Goal: Task Accomplishment & Management: Manage account settings

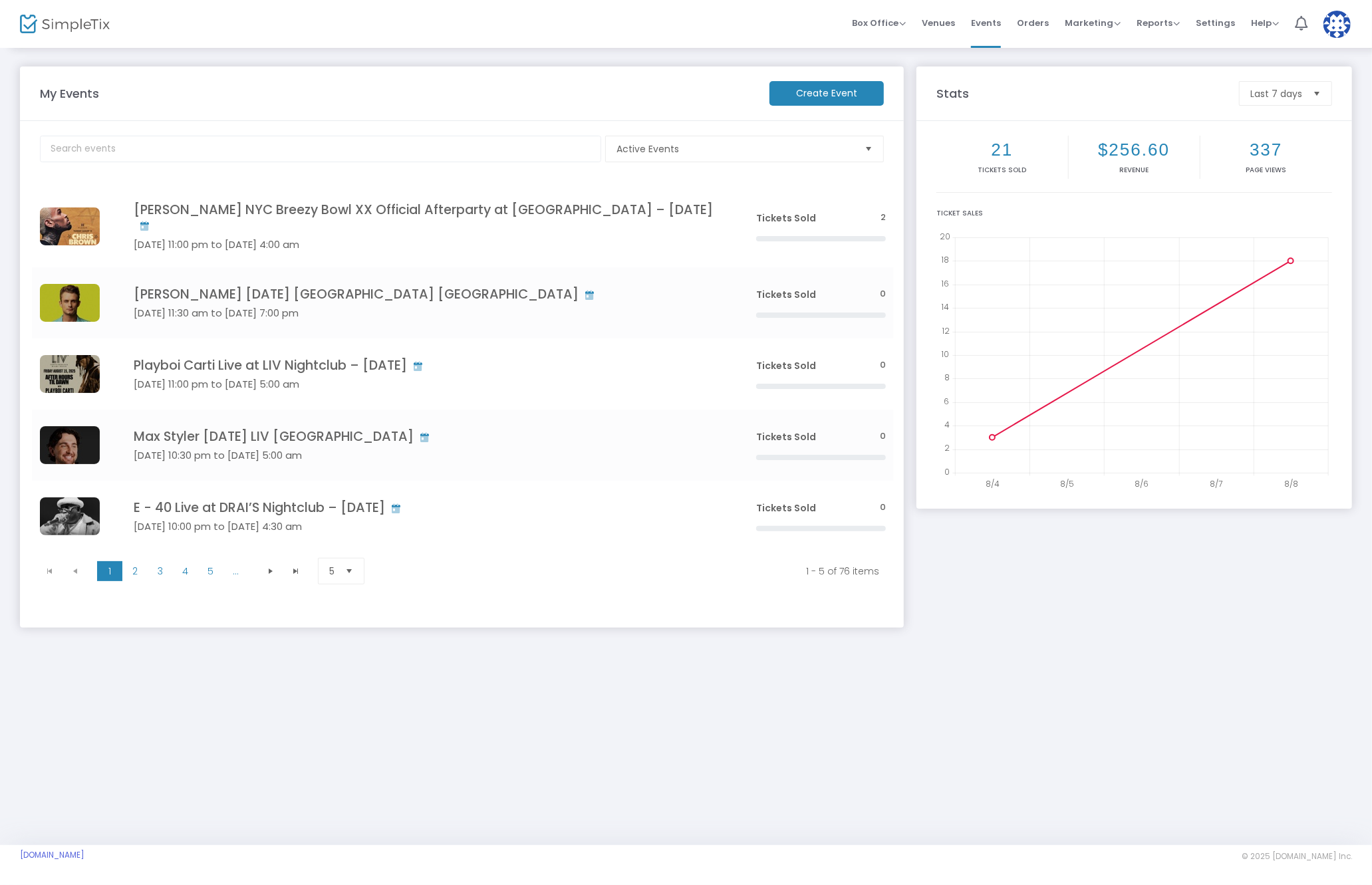
click at [474, 663] on div "My Events Create Event Active Events Event Category Type No section found Chris…" at bounding box center [686, 446] width 1372 height 799
click at [139, 568] on span "2" at bounding box center [135, 571] width 25 height 20
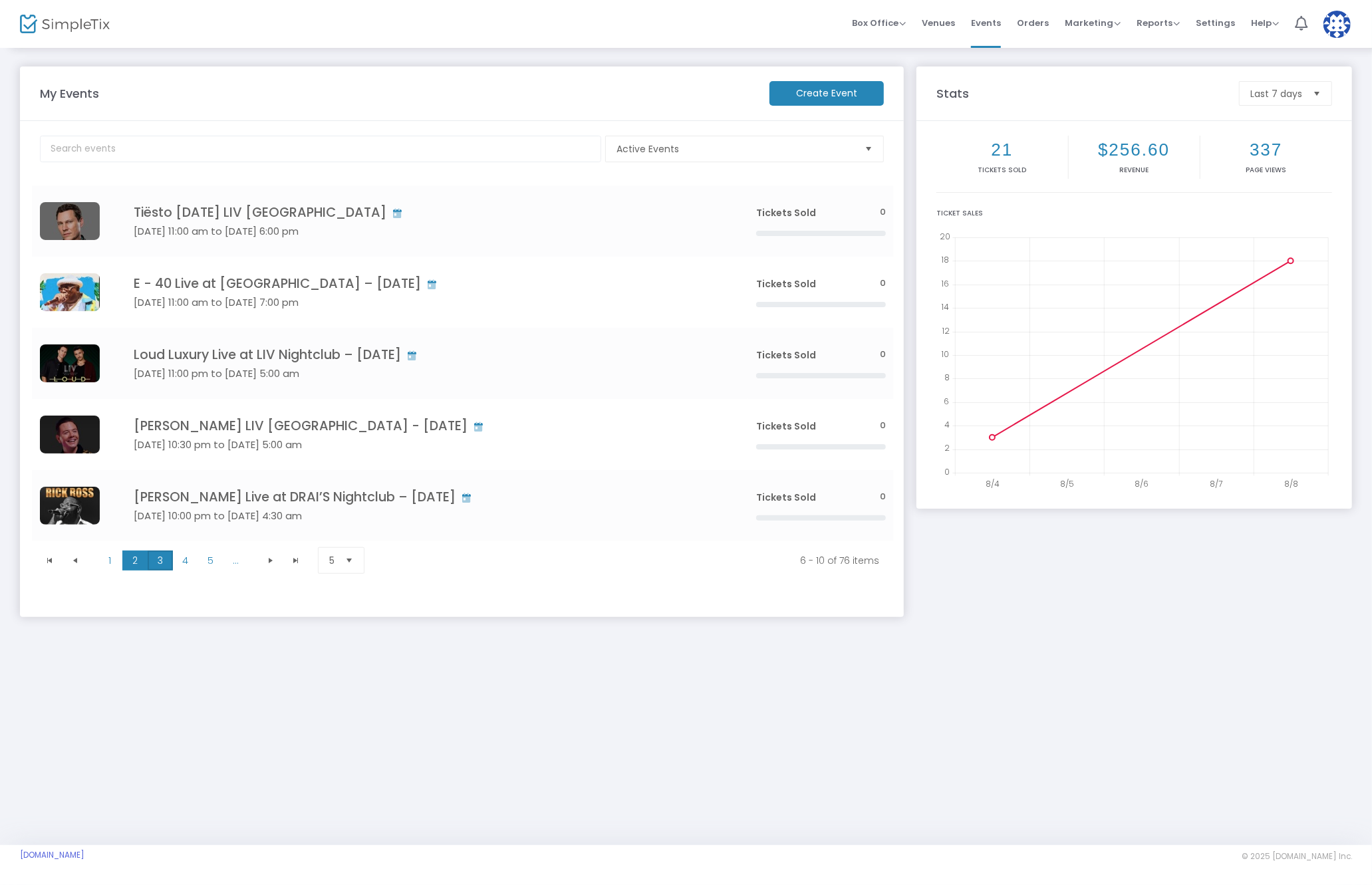
click at [151, 562] on span "3" at bounding box center [160, 560] width 25 height 20
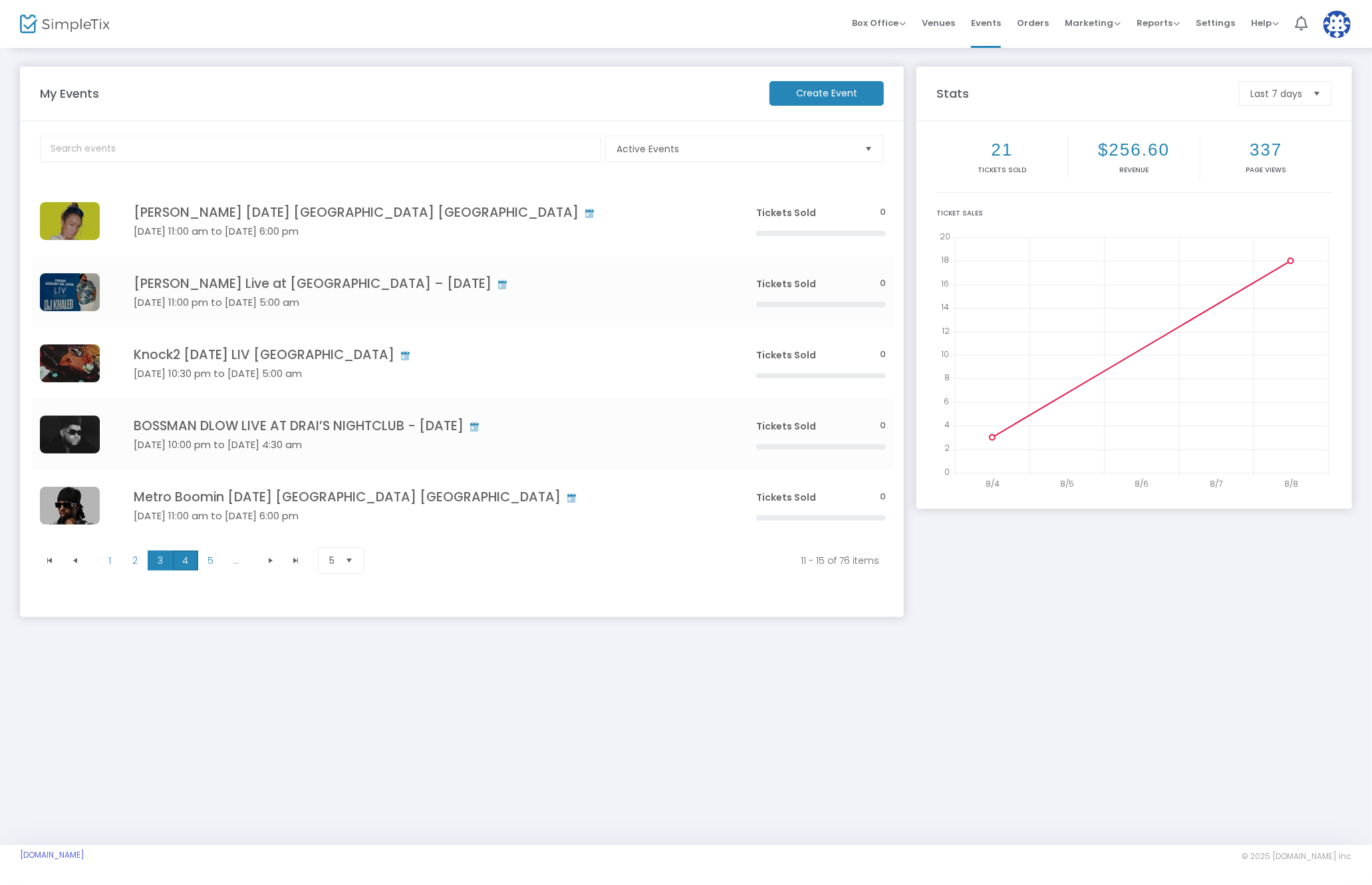
click at [181, 555] on span "4" at bounding box center [185, 560] width 25 height 20
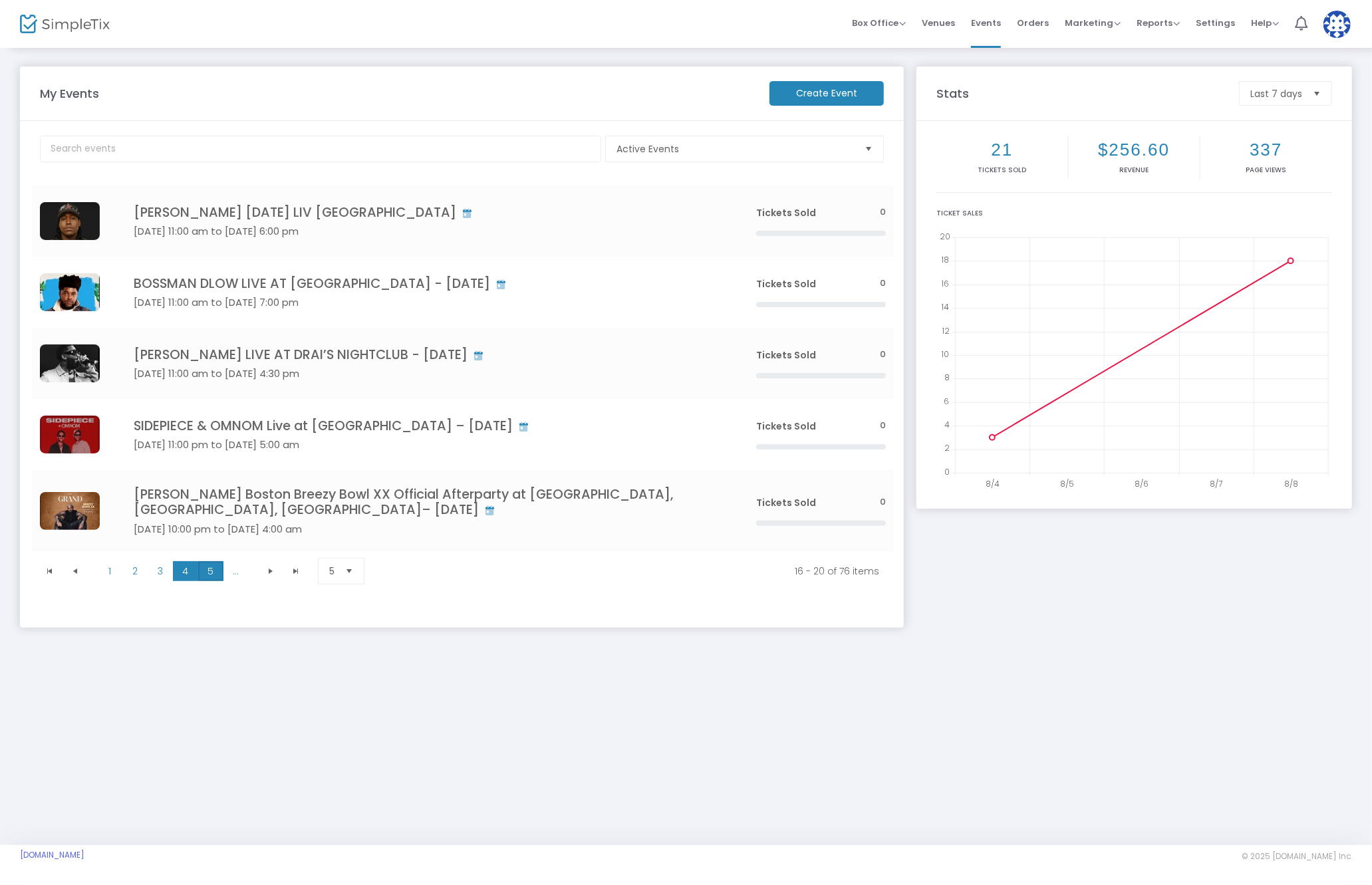
click at [208, 567] on span "5" at bounding box center [211, 571] width 25 height 20
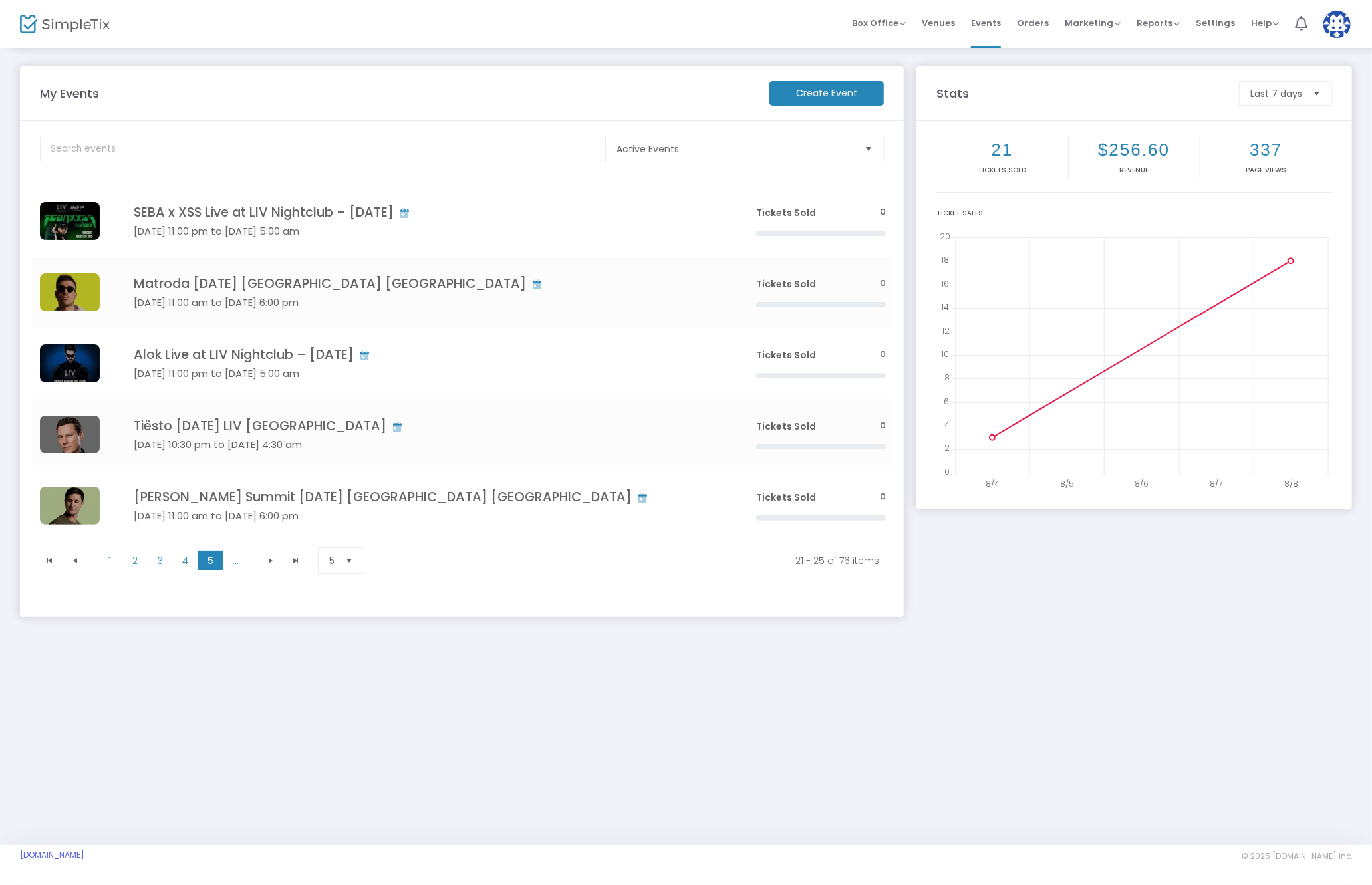
click at [1346, 29] on img at bounding box center [1337, 24] width 27 height 27
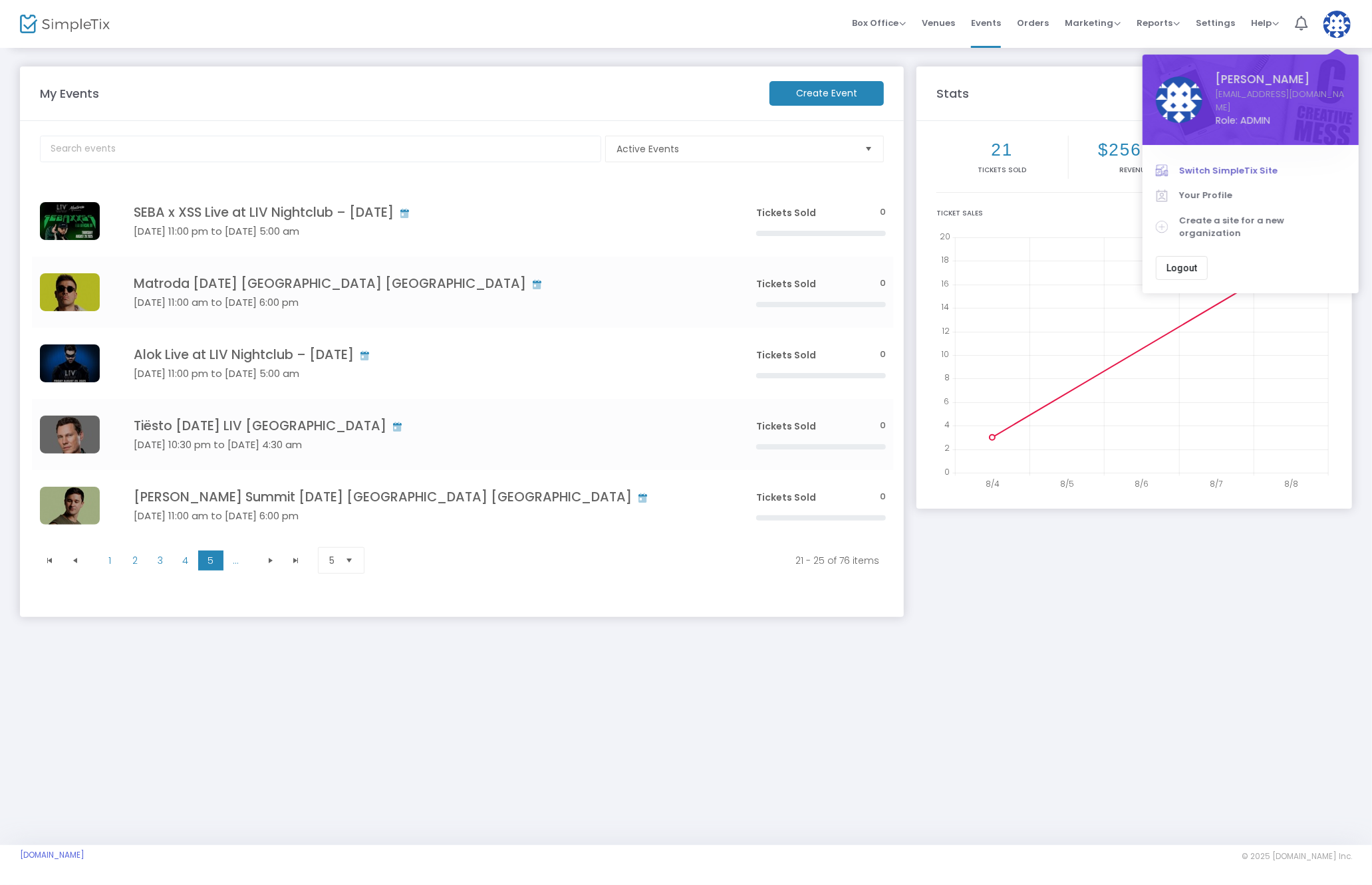
click at [1237, 164] on span "Switch SimpleTix Site" at bounding box center [1262, 171] width 166 height 13
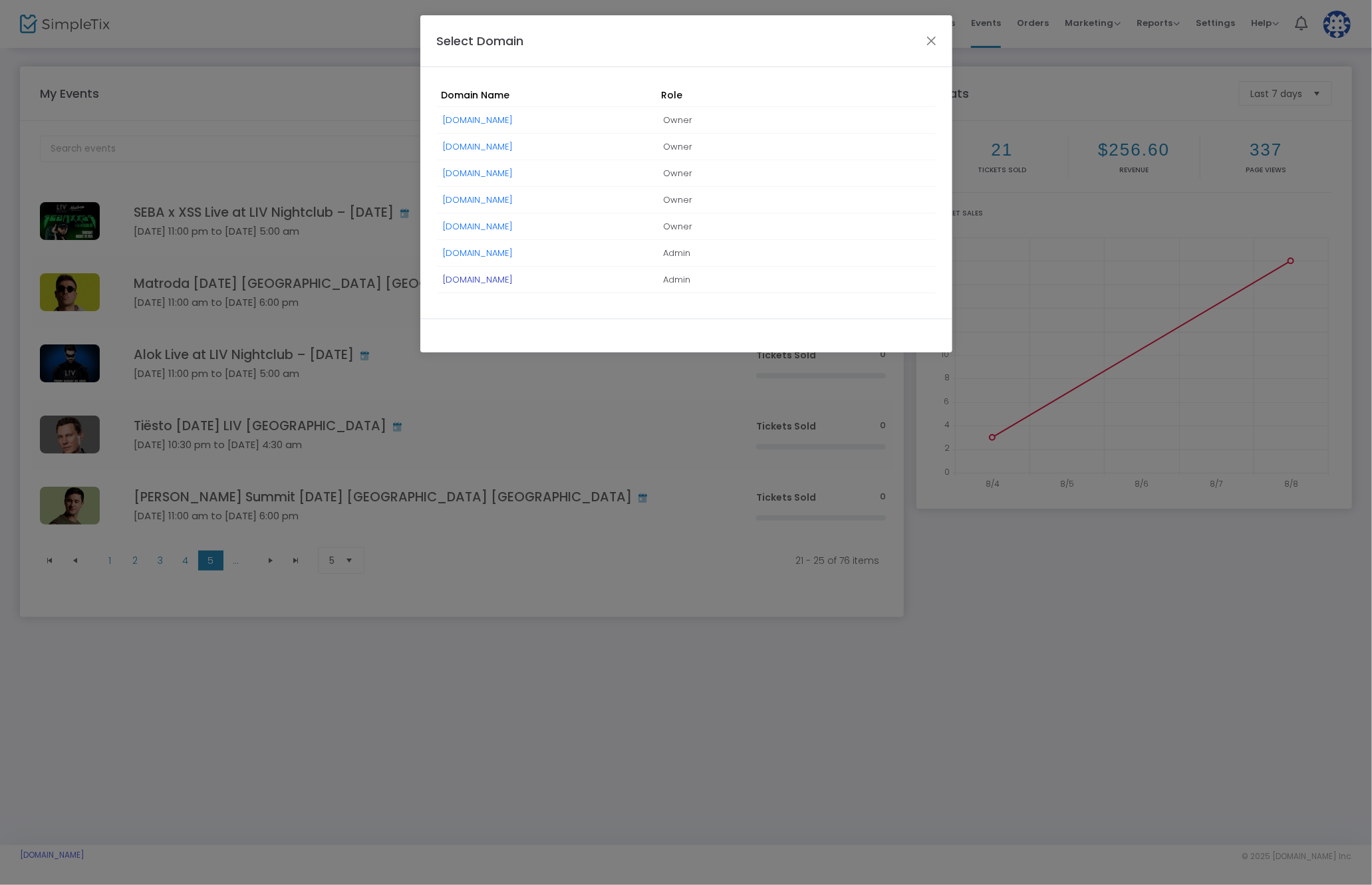
click at [496, 278] on link "[DOMAIN_NAME]" at bounding box center [477, 279] width 70 height 13
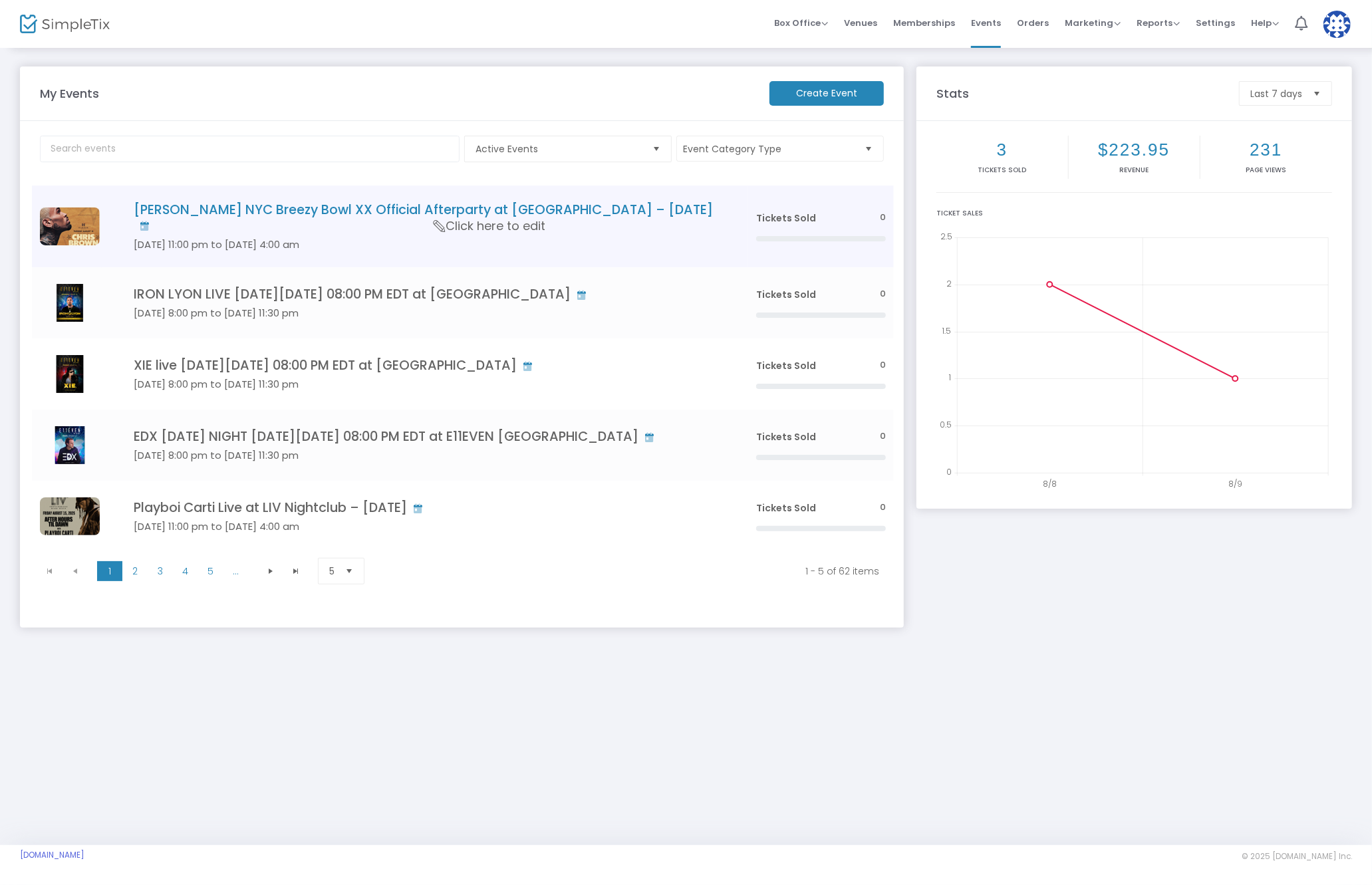
click at [593, 214] on h4 "Chris Brown NYC Breezy Bowl XX Official Afterparty at Harbor NYC – Tuesday, Aug…" at bounding box center [425, 218] width 583 height 31
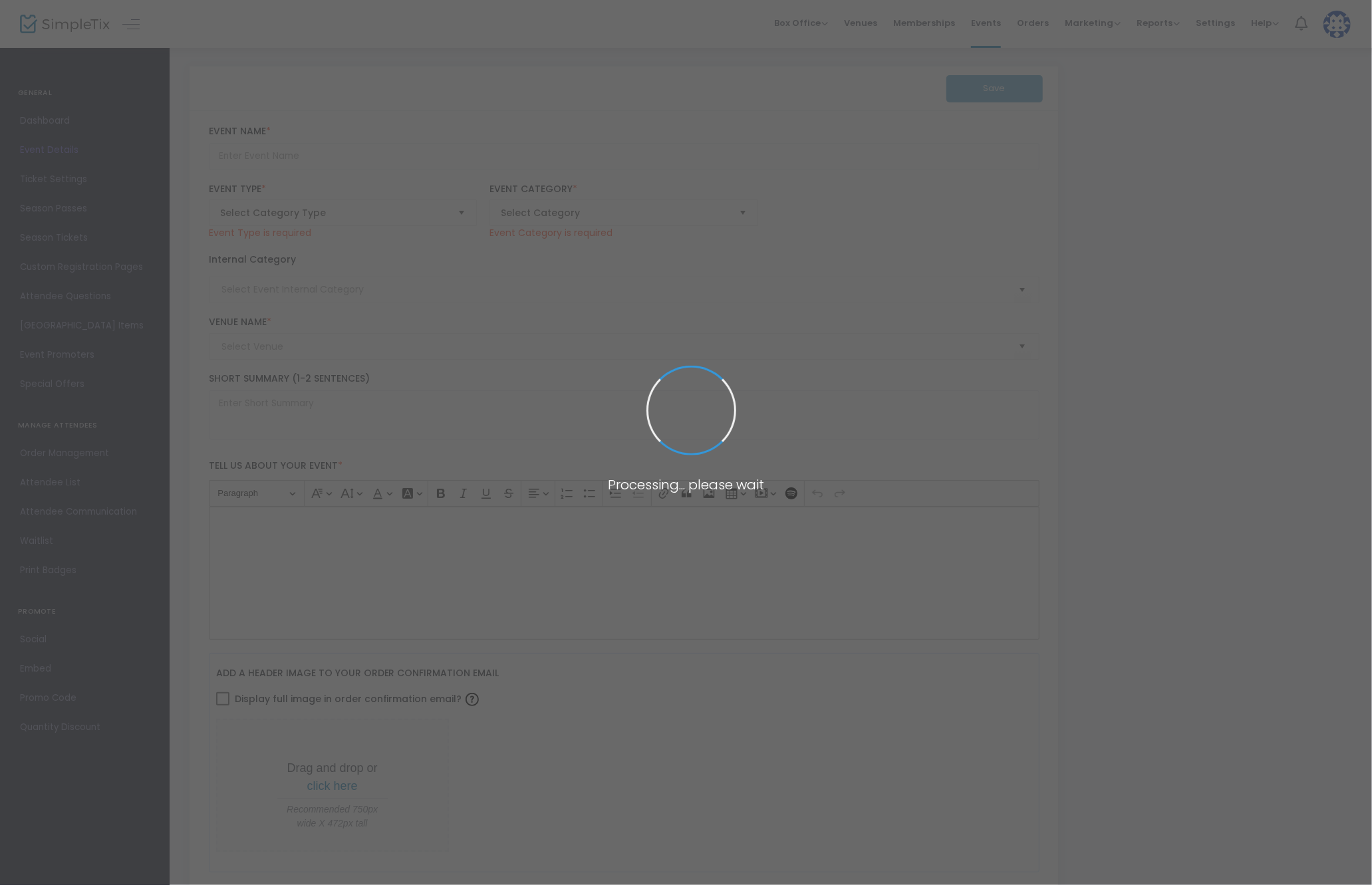
type input "Chris Brown NYC Breezy Bowl XX Official Afterparty at Harbor NYC – Tuesday, Aug…"
type textarea "Chris Brown NYC Breezy Bowl XX Official Afterparty @ Harbor NYC Tuesday, August…"
type input "Buy Tickets"
type input "Harbor"
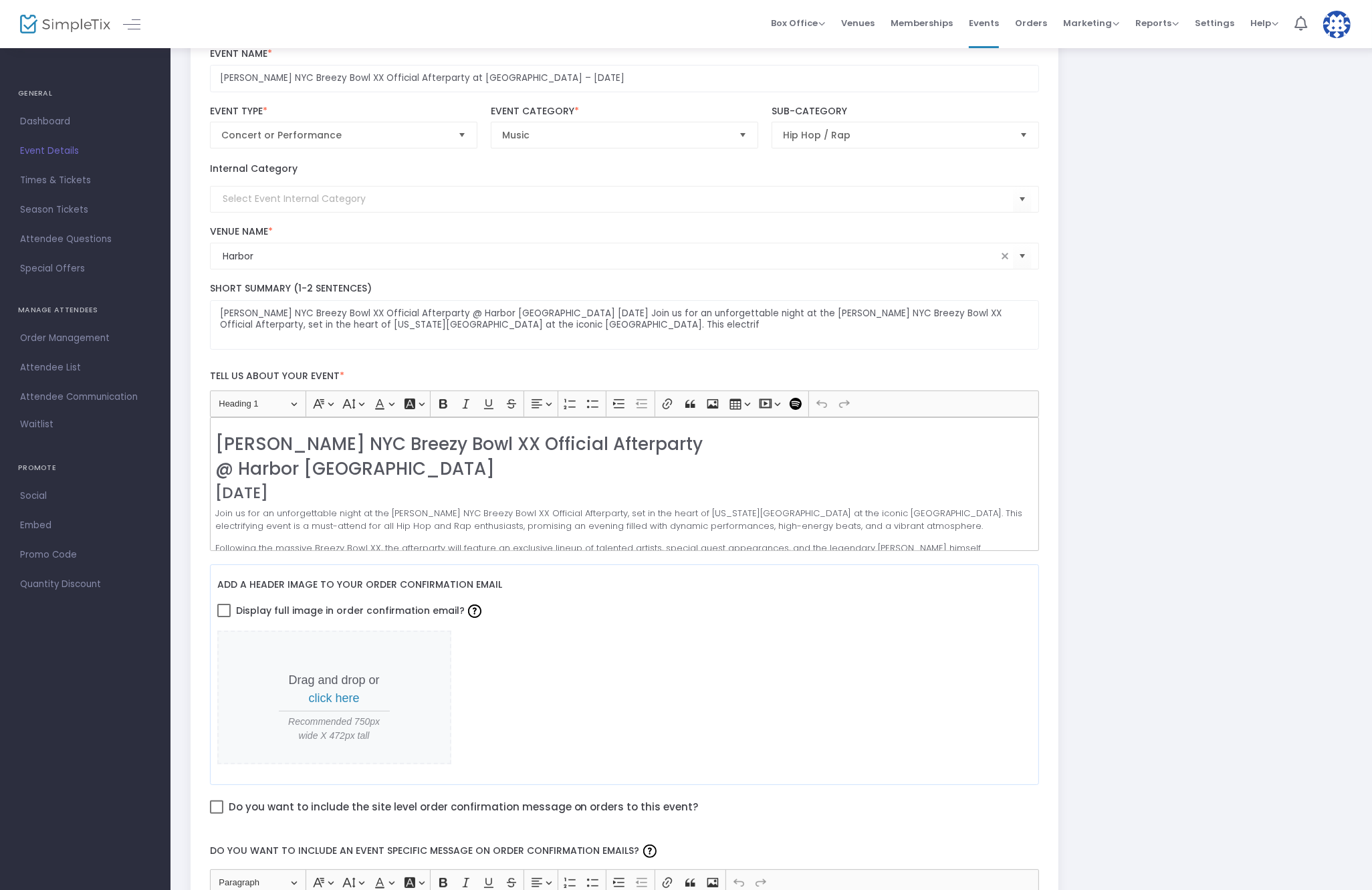
scroll to position [59, 0]
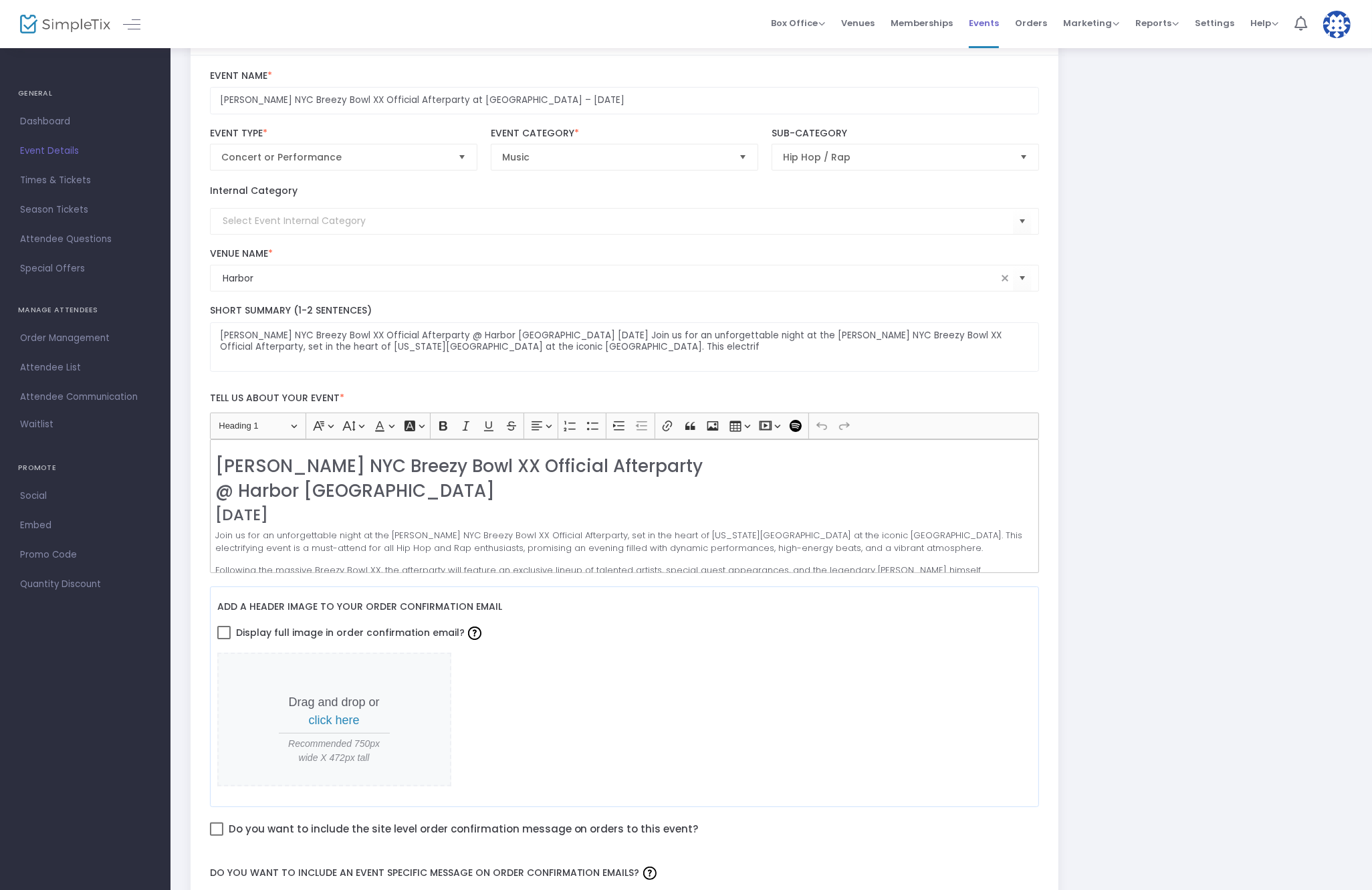
click at [985, 16] on span "Events" at bounding box center [984, 23] width 30 height 34
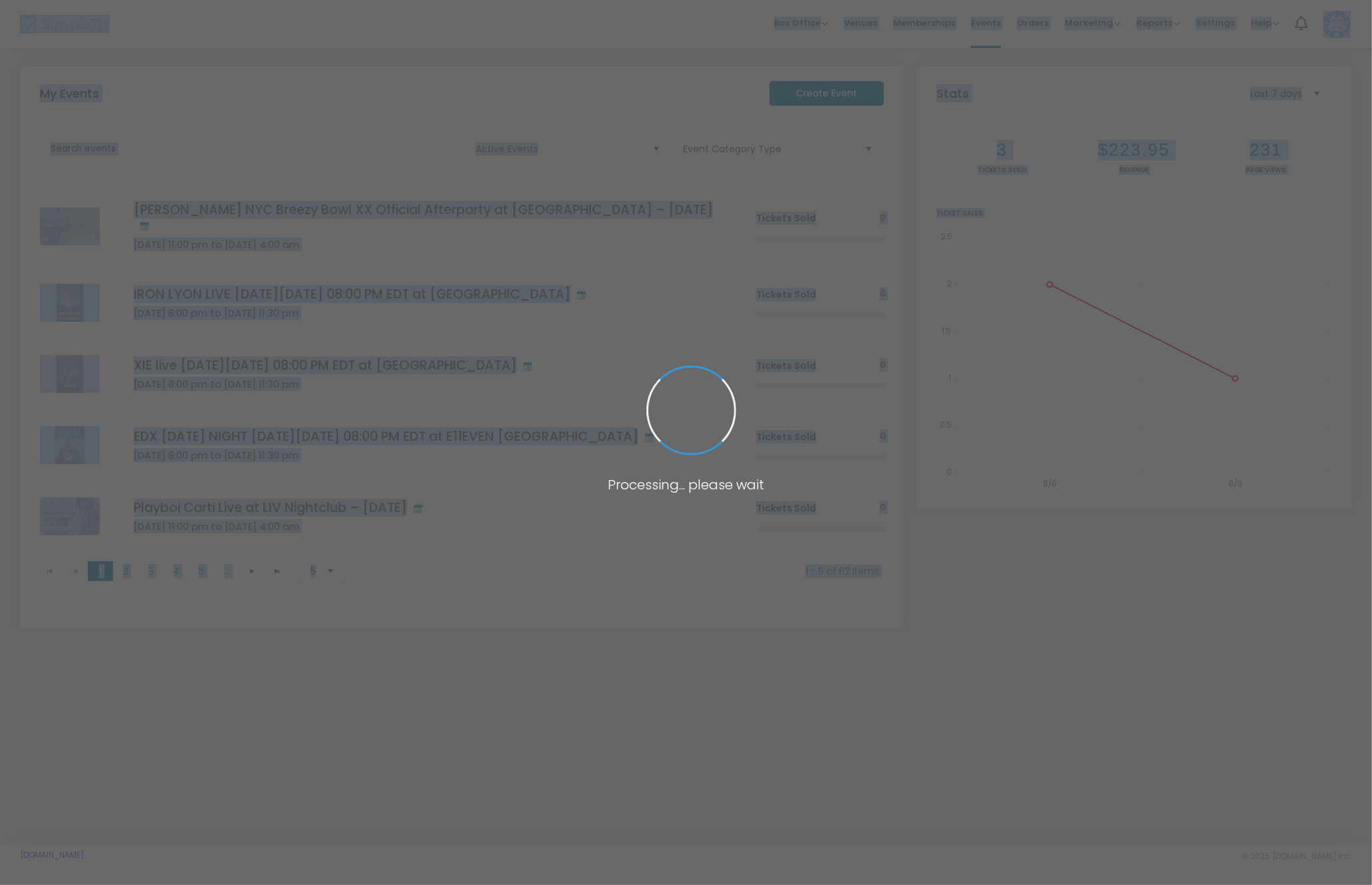
click at [1103, 631] on body "Processing... please wait Box Office Sell Tickets Bookings Sell Season Pass Ven…" at bounding box center [686, 442] width 1372 height 885
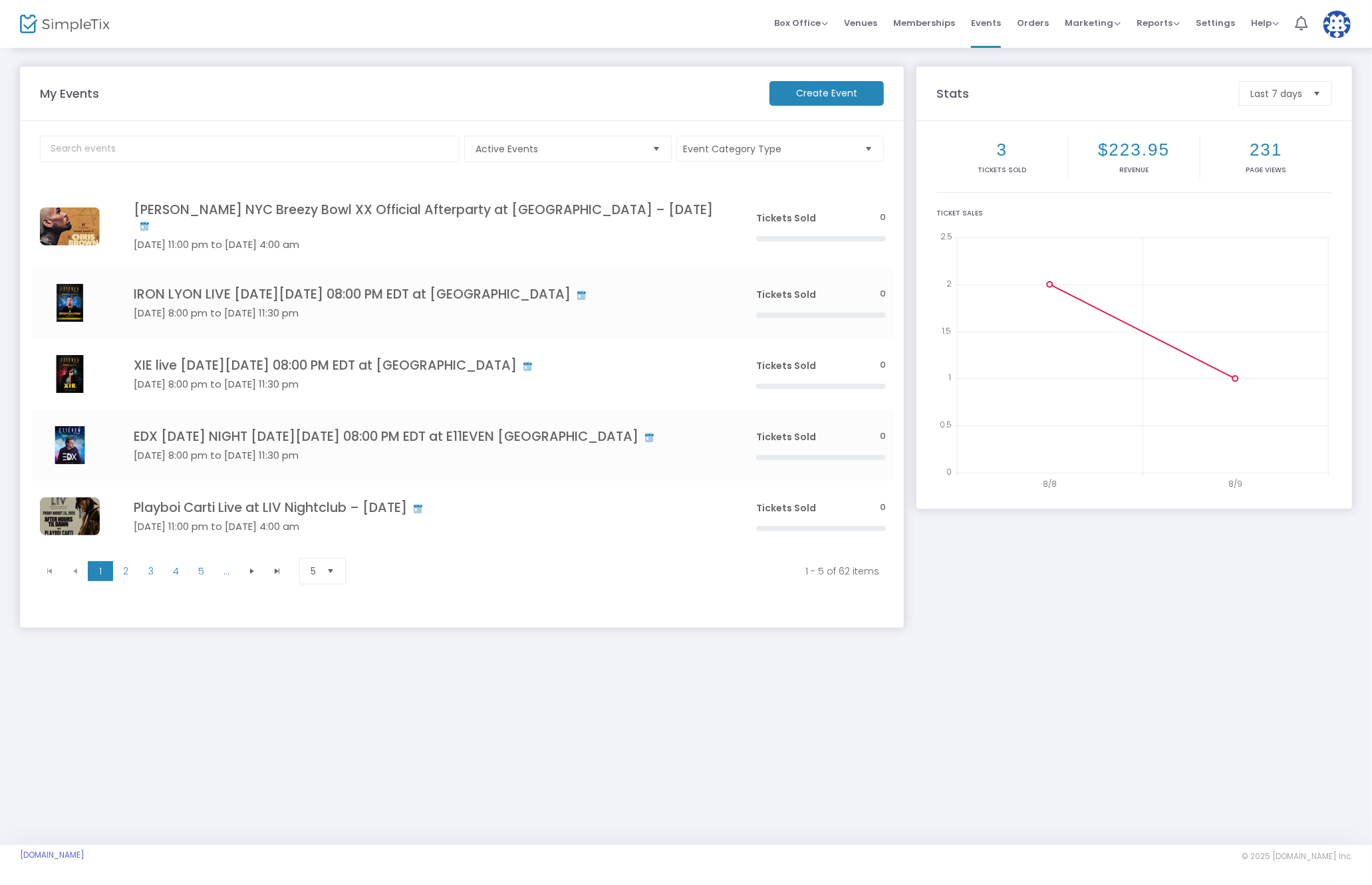
click at [1107, 629] on div "Stats Last 7 days 3 Tickets sold $223.95 Revenue 231 Page Views Ticket Sales 8/…" at bounding box center [1134, 353] width 448 height 574
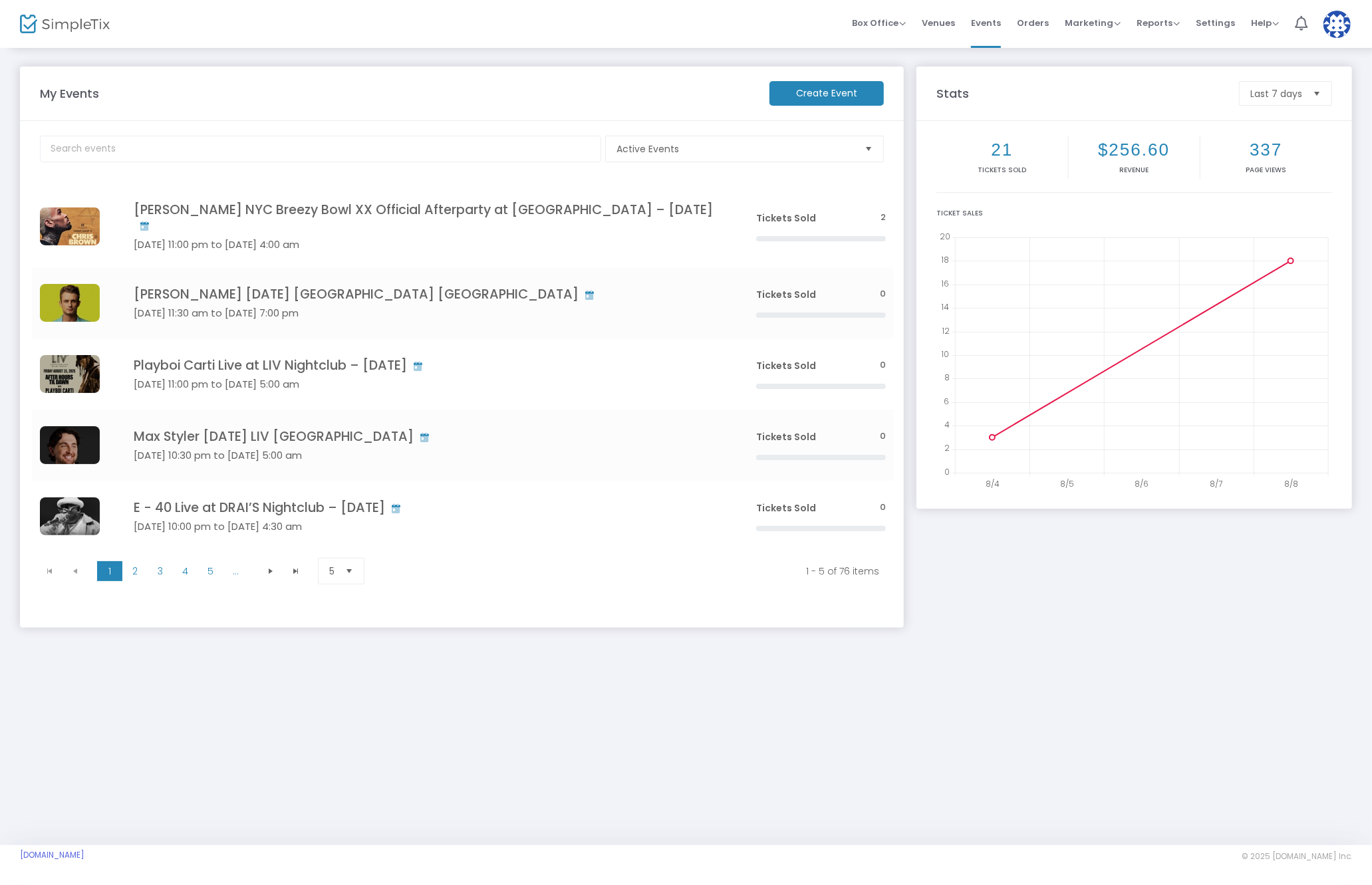
click at [514, 40] on div "Box Office Sell Tickets Bookings Sell Season Pass Venues Memberships Events Ord…" at bounding box center [771, 24] width 1203 height 48
click at [1332, 31] on img at bounding box center [1337, 24] width 27 height 27
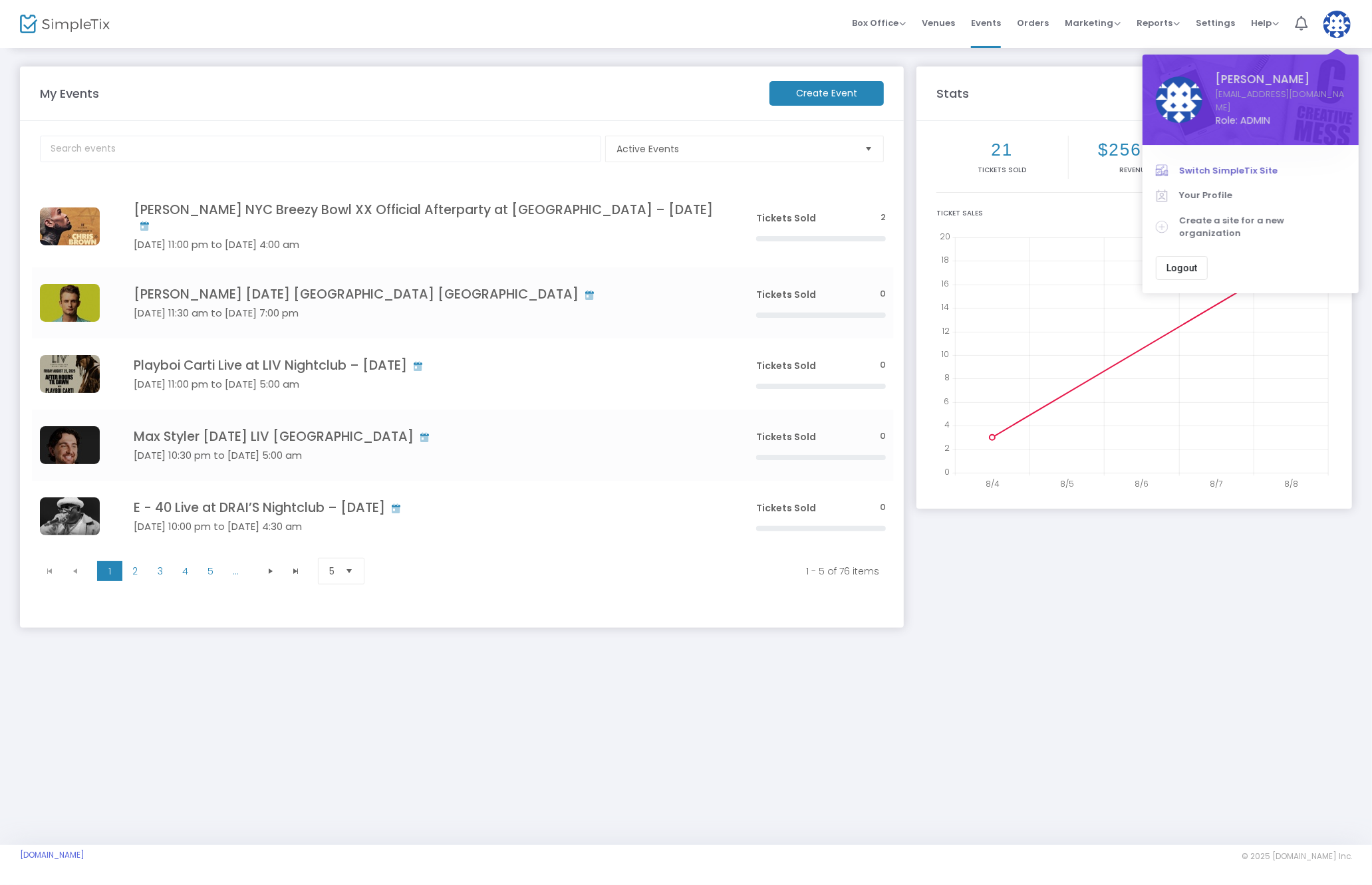
click at [1218, 164] on span "Switch SimpleTix Site" at bounding box center [1262, 171] width 166 height 13
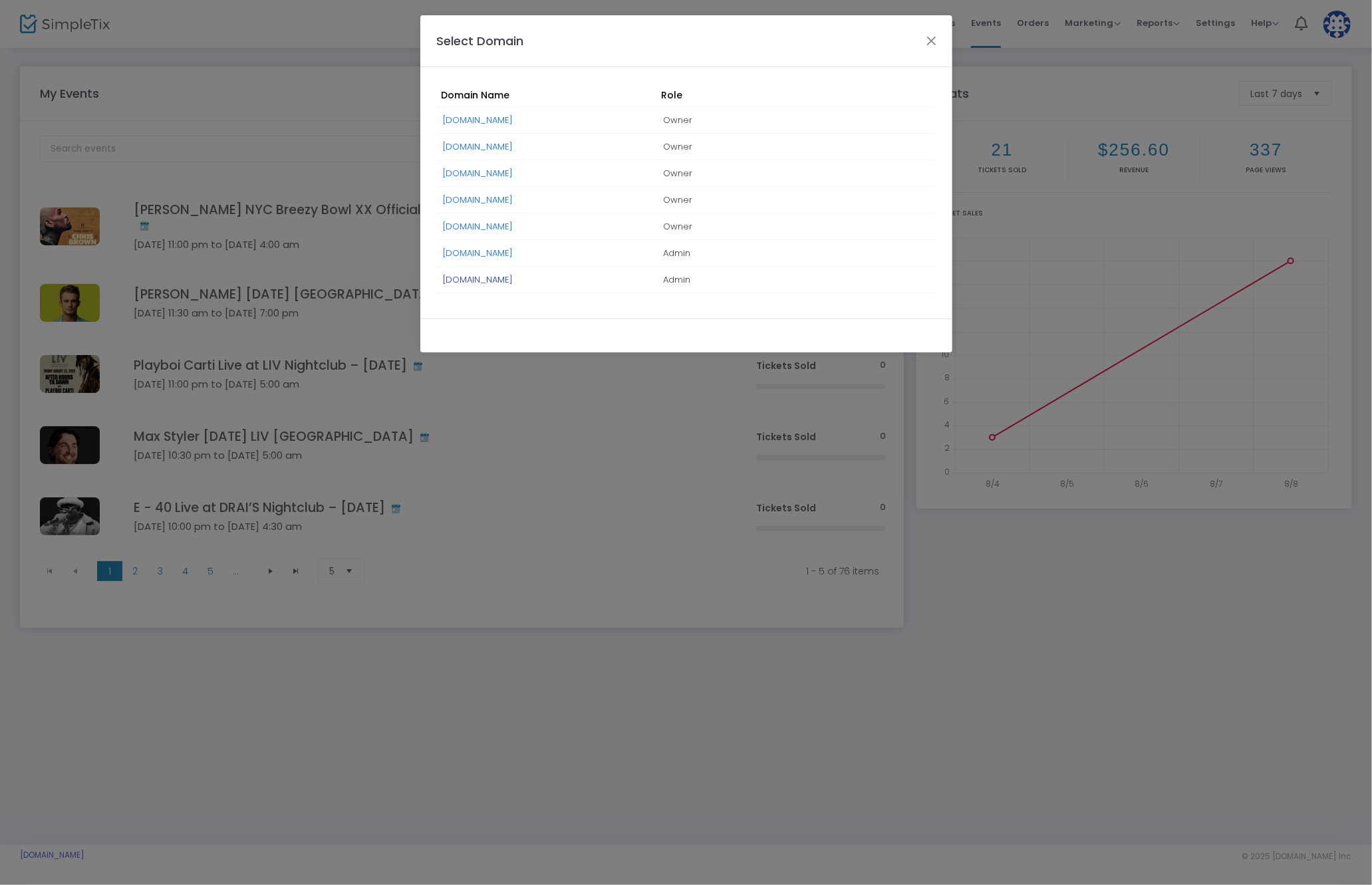
click at [504, 279] on link "VIP-NIGHTL1FE.simpletix.com" at bounding box center [477, 279] width 70 height 13
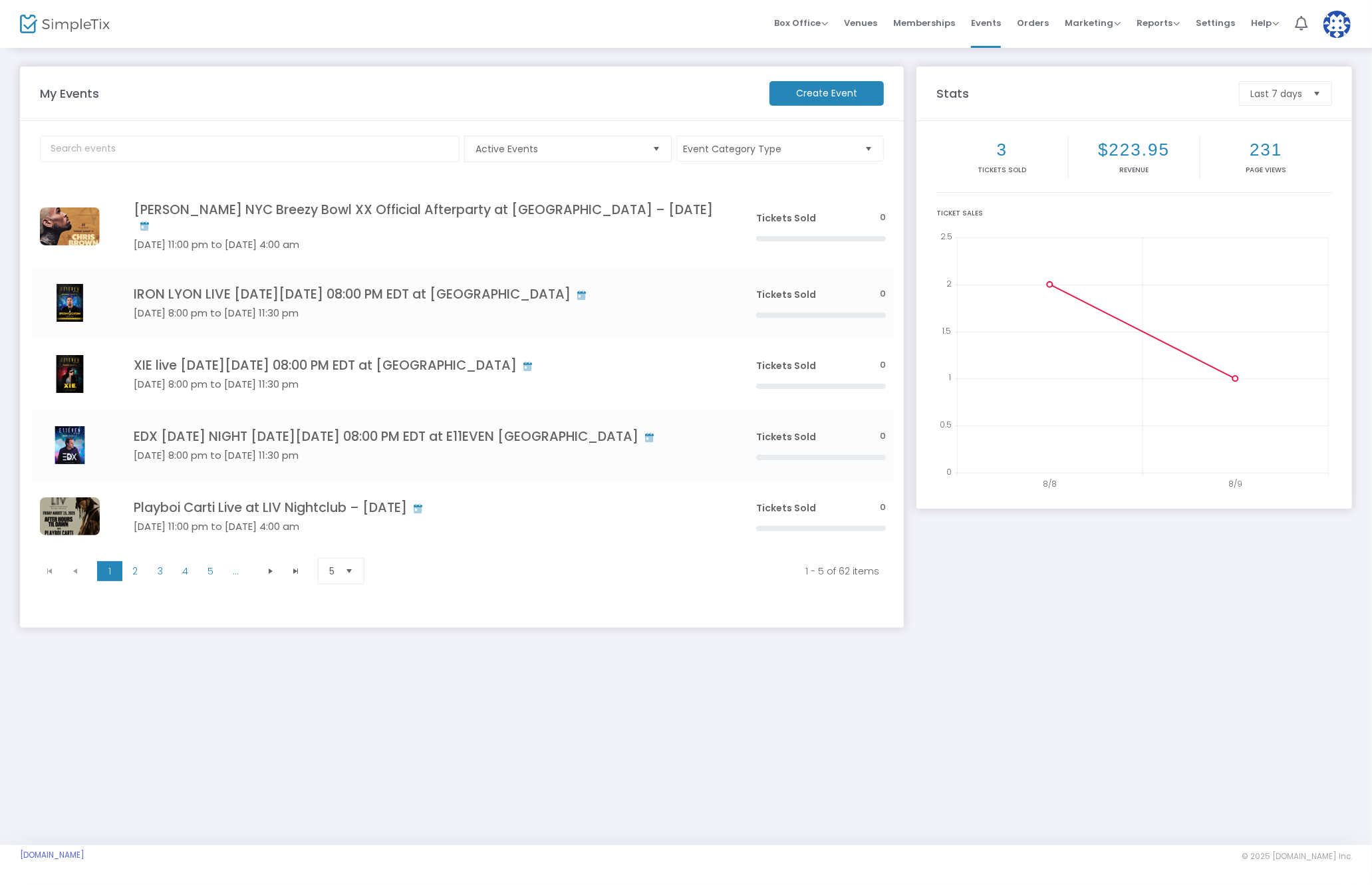
click at [801, 724] on div "My Events Create Event Active Events Event Category Type Select All LIV Nightcl…" at bounding box center [686, 446] width 1372 height 799
click at [358, 87] on m-panel-title "My Events" at bounding box center [398, 93] width 730 height 18
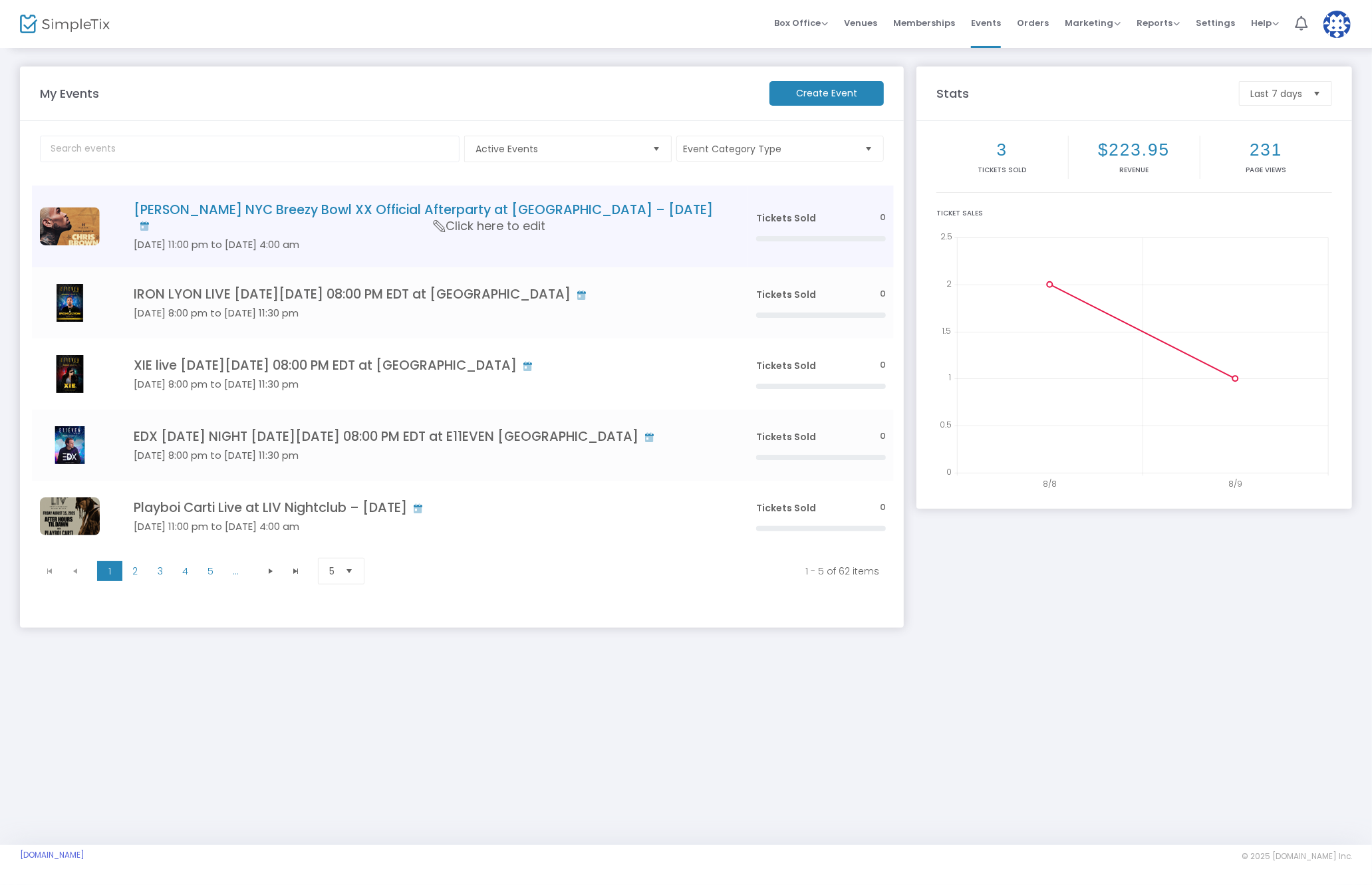
click at [370, 229] on h4 "[PERSON_NAME] NYC Breezy Bowl XX Official Afterparty at [GEOGRAPHIC_DATA] – [DA…" at bounding box center [425, 218] width 583 height 31
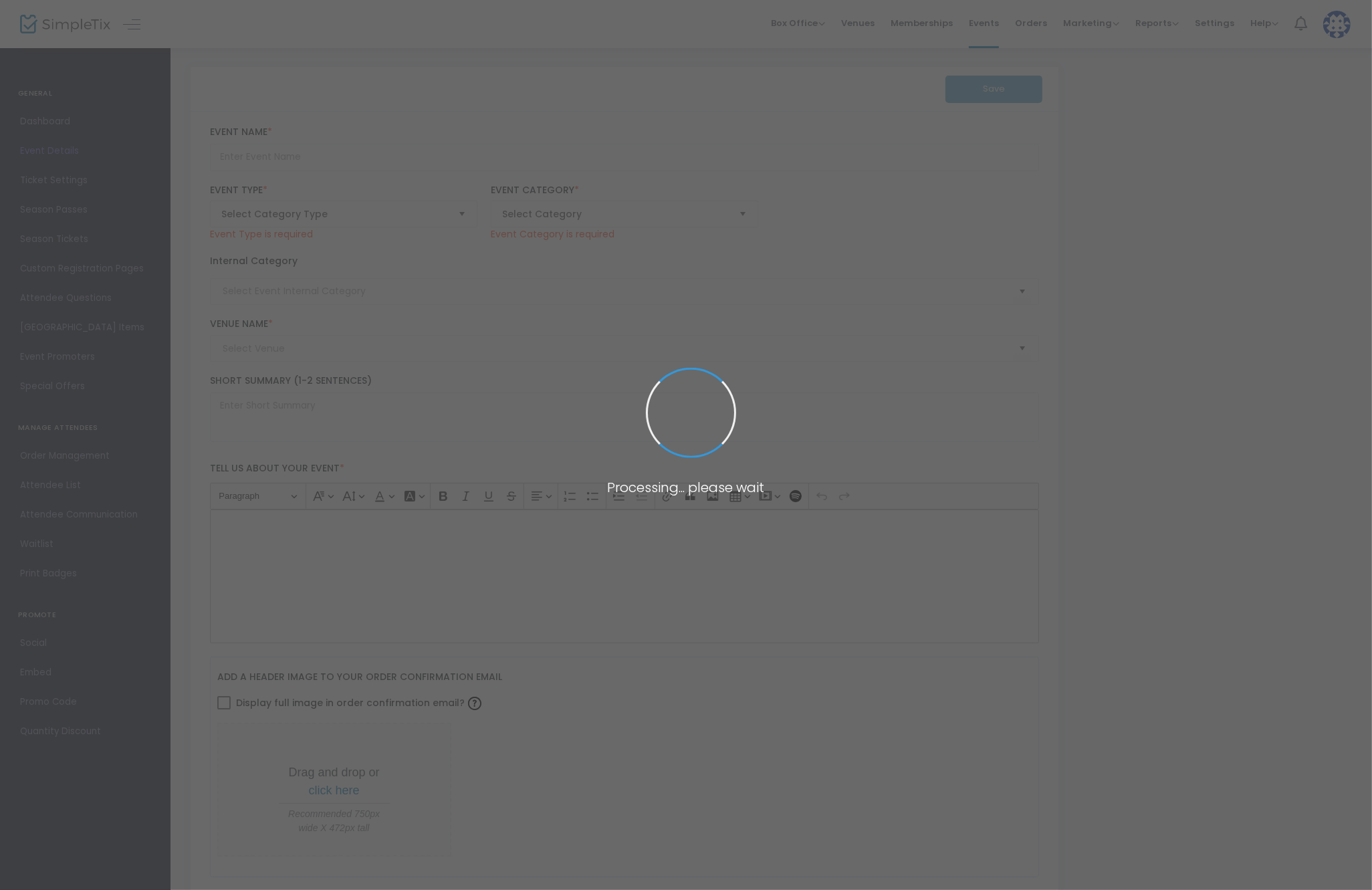
type input "[PERSON_NAME] NYC Breezy Bowl XX Official Afterparty at [GEOGRAPHIC_DATA] – [DA…"
type textarea "Chris Brown NYC Breezy Bowl XX Official Afterparty @ Harbor NYC Tuesday, August…"
type input "Buy Tickets"
type input "Harbor"
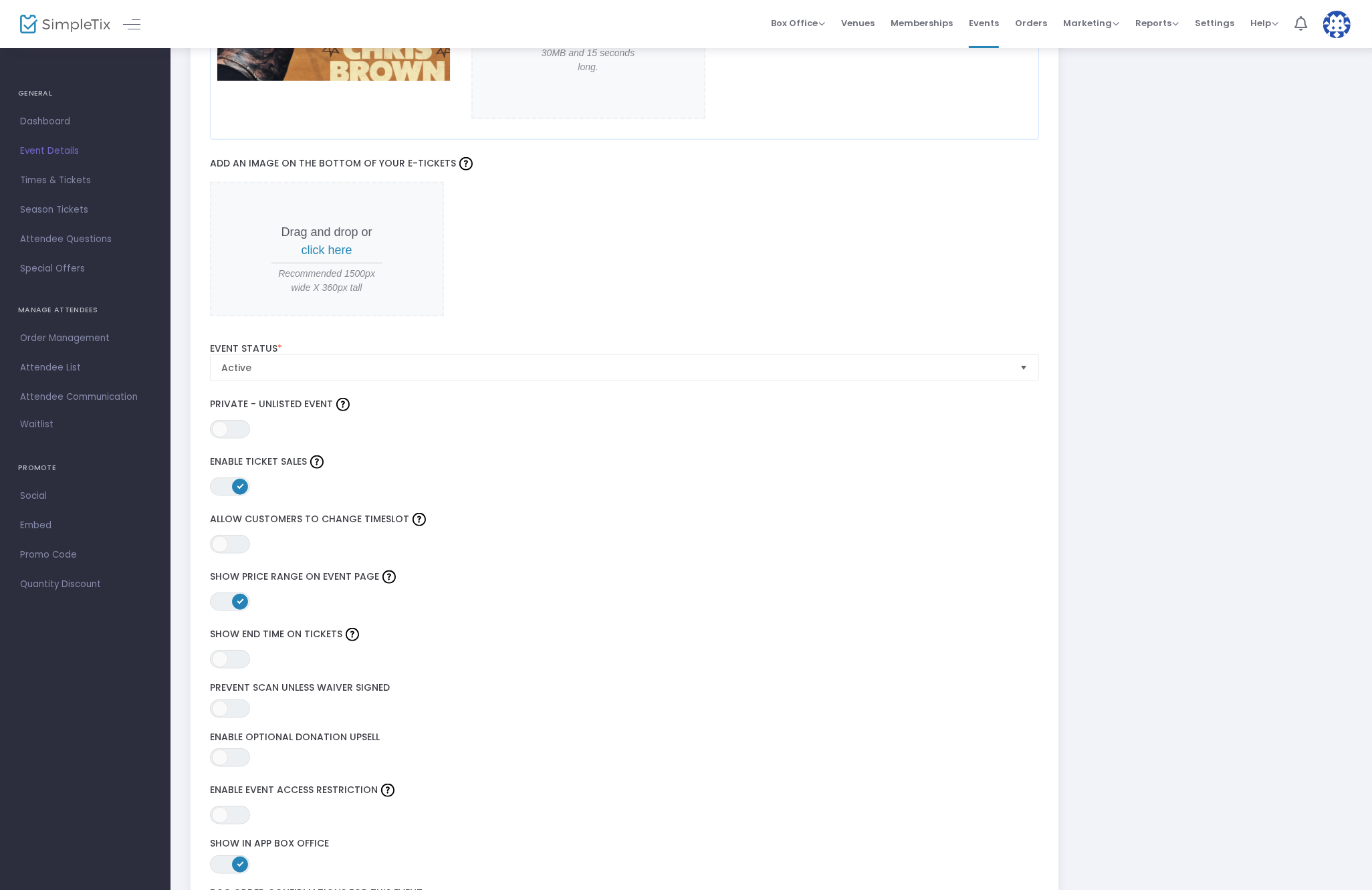
scroll to position [1295, 0]
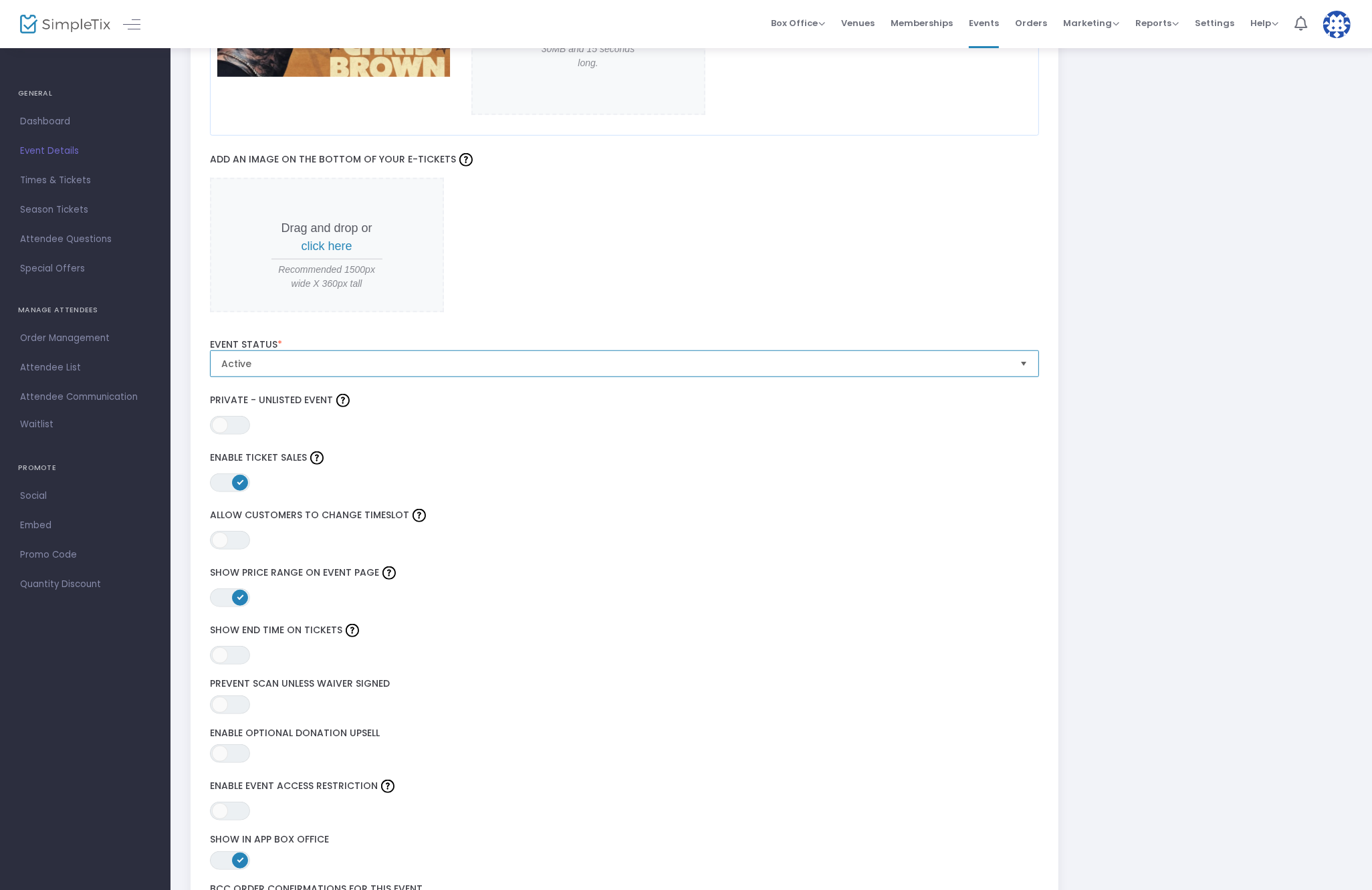
click at [357, 364] on span "Active" at bounding box center [615, 364] width 788 height 13
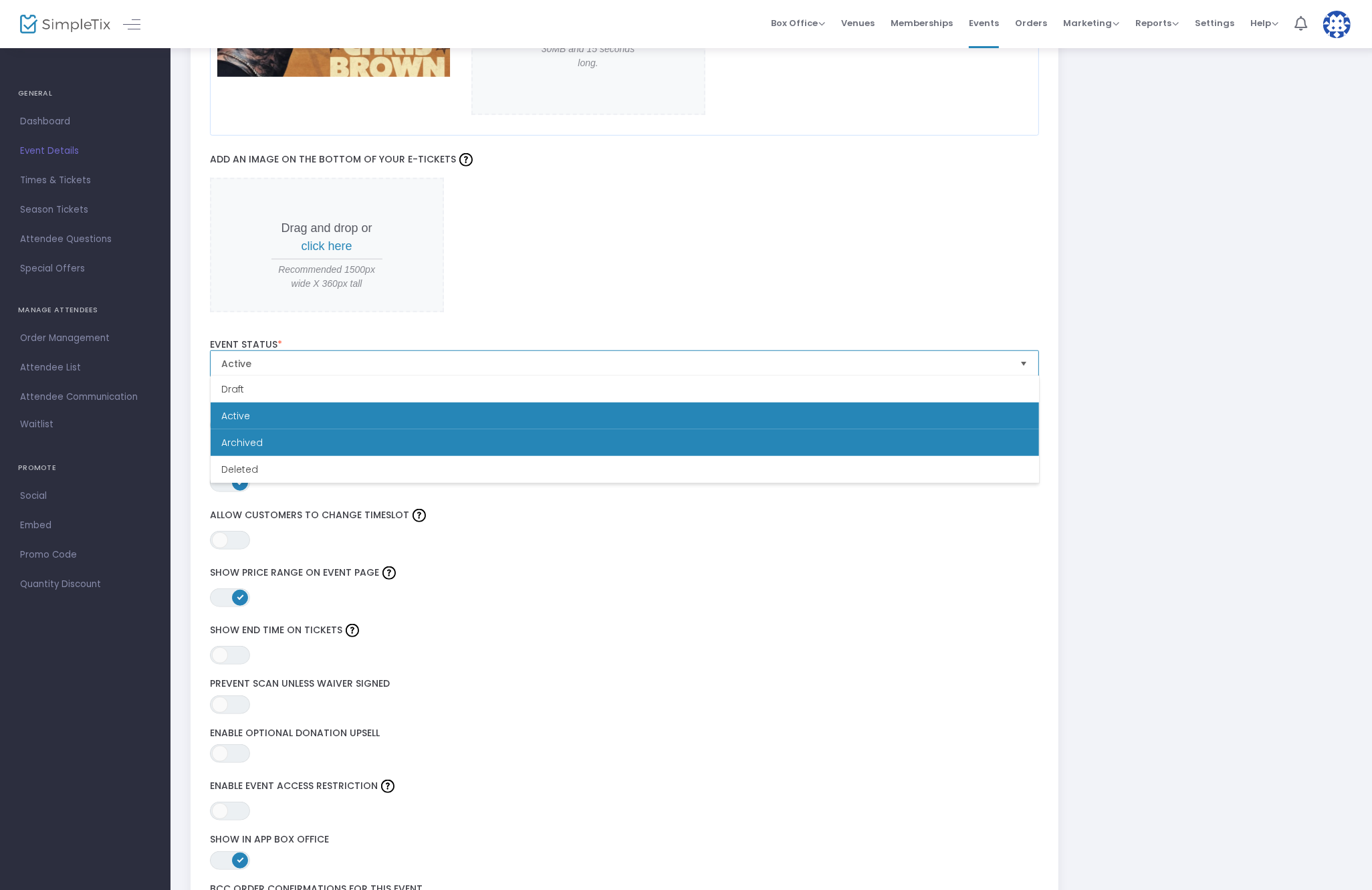
click at [271, 437] on li "Archived" at bounding box center [625, 443] width 829 height 27
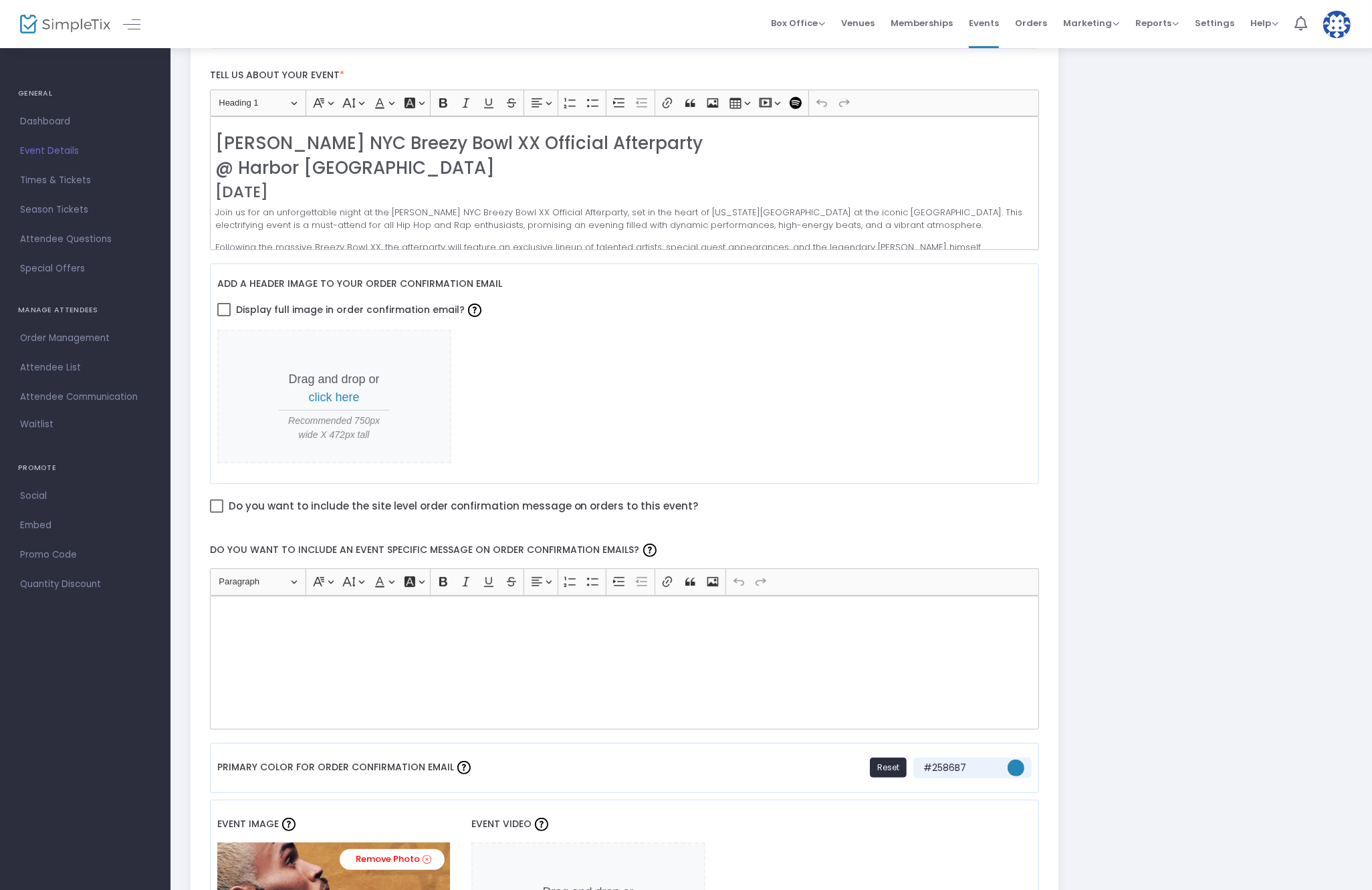
scroll to position [0, 0]
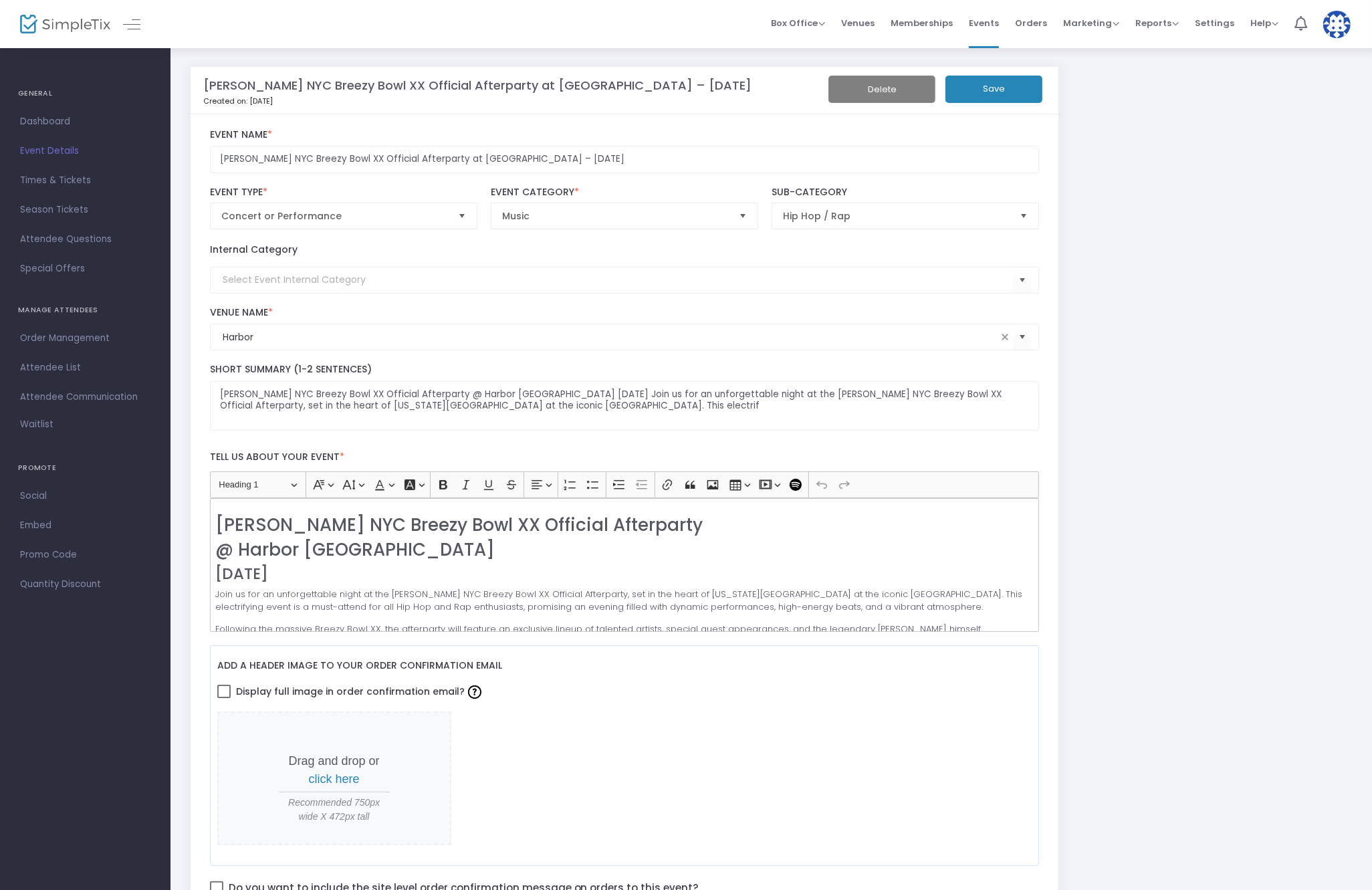
click at [992, 89] on button "Save" at bounding box center [994, 89] width 97 height 28
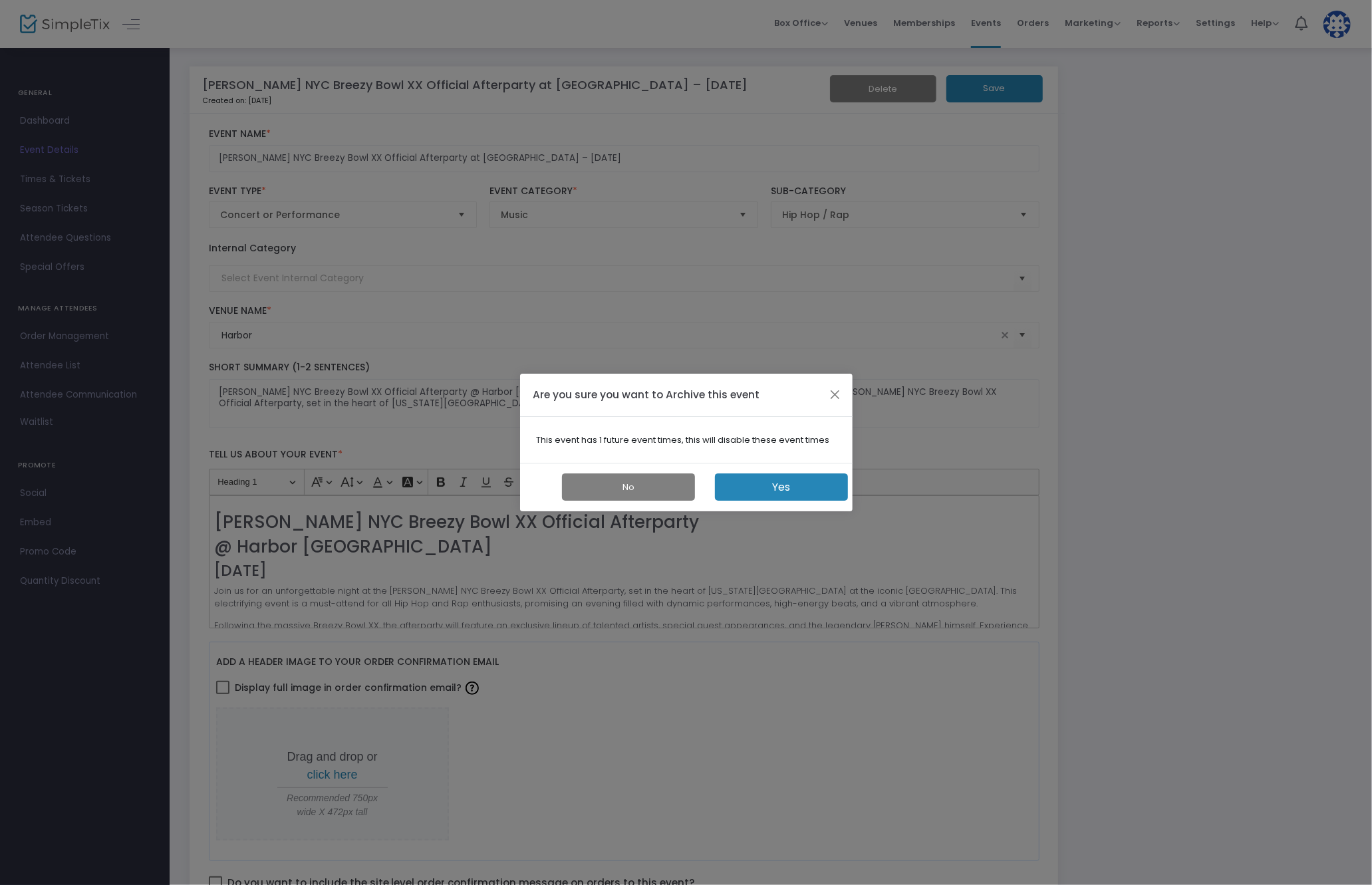
click at [806, 493] on button "Yes" at bounding box center [781, 487] width 133 height 27
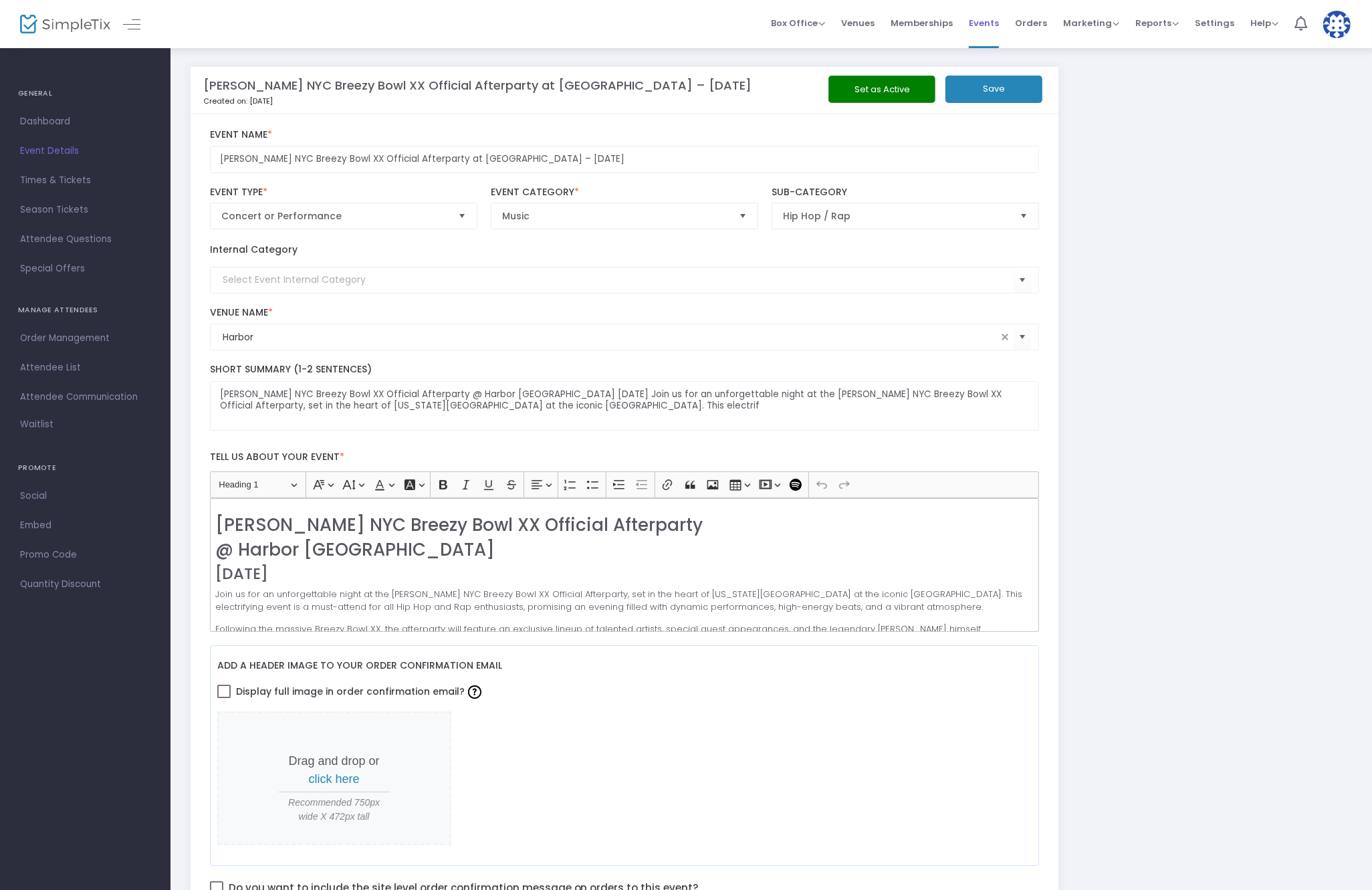
click at [999, 20] on span "Events" at bounding box center [984, 23] width 30 height 34
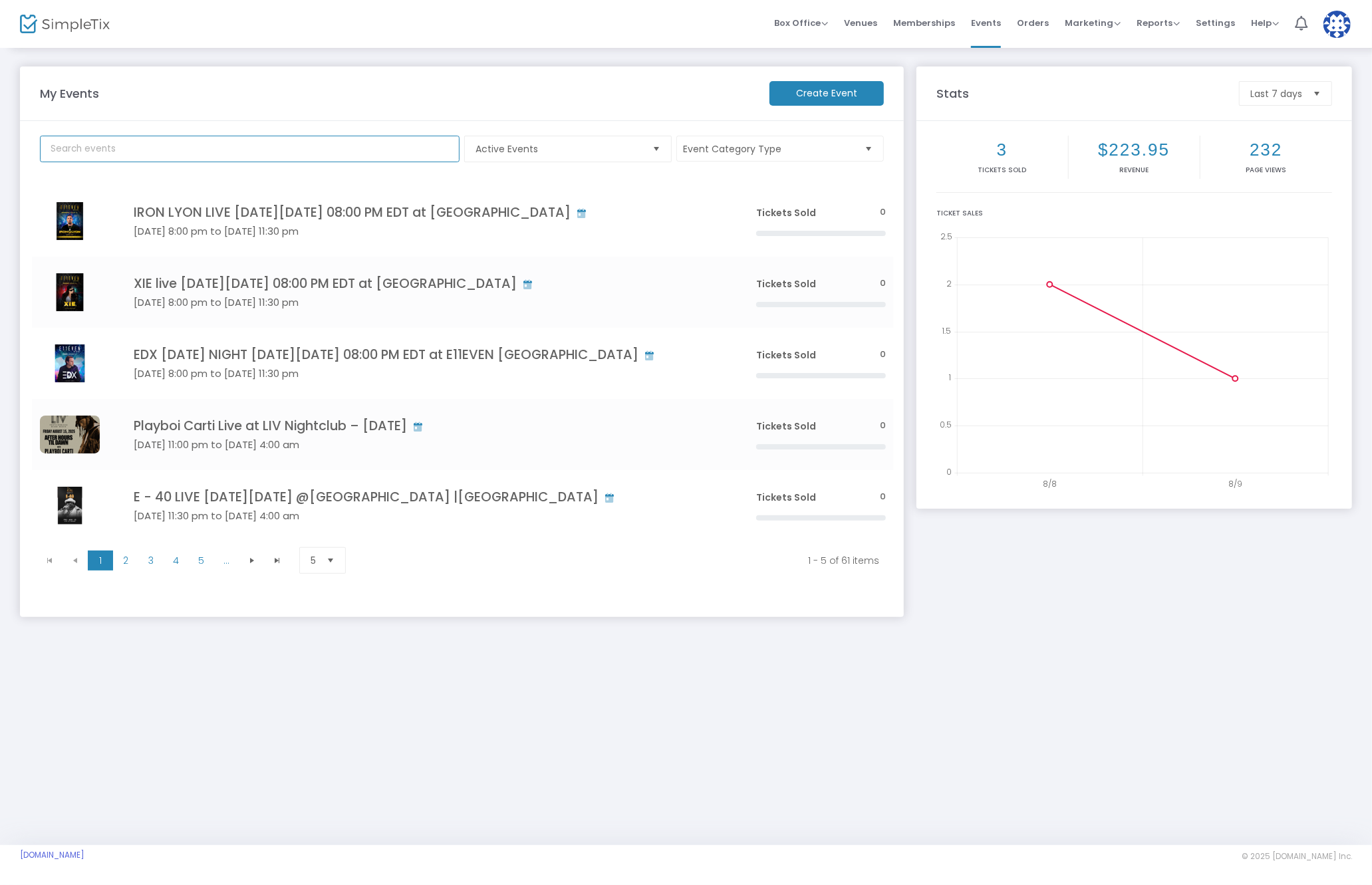
click at [133, 149] on input "text" at bounding box center [250, 149] width 420 height 27
type input "chris brown"
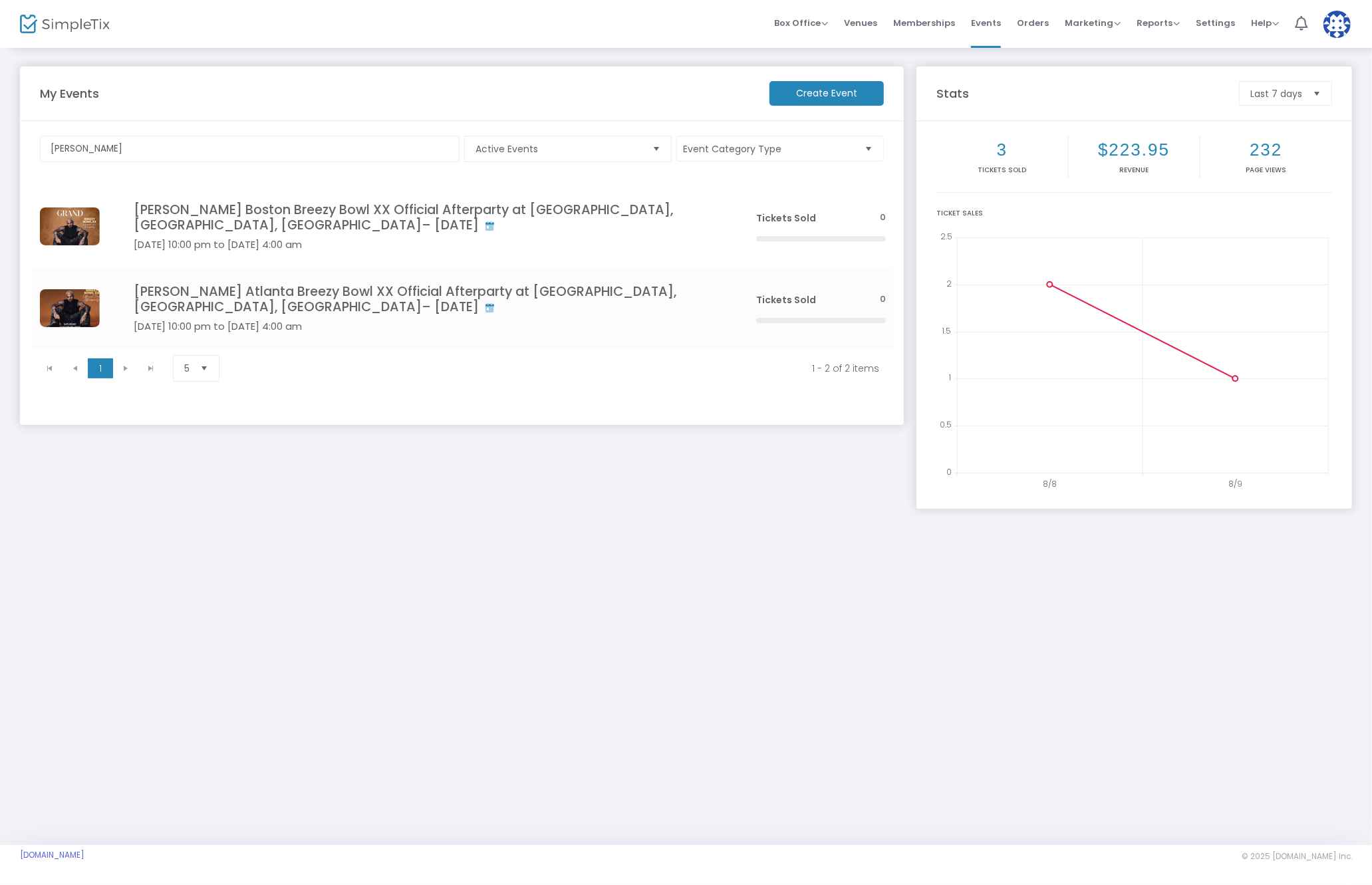
click at [674, 209] on h4 "[PERSON_NAME] Boston Breezy Bowl XX Official Afterparty at [GEOGRAPHIC_DATA], […" at bounding box center [425, 218] width 583 height 31
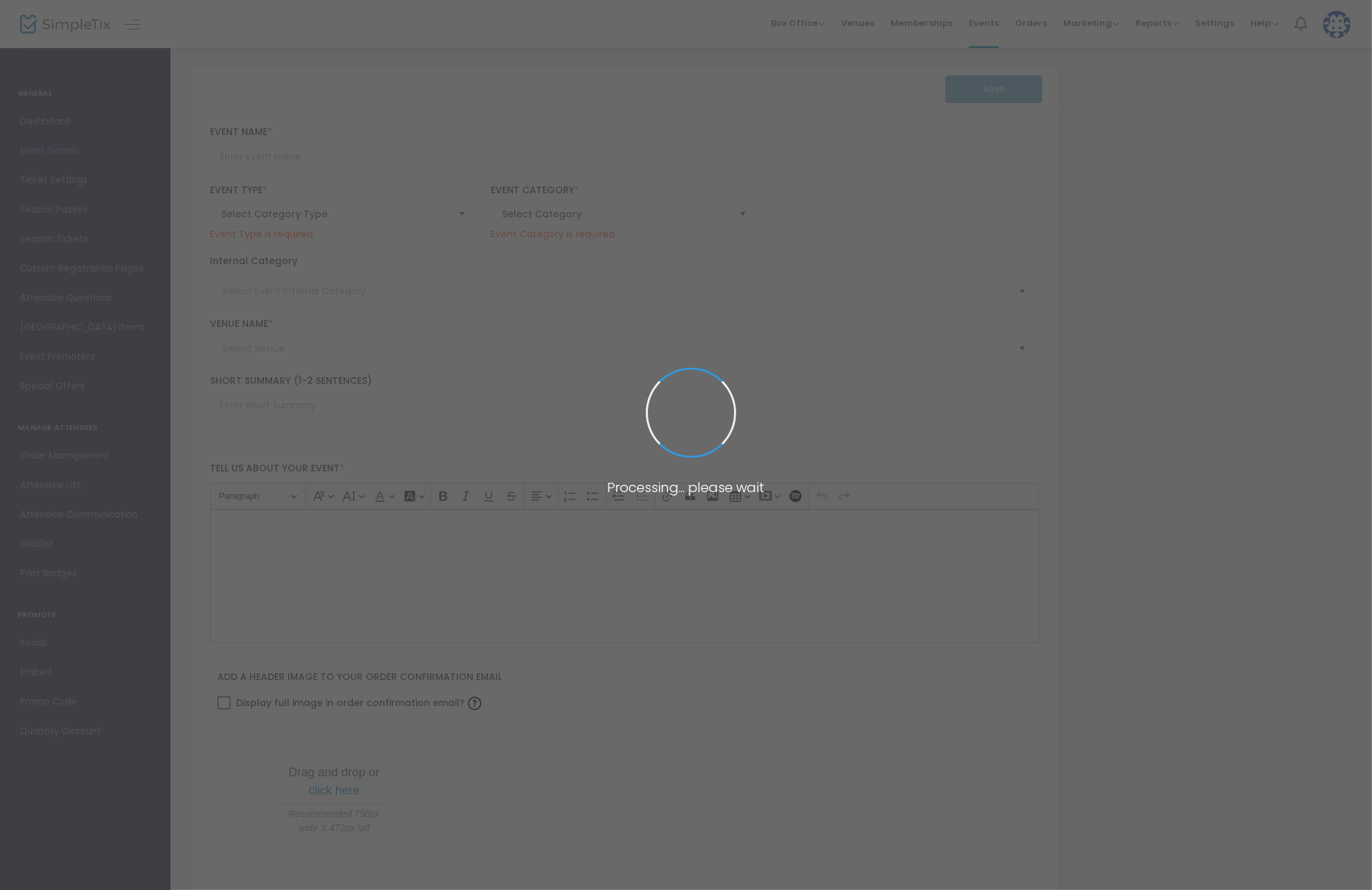
type input "[PERSON_NAME] Boston Breezy Bowl XX Official Afterparty at [GEOGRAPHIC_DATA], […"
type textarea "Chris Brown Boston Breezy Bowl XX Official Afterparty August 25, 2025 Venue: Th…"
type input "Buy Tickets"
type input "the grand"
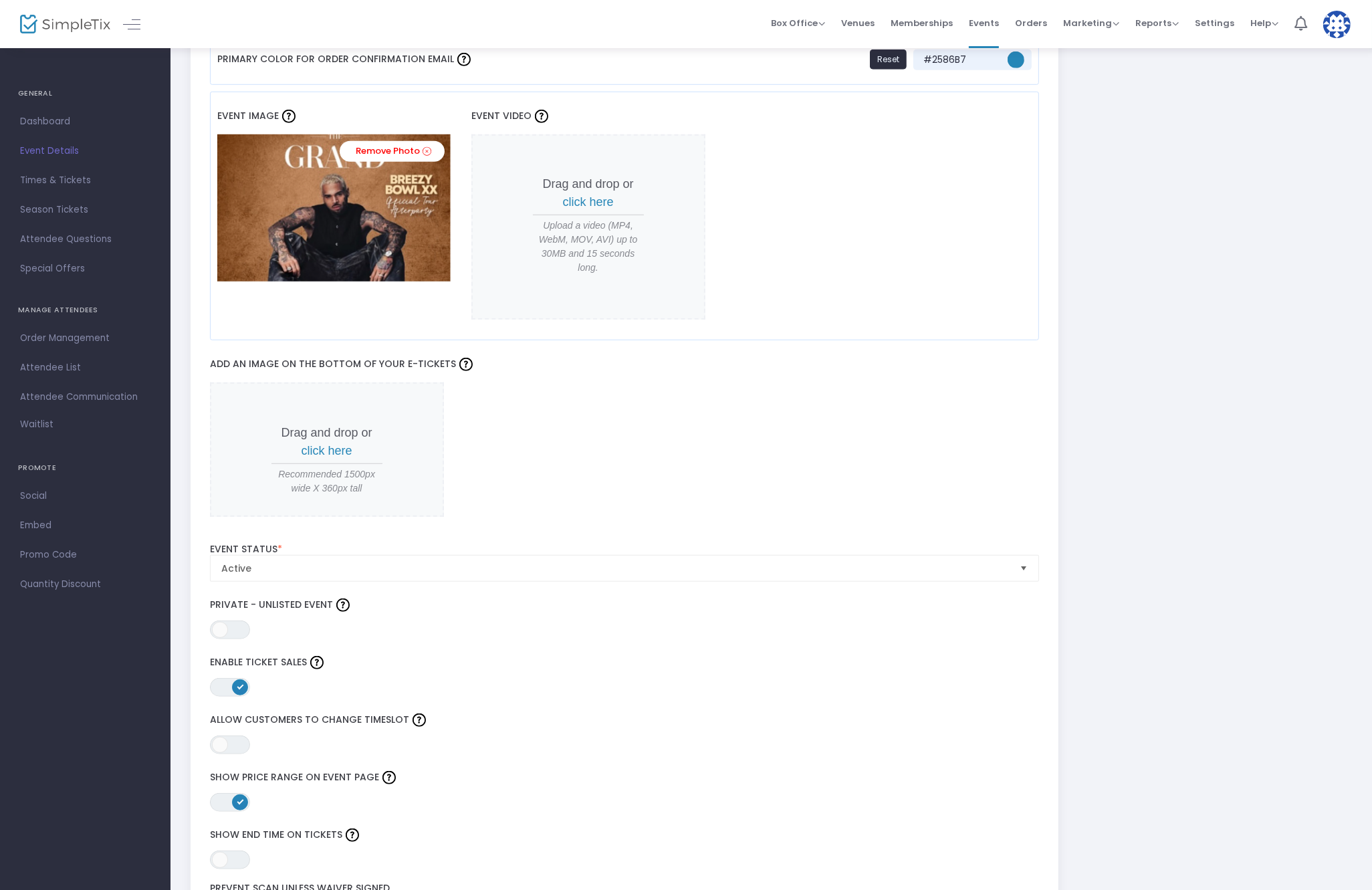
scroll to position [1408, 0]
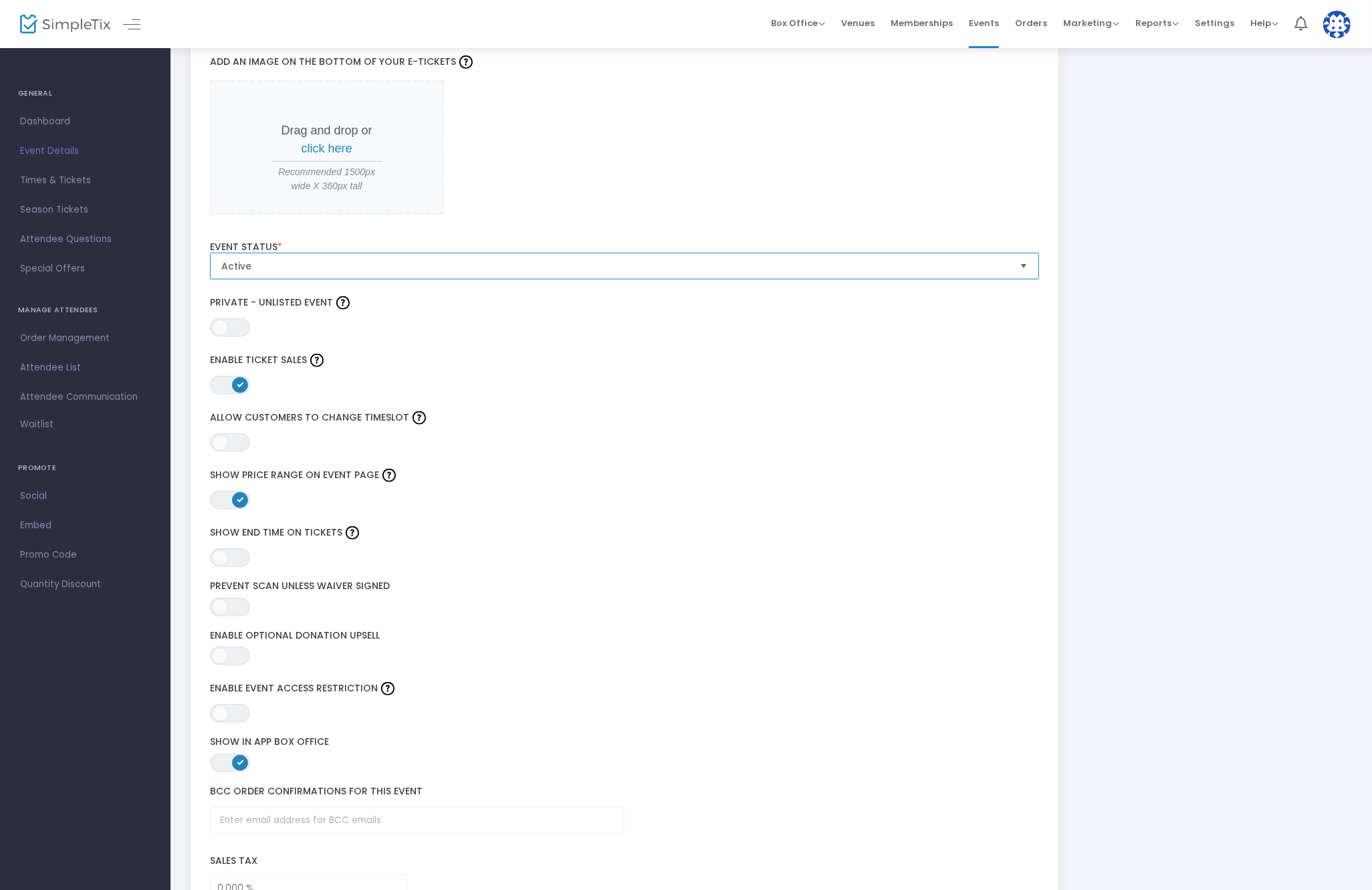
click at [292, 267] on span "Active" at bounding box center [615, 266] width 788 height 13
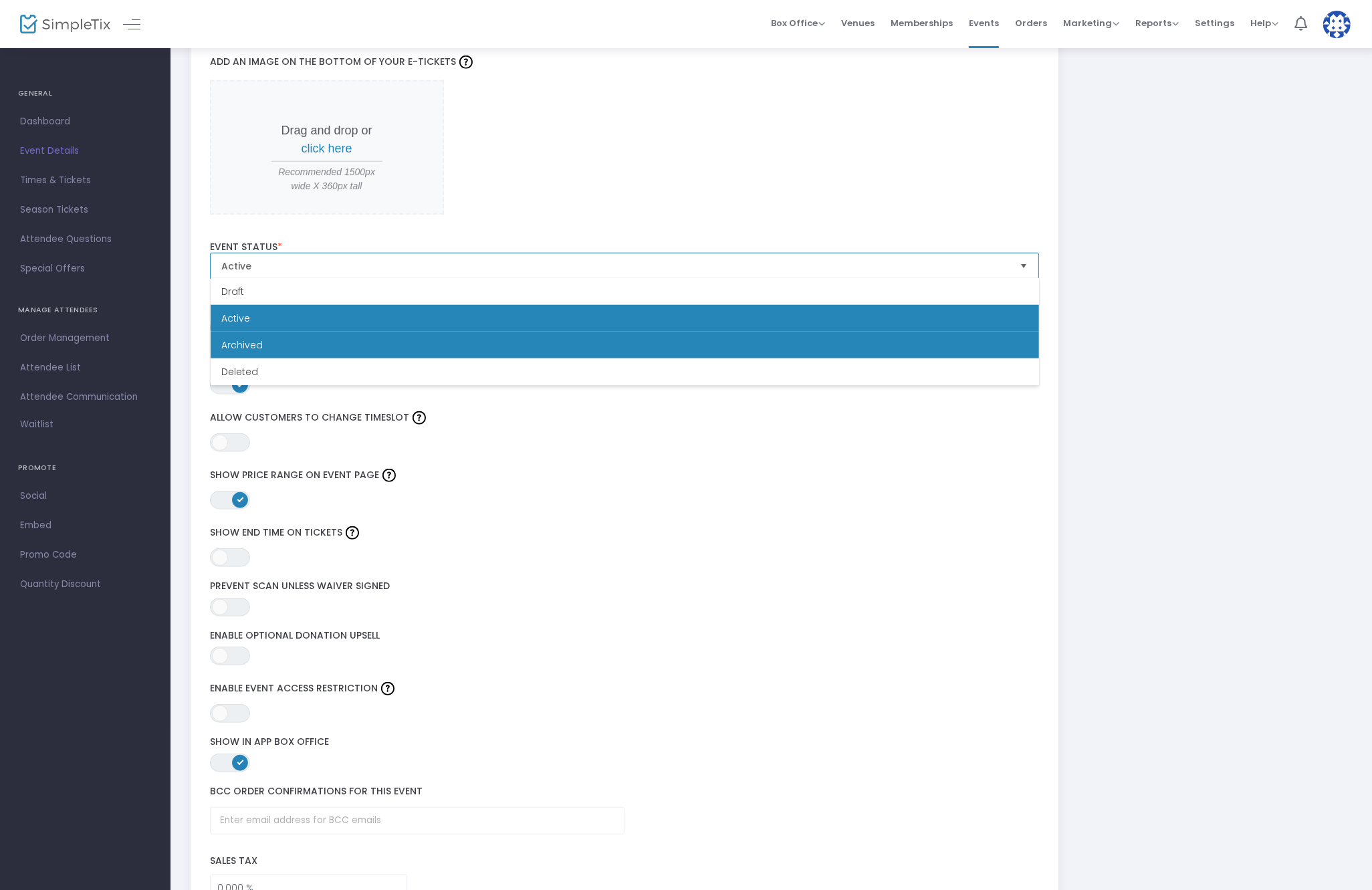
click at [279, 344] on li "Archived" at bounding box center [625, 345] width 829 height 27
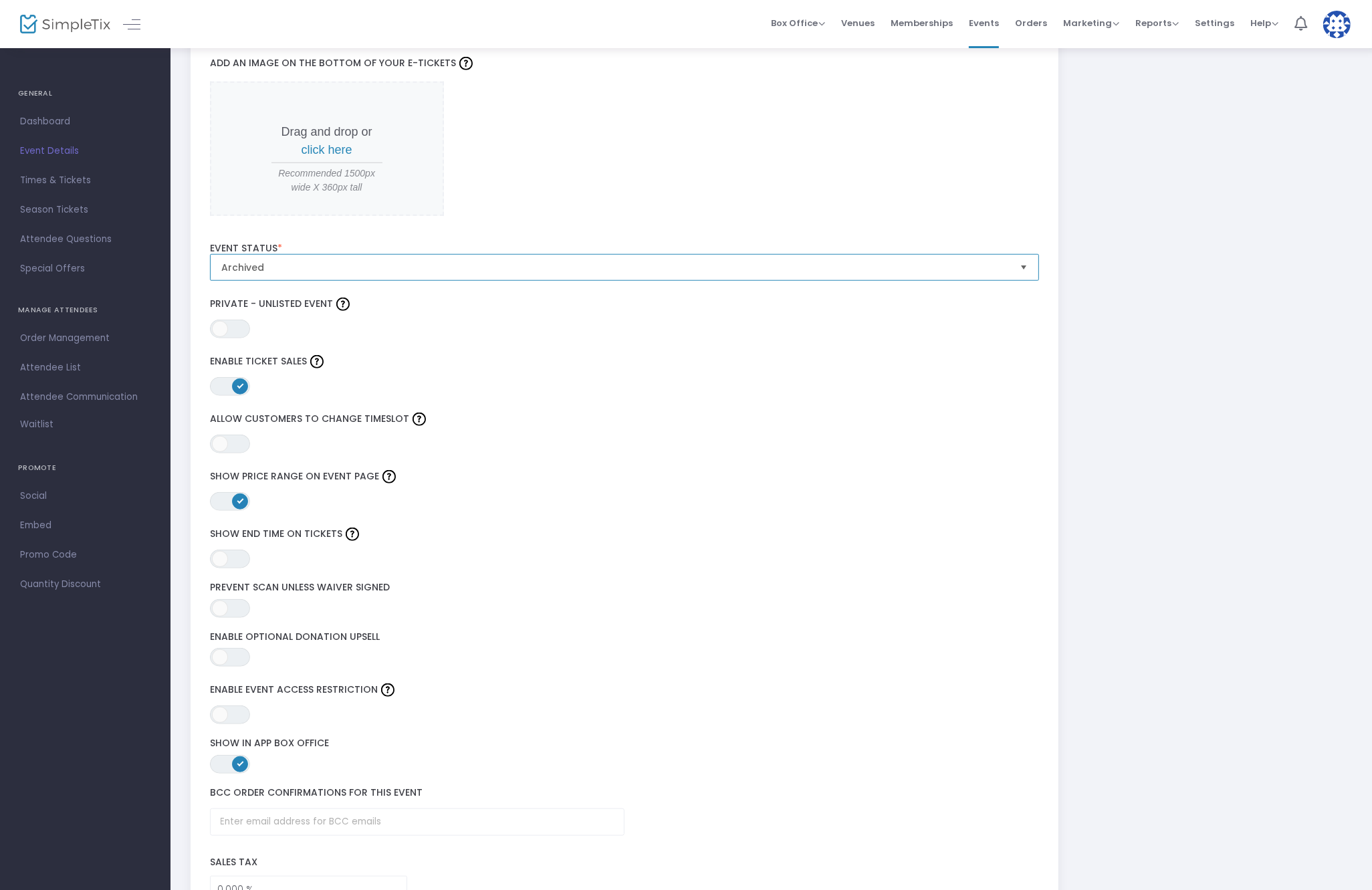
scroll to position [0, 0]
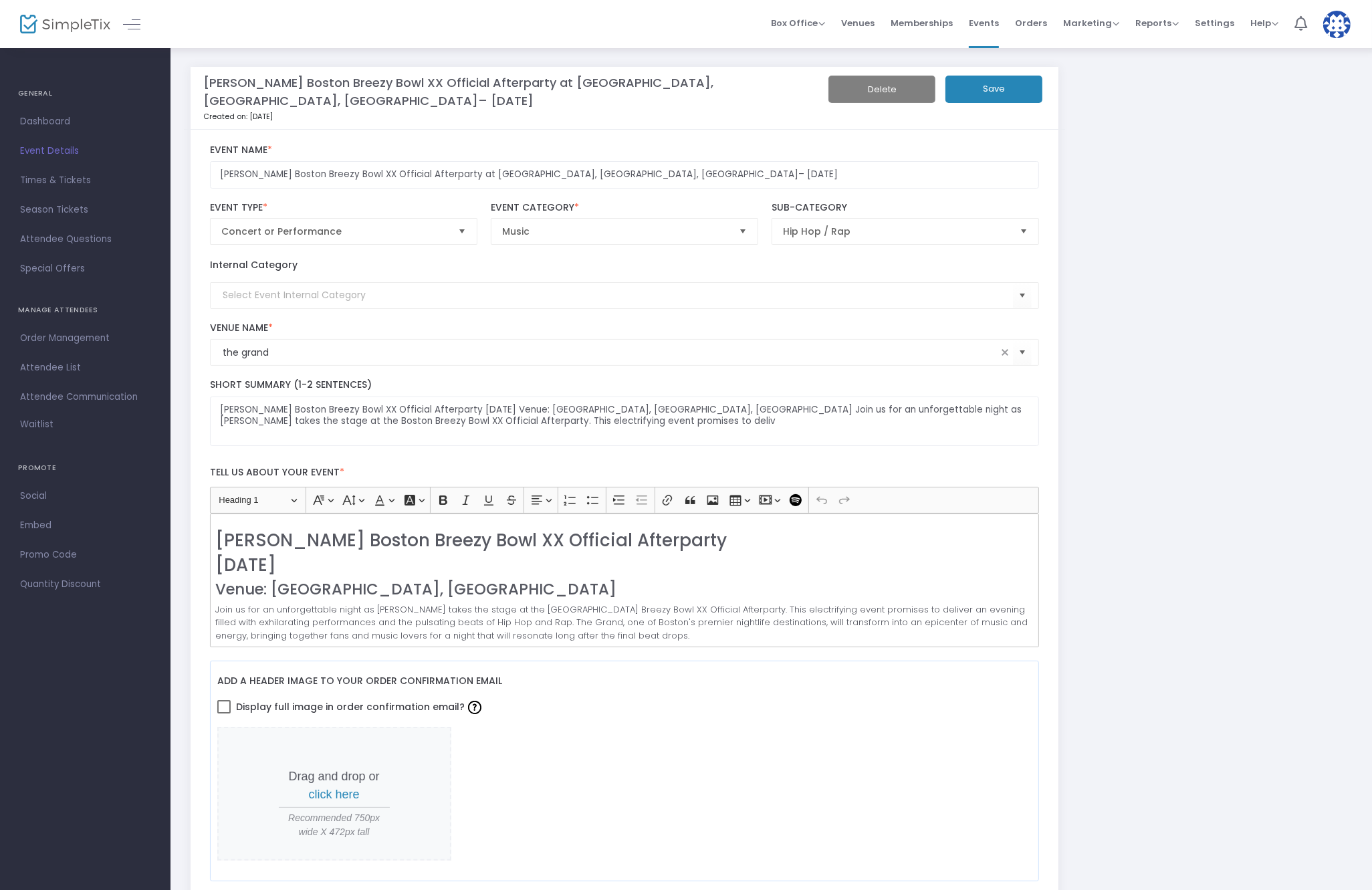
click at [989, 96] on button "Save" at bounding box center [994, 89] width 97 height 28
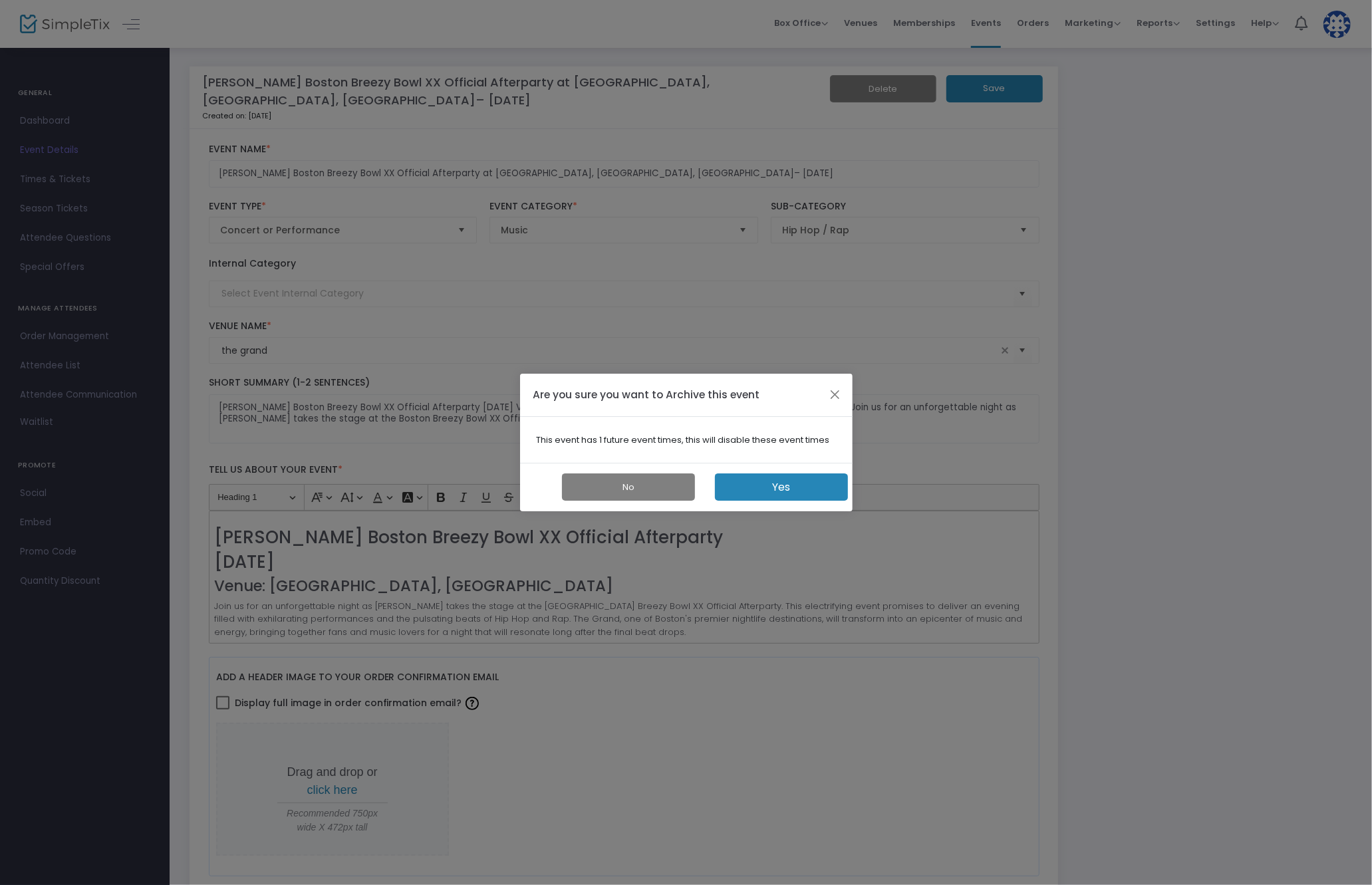
click at [787, 477] on button "Yes" at bounding box center [781, 487] width 133 height 27
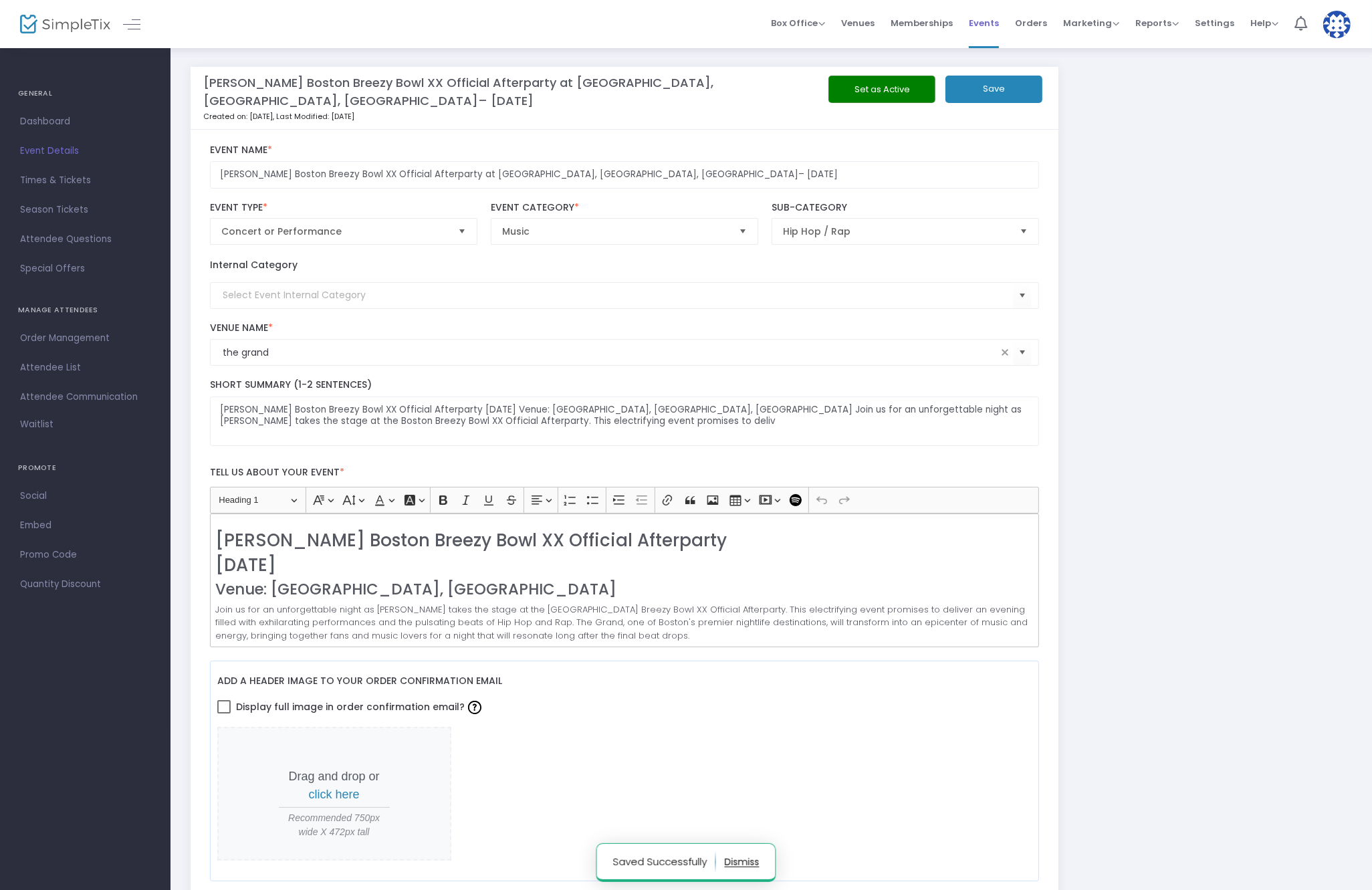
click at [984, 23] on span "Events" at bounding box center [984, 23] width 30 height 34
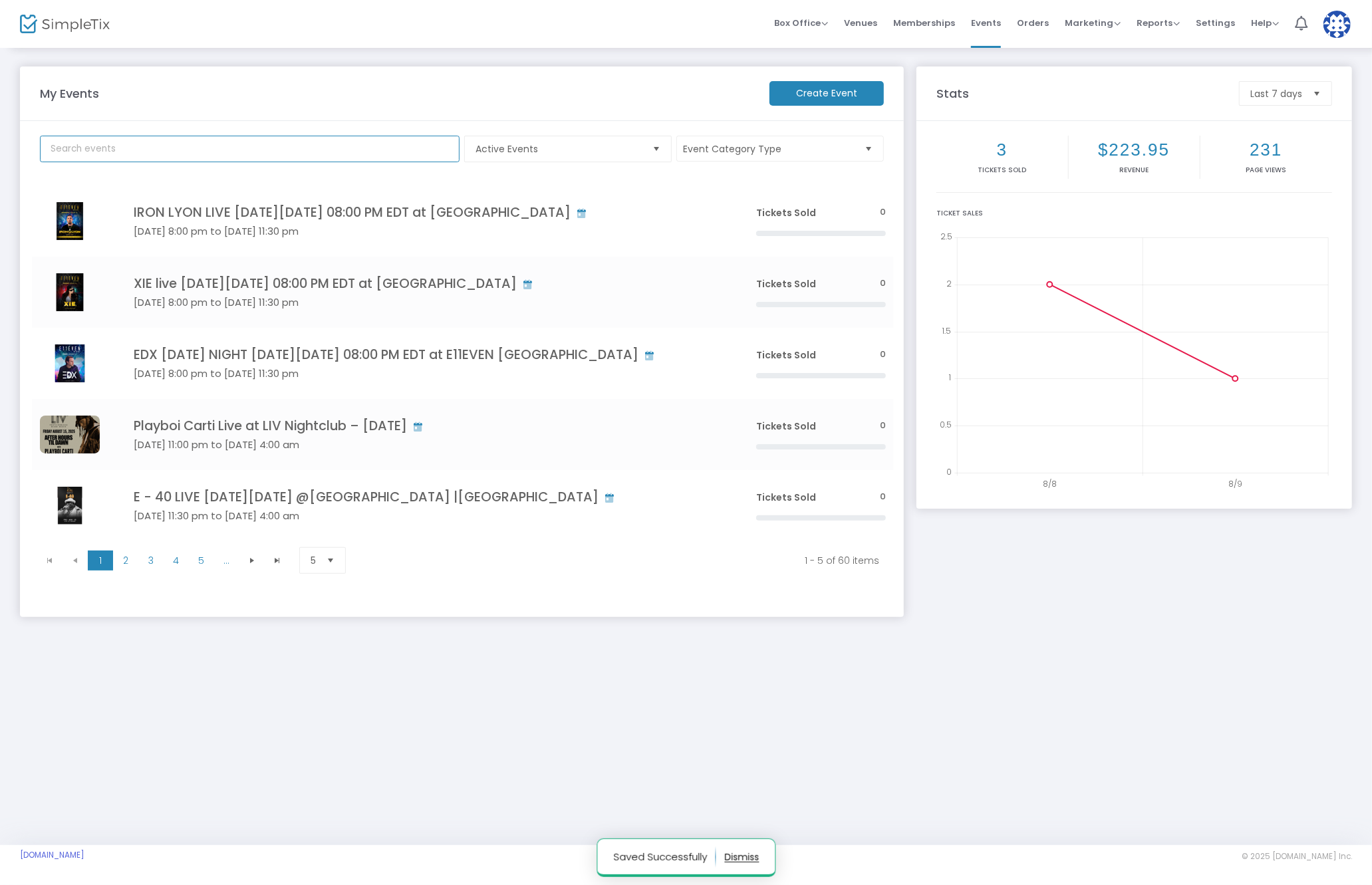
click at [173, 150] on input "text" at bounding box center [250, 149] width 420 height 27
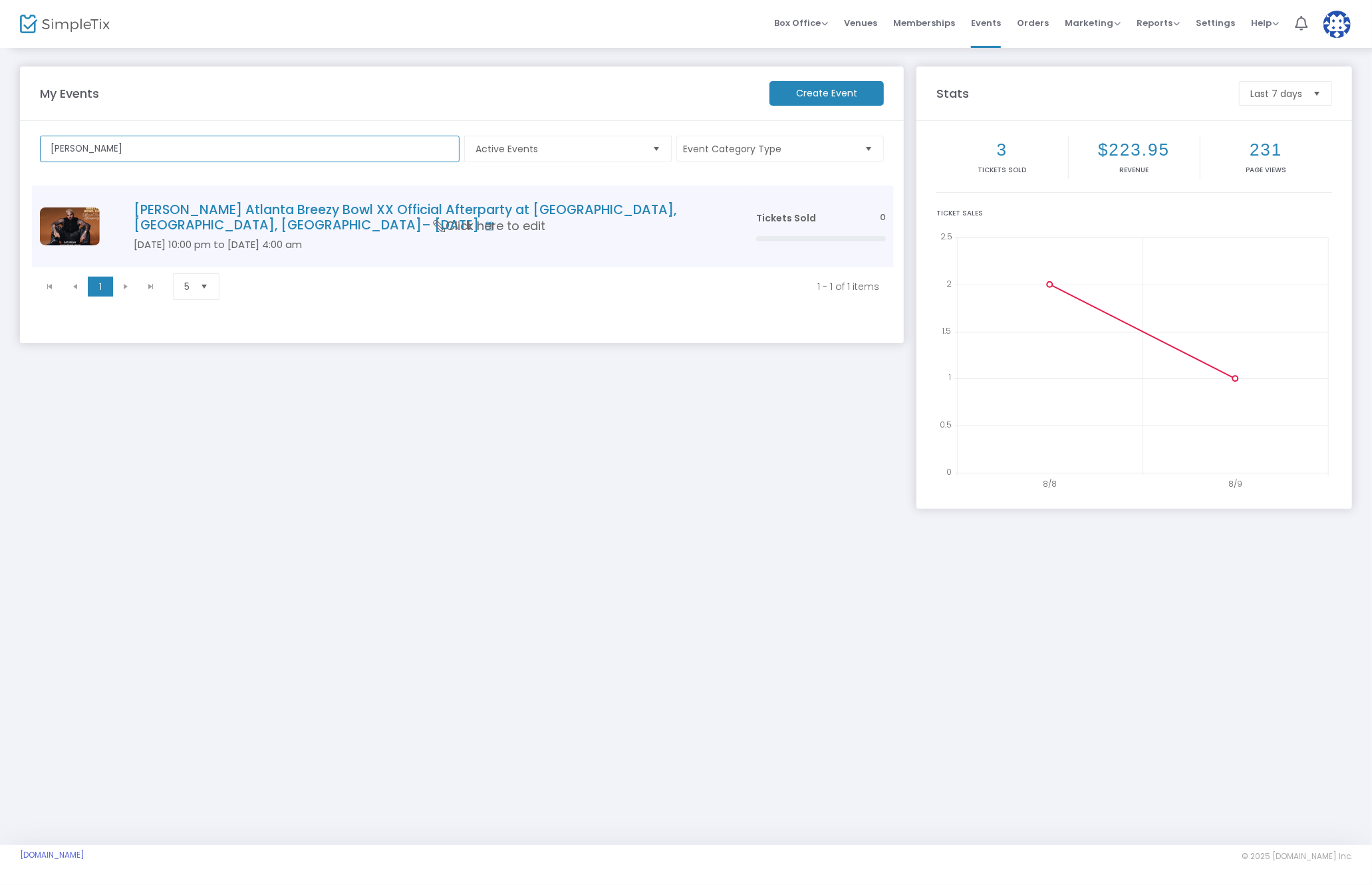
type input "chris brown"
click at [246, 210] on h4 "[PERSON_NAME] Atlanta Breezy Bowl XX Official Afterparty at [GEOGRAPHIC_DATA], …" at bounding box center [425, 218] width 583 height 31
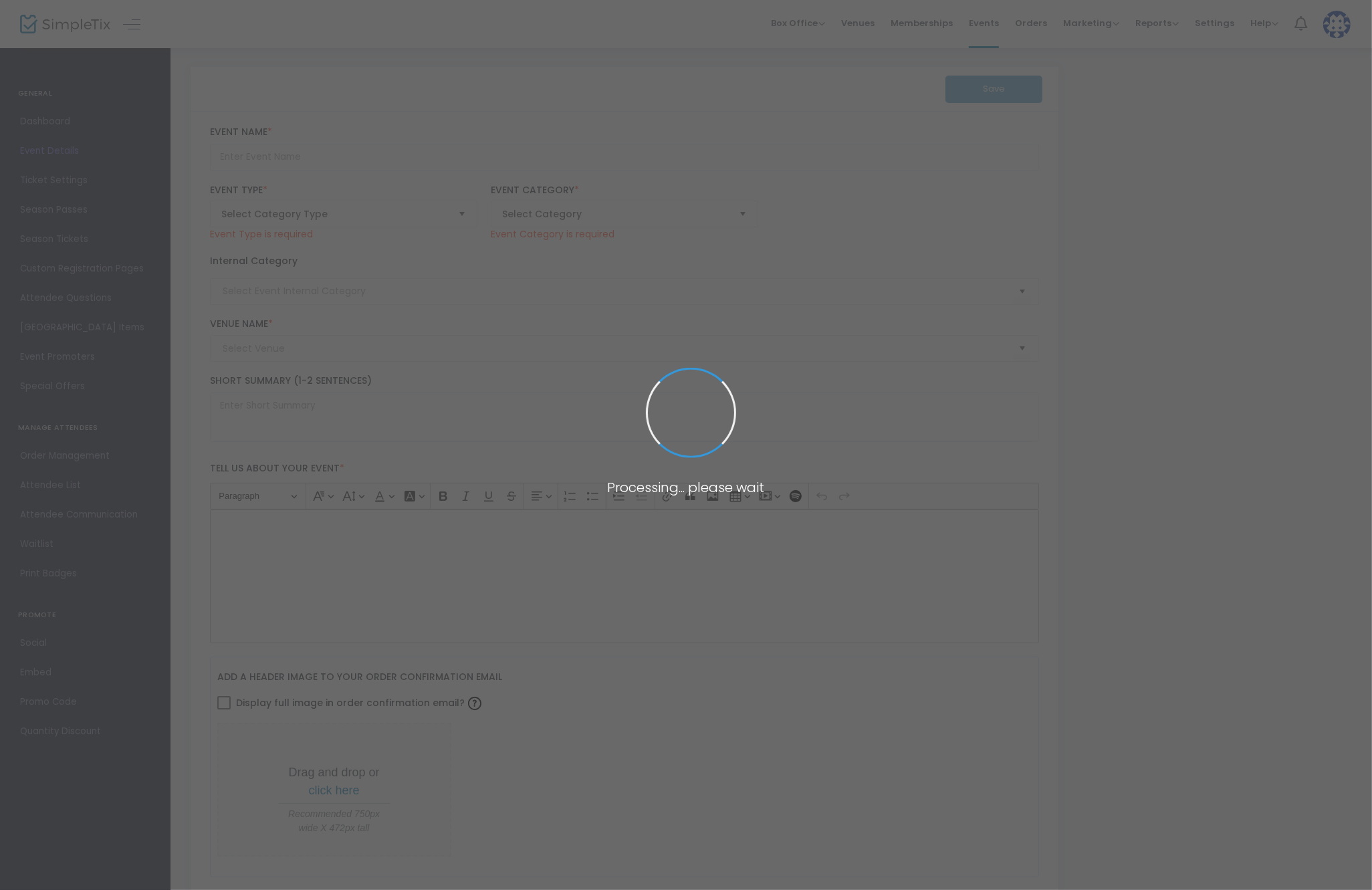
type input "[PERSON_NAME] Atlanta Breezy Bowl XX Official Afterparty at [GEOGRAPHIC_DATA], …"
type textarea "Chris Brown Atlanta Breezy Bowl XX Official Afterparty Live at The Dome, Atlant…"
type input "Buy Tickets"
type input "THE DOME"
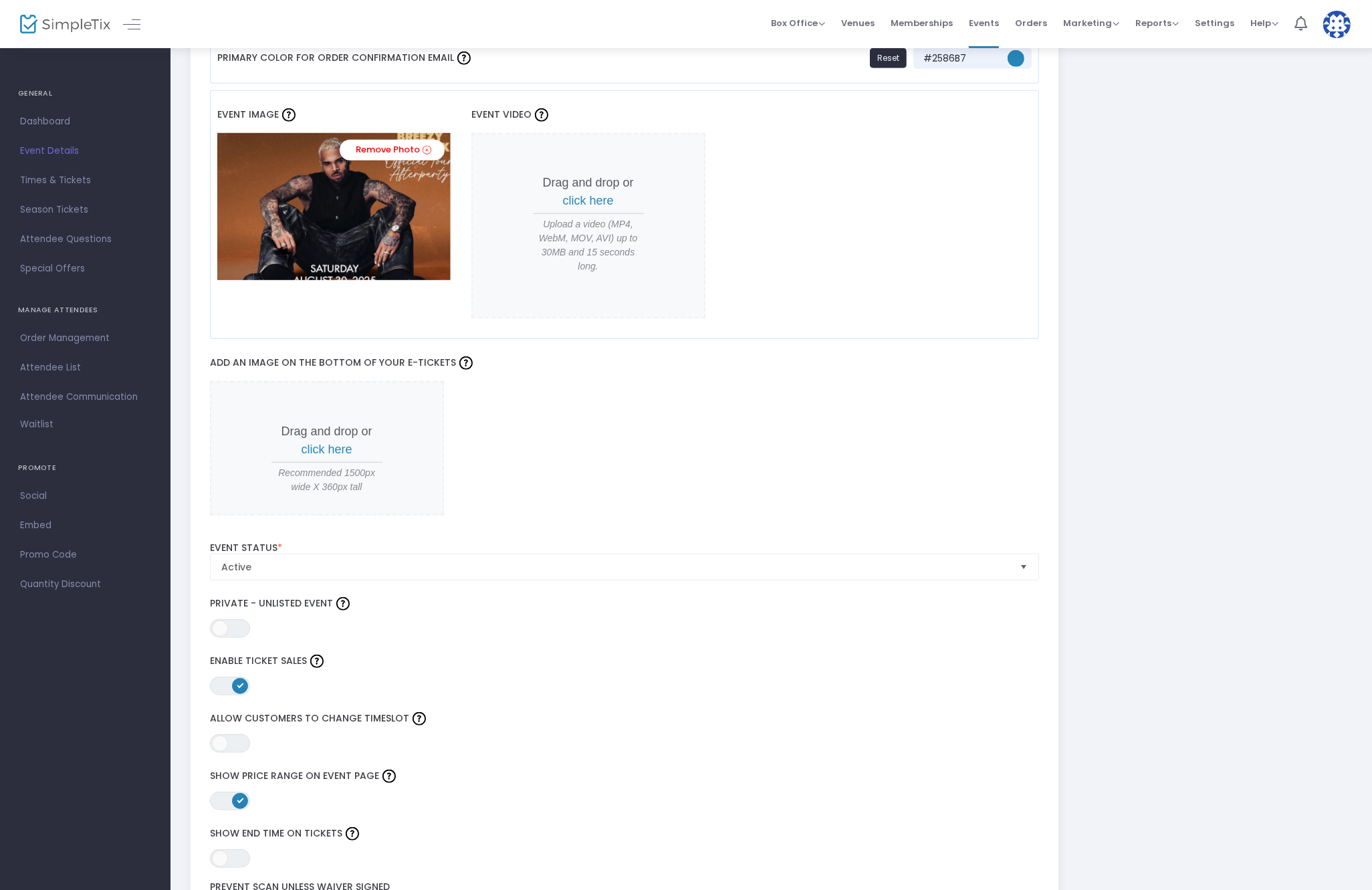
scroll to position [1391, 0]
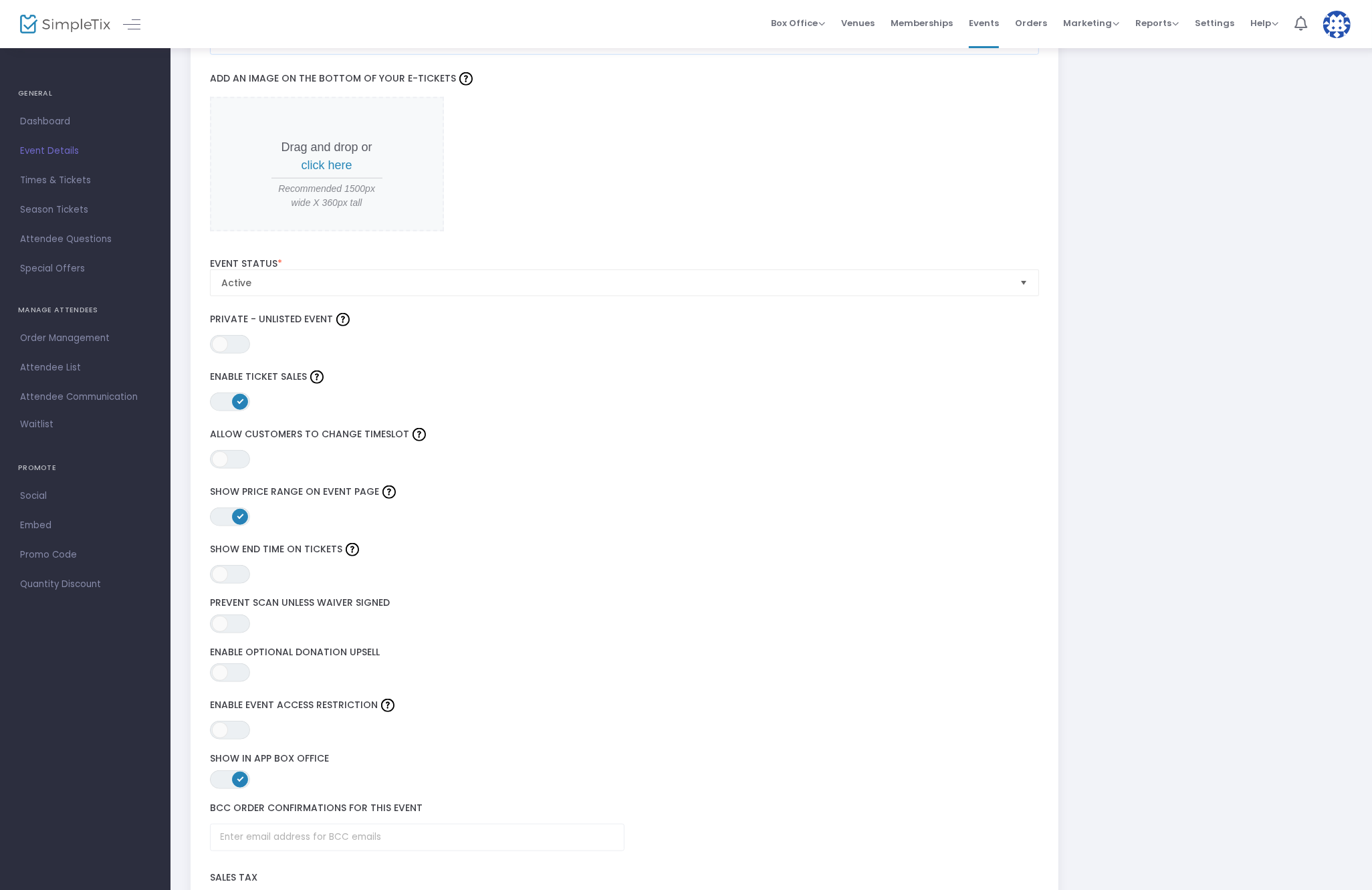
click at [357, 265] on label "Event Status *" at bounding box center [625, 264] width 830 height 12
click at [361, 283] on span "Active" at bounding box center [615, 283] width 788 height 13
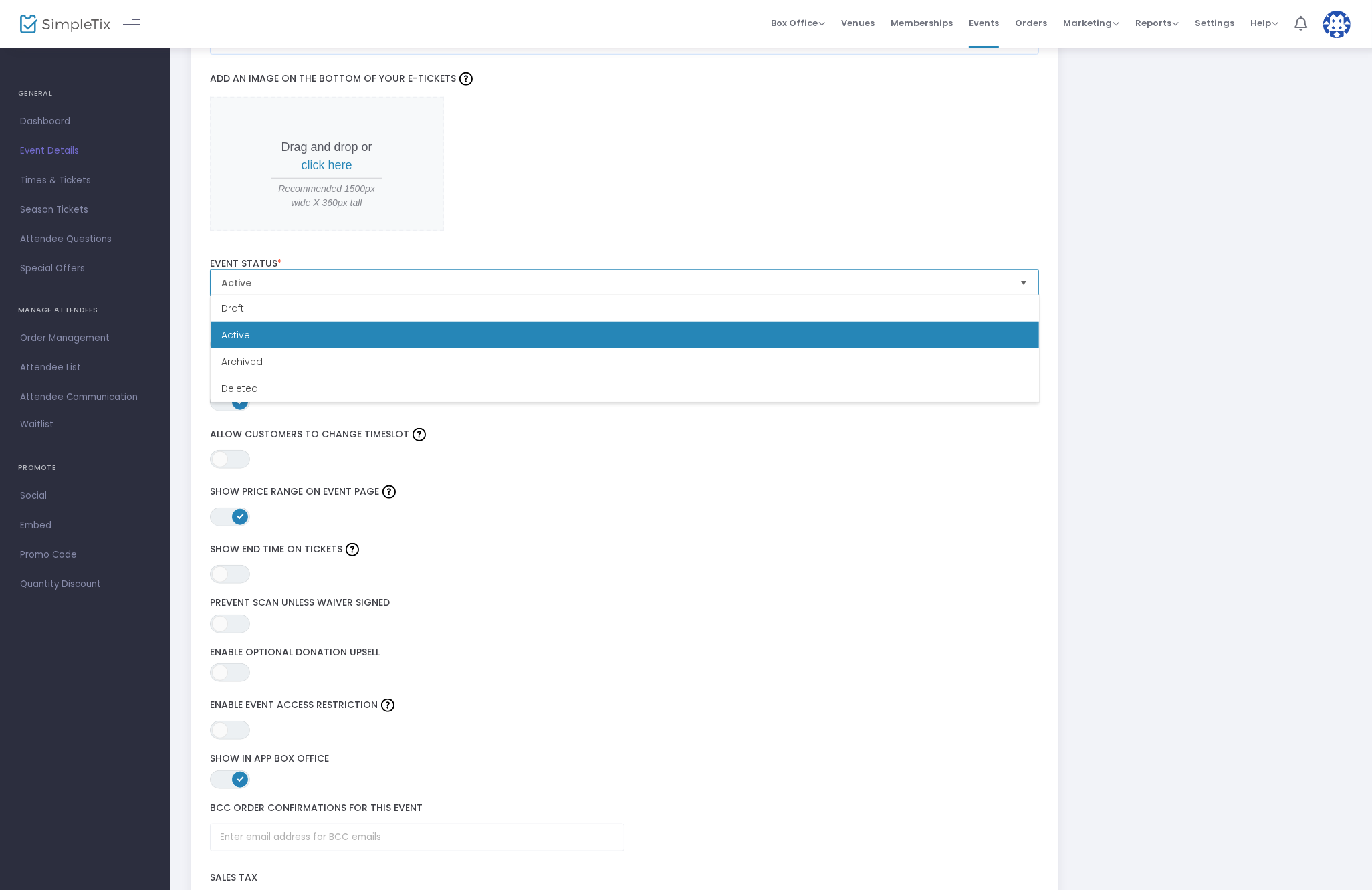
drag, startPoint x: 273, startPoint y: 363, endPoint x: 281, endPoint y: 363, distance: 8.0
click at [273, 363] on li "Archived" at bounding box center [625, 362] width 829 height 27
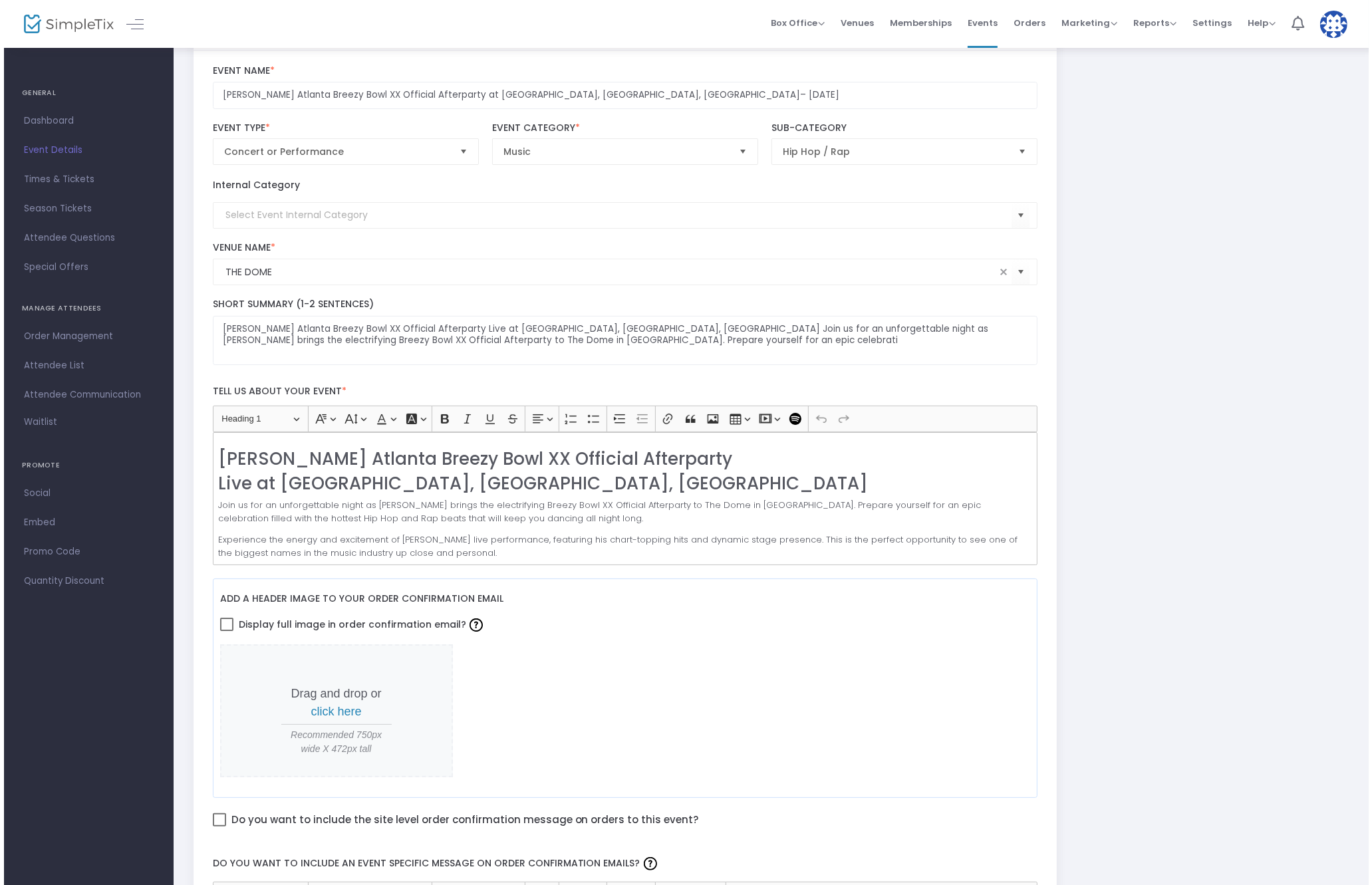
scroll to position [0, 0]
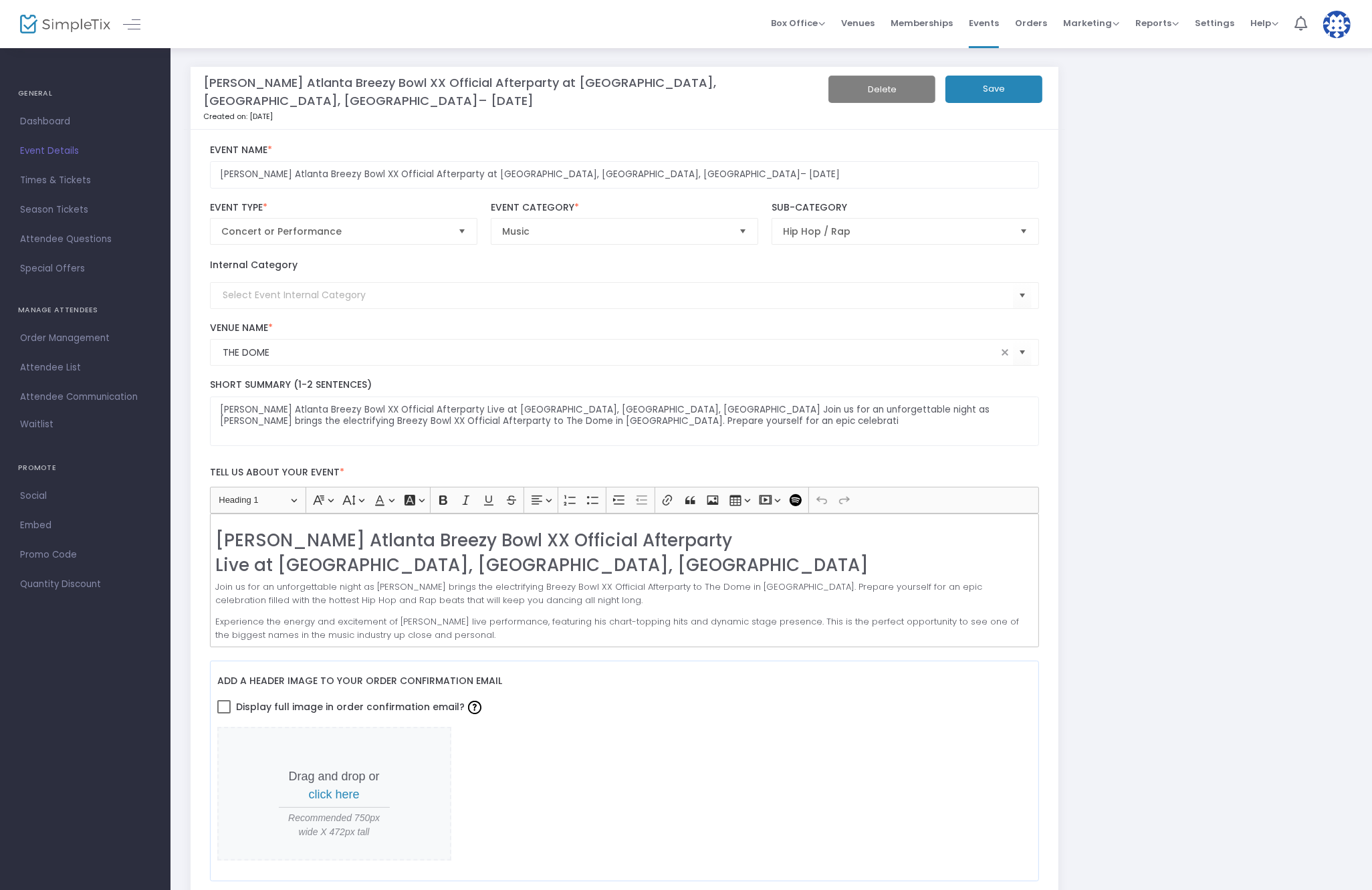
click at [1013, 79] on button "Save" at bounding box center [994, 89] width 97 height 28
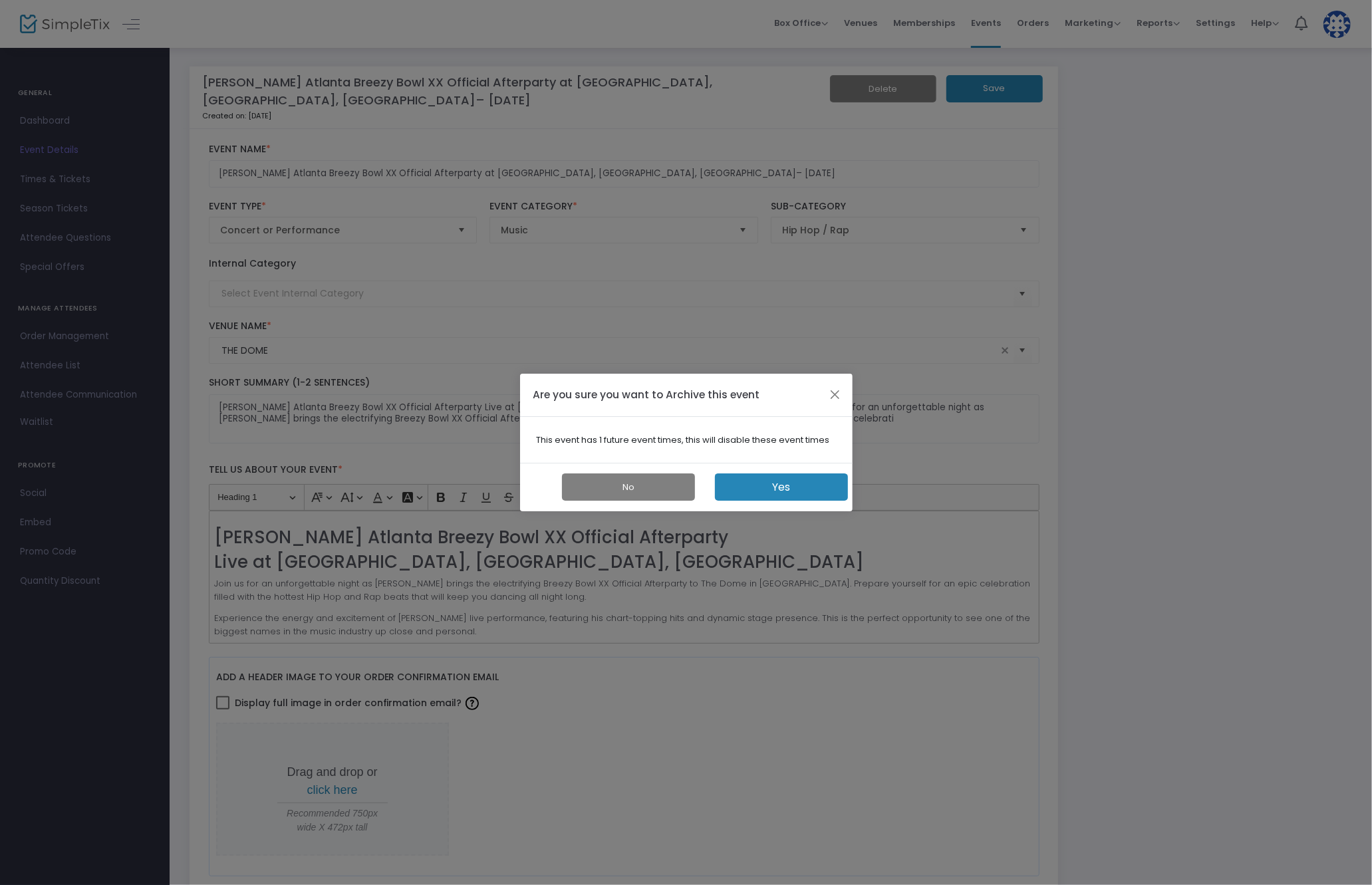
drag, startPoint x: 820, startPoint y: 491, endPoint x: 850, endPoint y: 474, distance: 34.5
click at [820, 491] on button "Yes" at bounding box center [781, 487] width 133 height 27
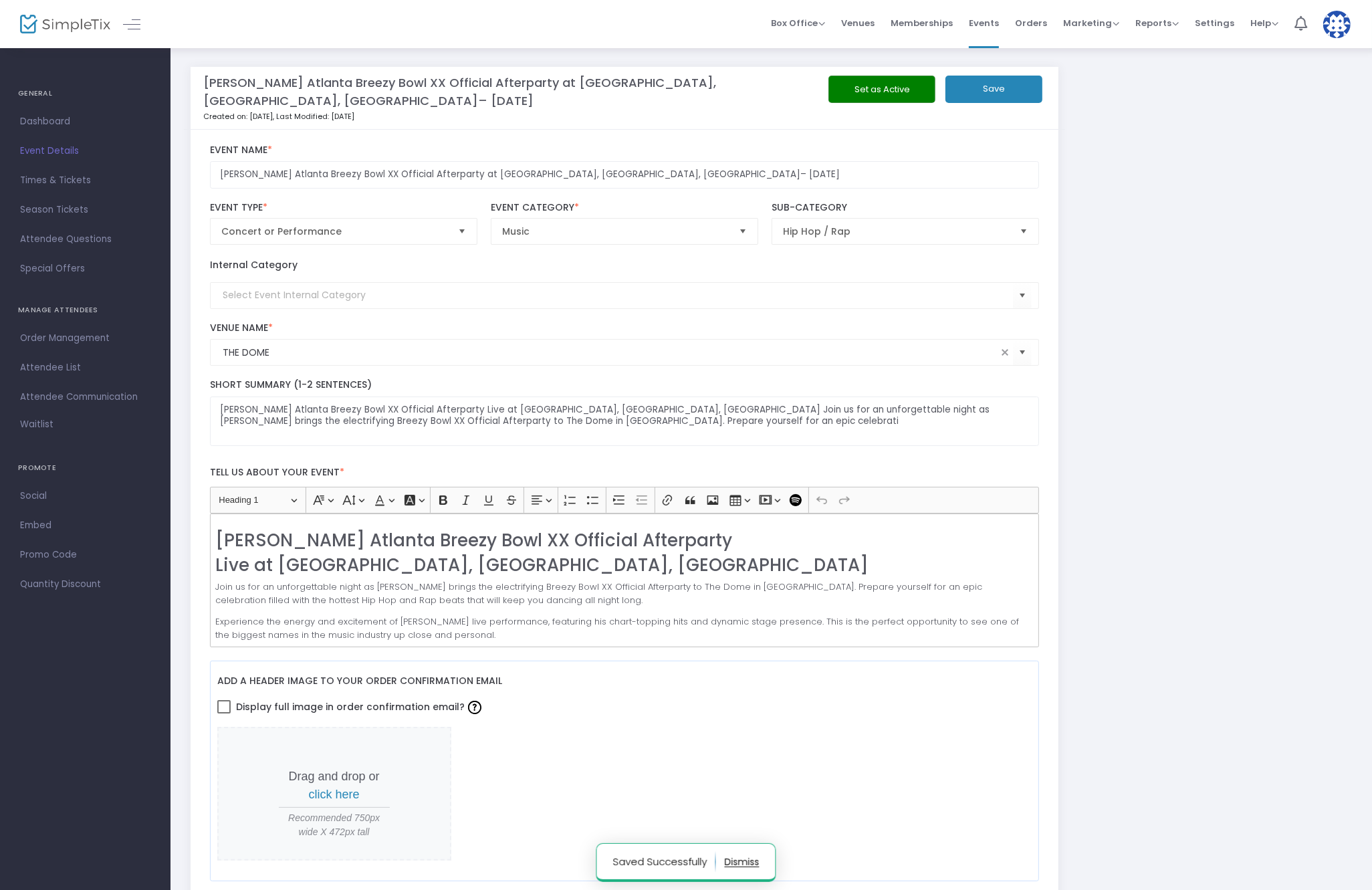
click at [989, 28] on span "Events" at bounding box center [984, 23] width 30 height 34
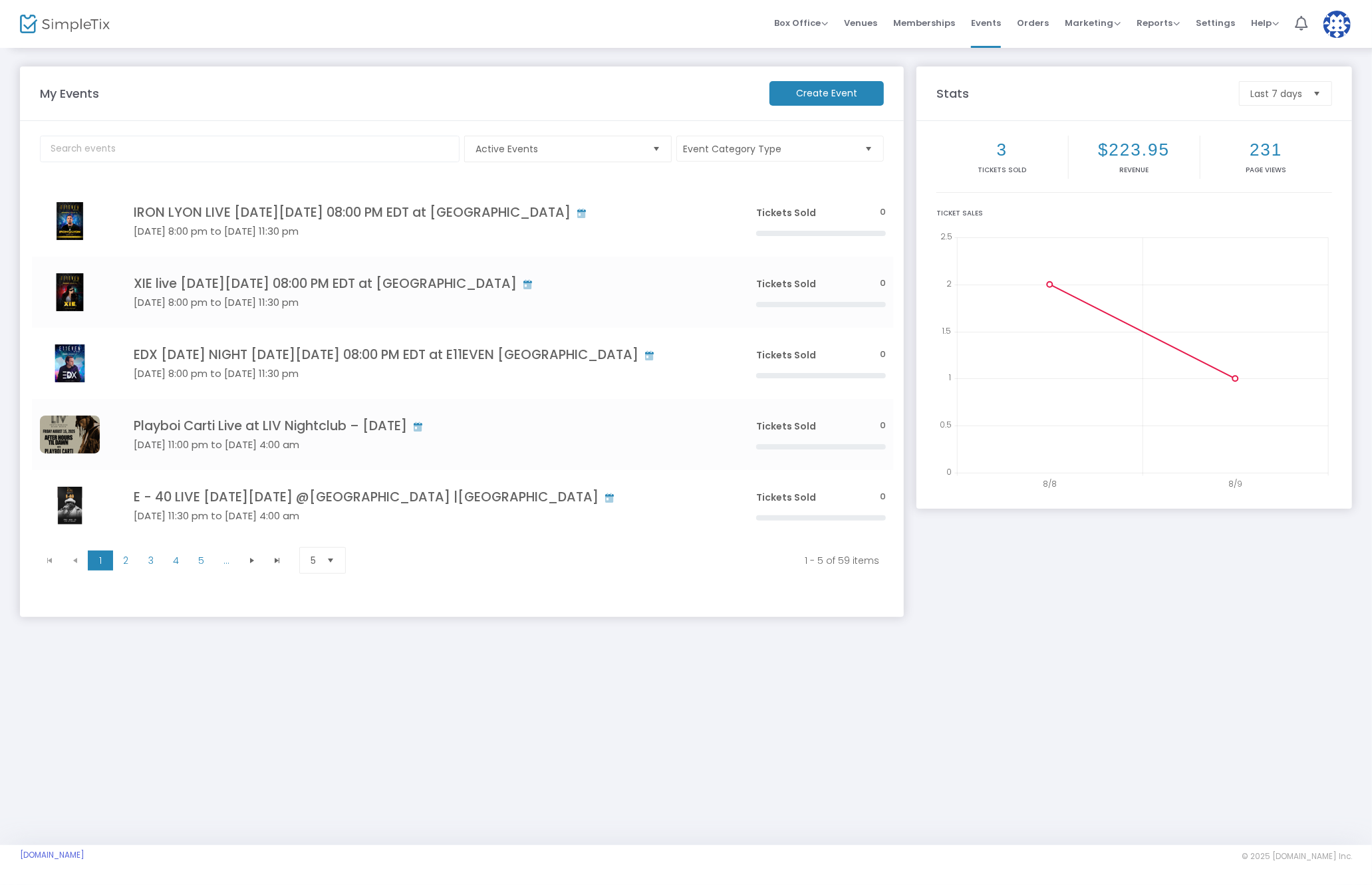
click at [1339, 33] on img at bounding box center [1337, 24] width 27 height 27
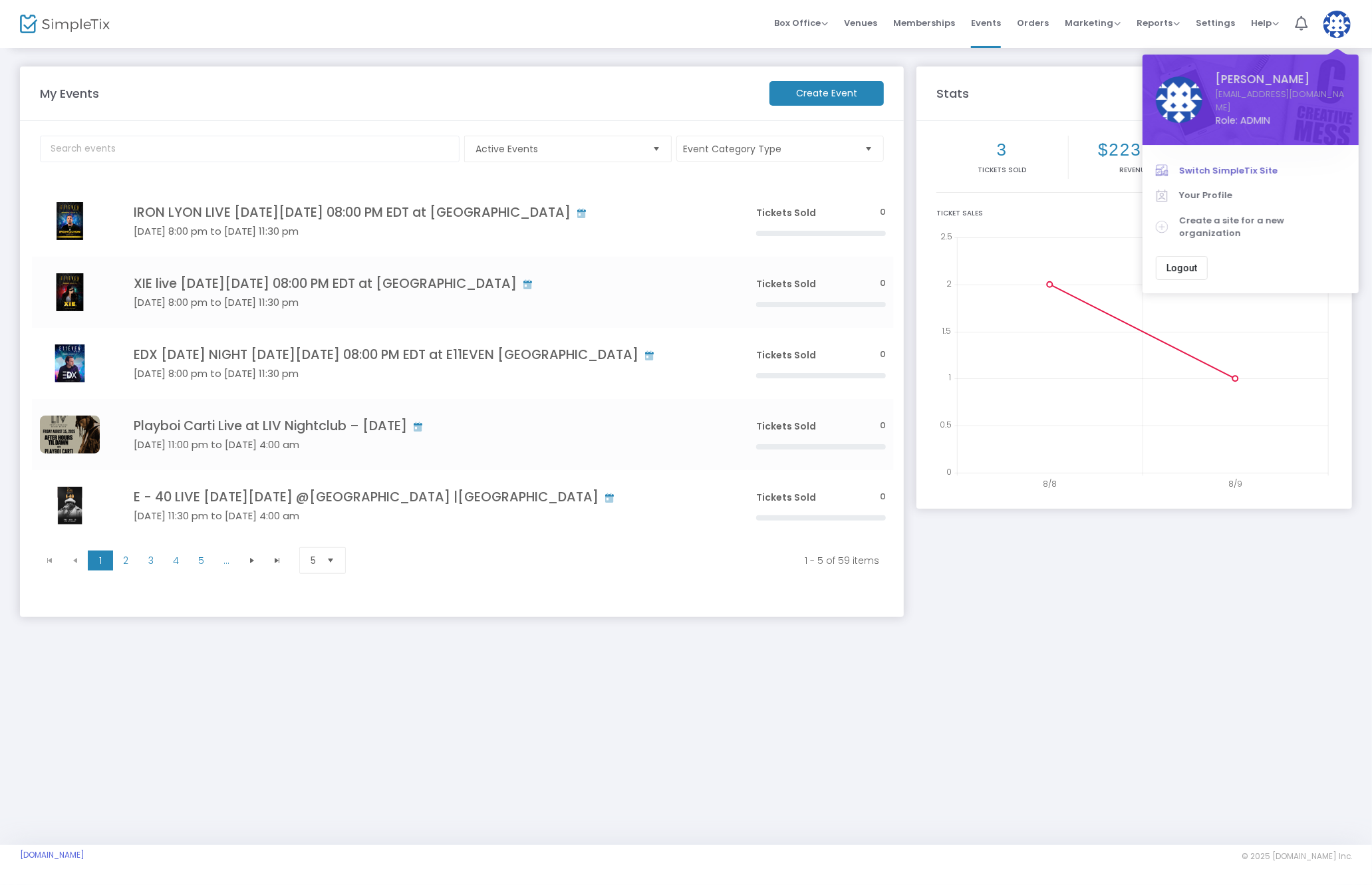
click at [1221, 164] on span "Switch SimpleTix Site" at bounding box center [1262, 171] width 166 height 13
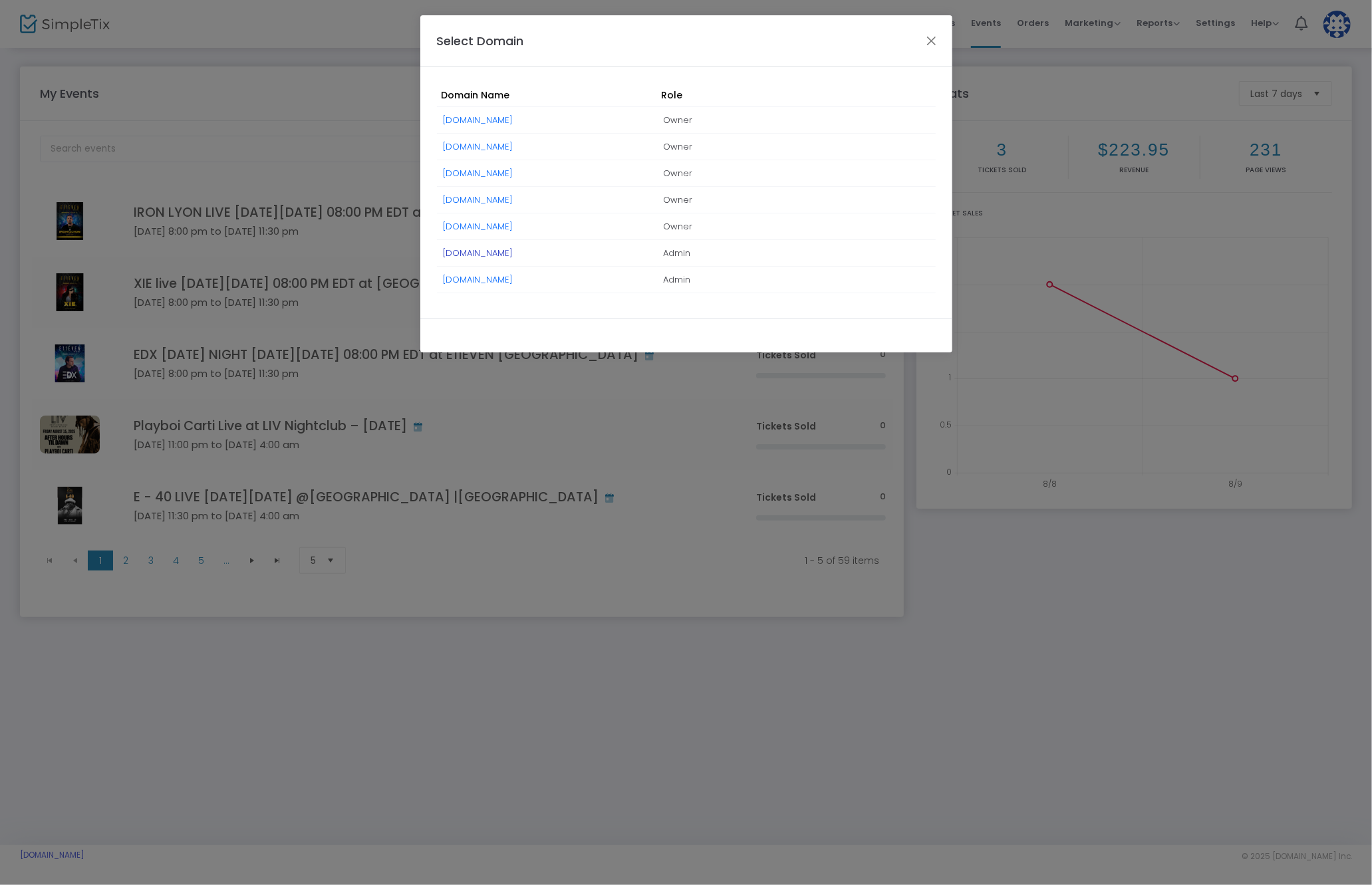
click at [513, 250] on link "[DOMAIN_NAME]" at bounding box center [477, 252] width 70 height 13
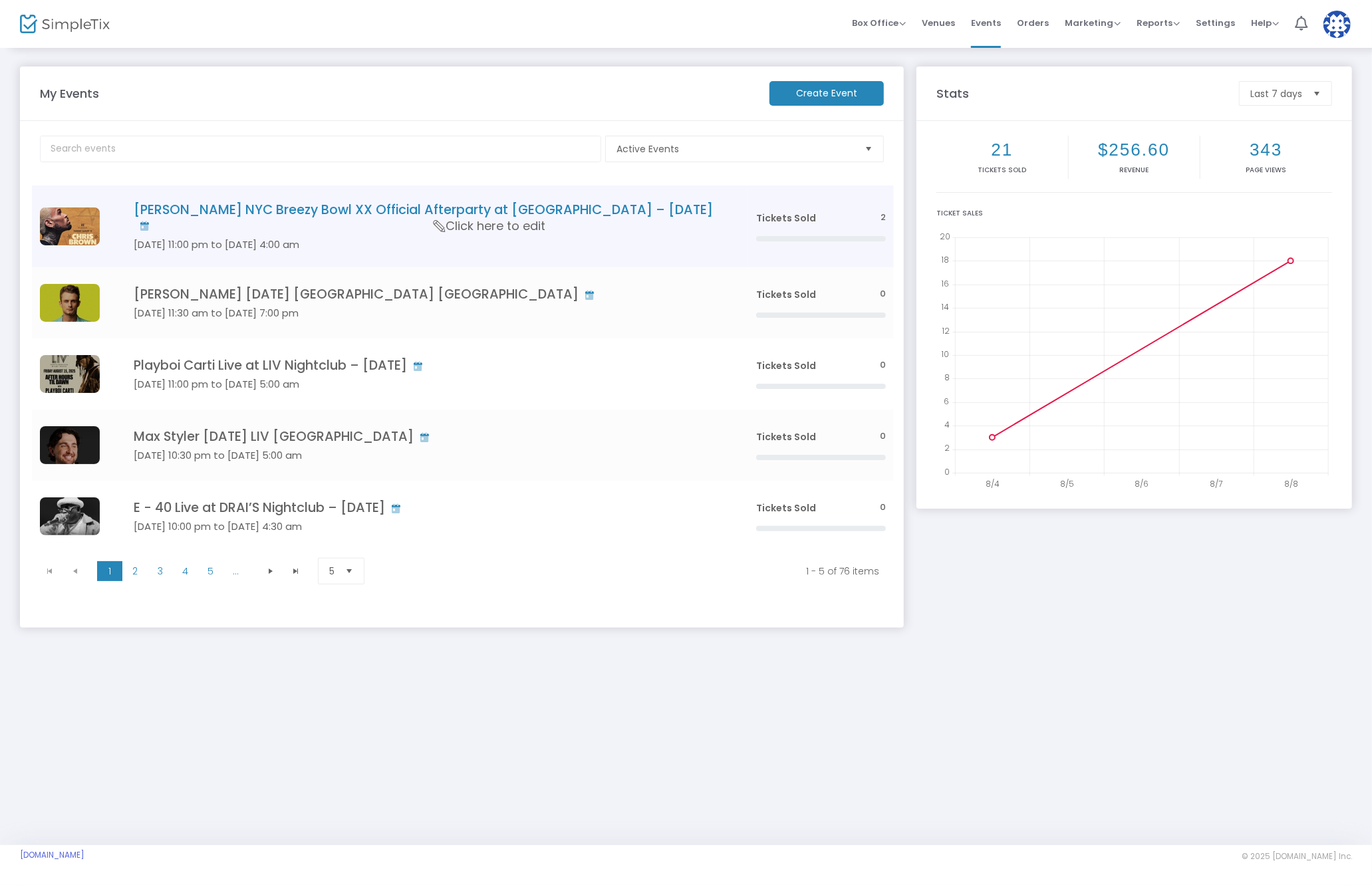
click at [372, 215] on h4 "[PERSON_NAME] NYC Breezy Bowl XX Official Afterparty at [GEOGRAPHIC_DATA] – [DA…" at bounding box center [425, 218] width 583 height 31
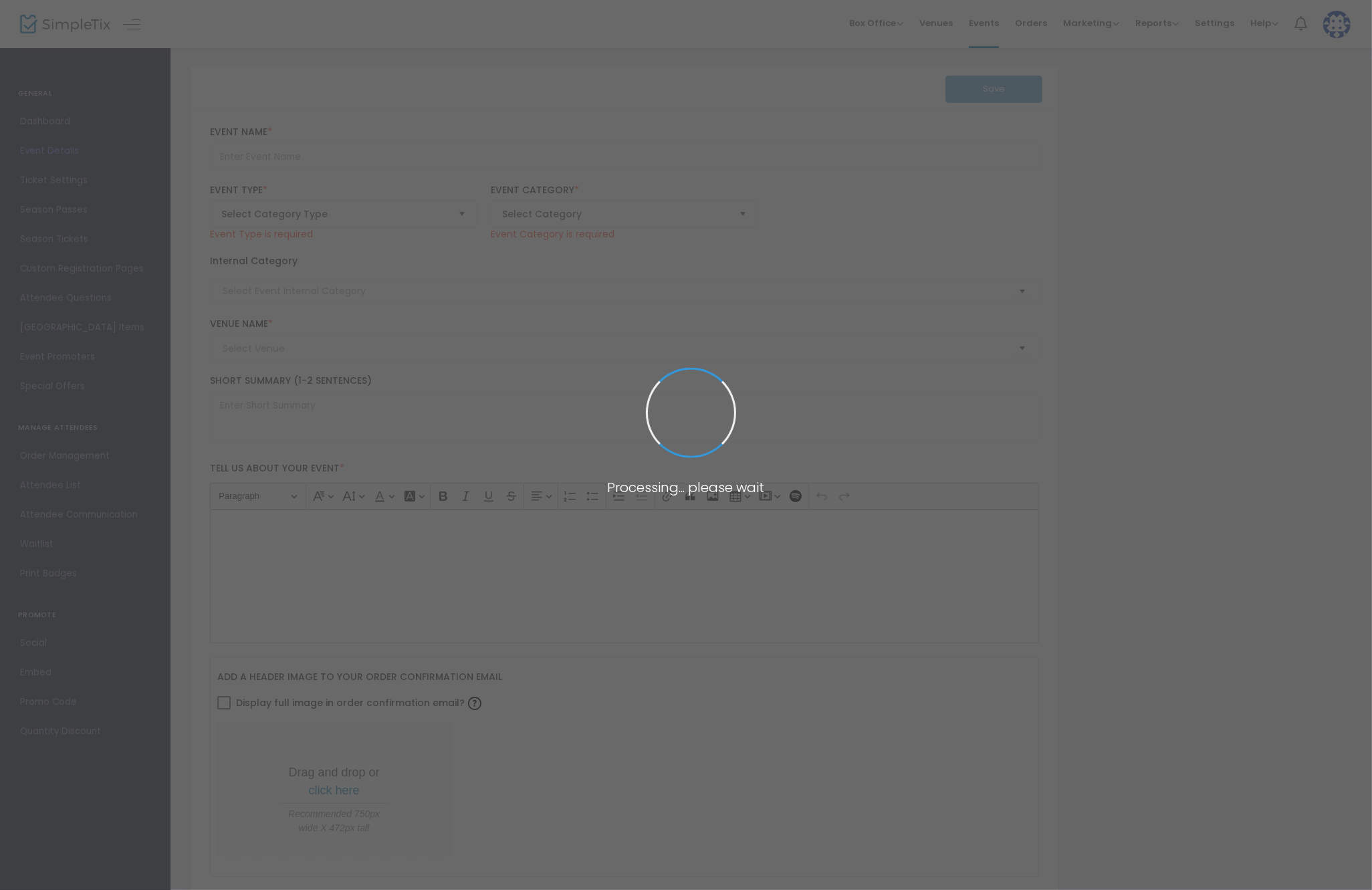
type input "[PERSON_NAME] NYC Breezy Bowl XX Official Afterparty at [GEOGRAPHIC_DATA] – [DA…"
type textarea "[PERSON_NAME] NYC Breezy Bowl XX Official Afterparty Join Us at [GEOGRAPHIC_DAT…"
type input "Buy Tickets"
type input "Harbor [GEOGRAPHIC_DATA]"
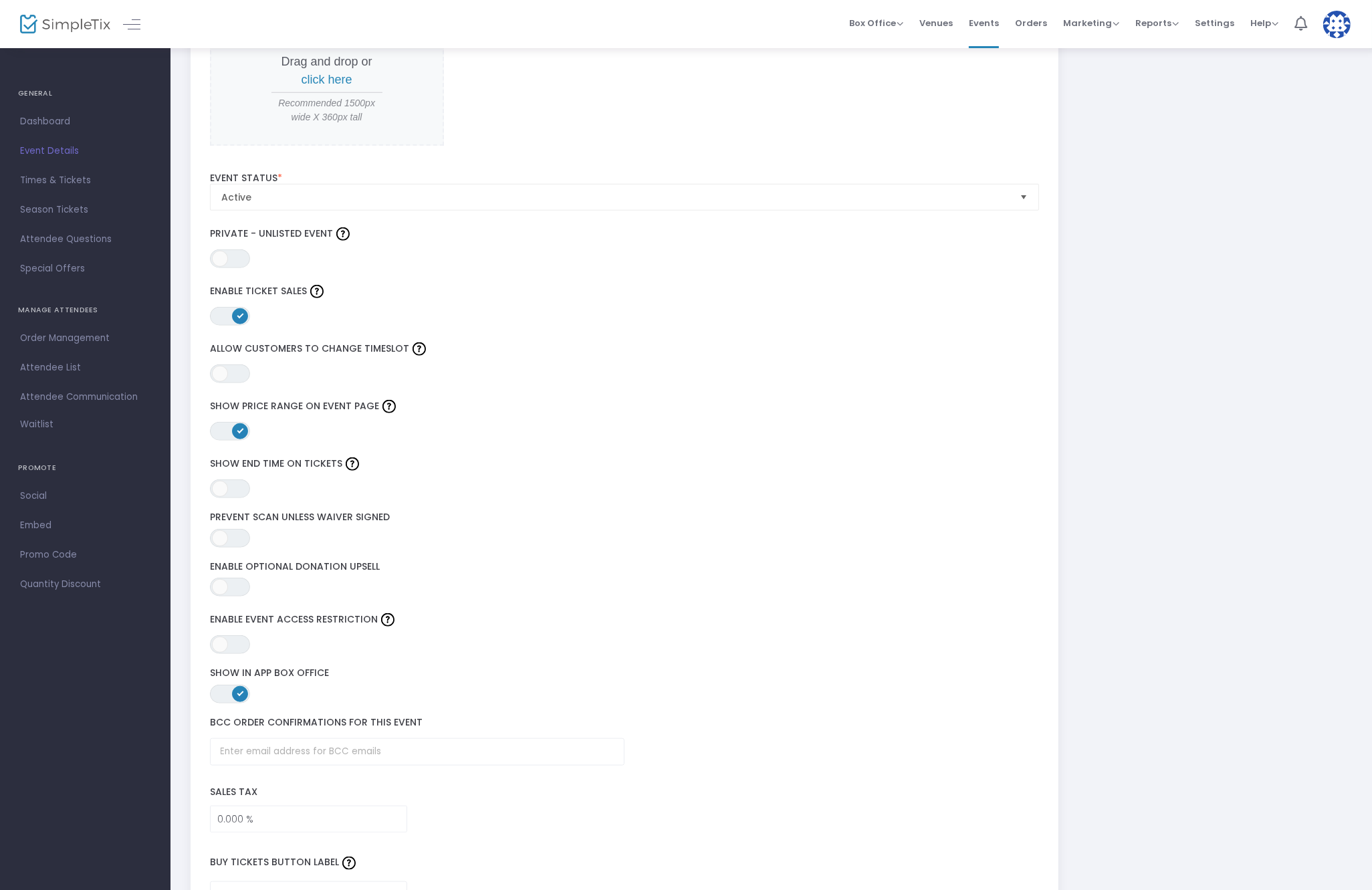
scroll to position [1222, 0]
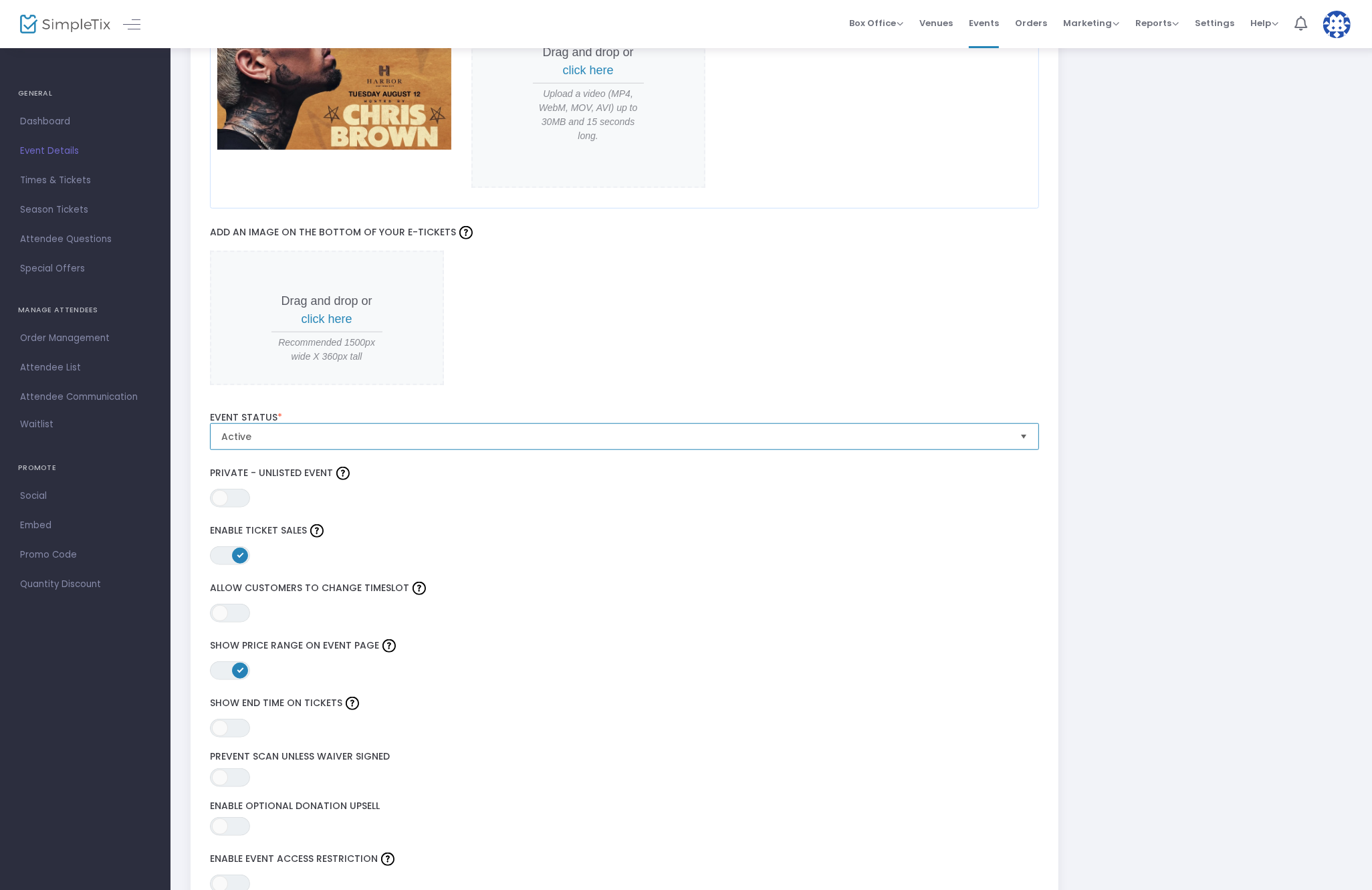
click at [425, 442] on span "Active" at bounding box center [615, 437] width 799 height 26
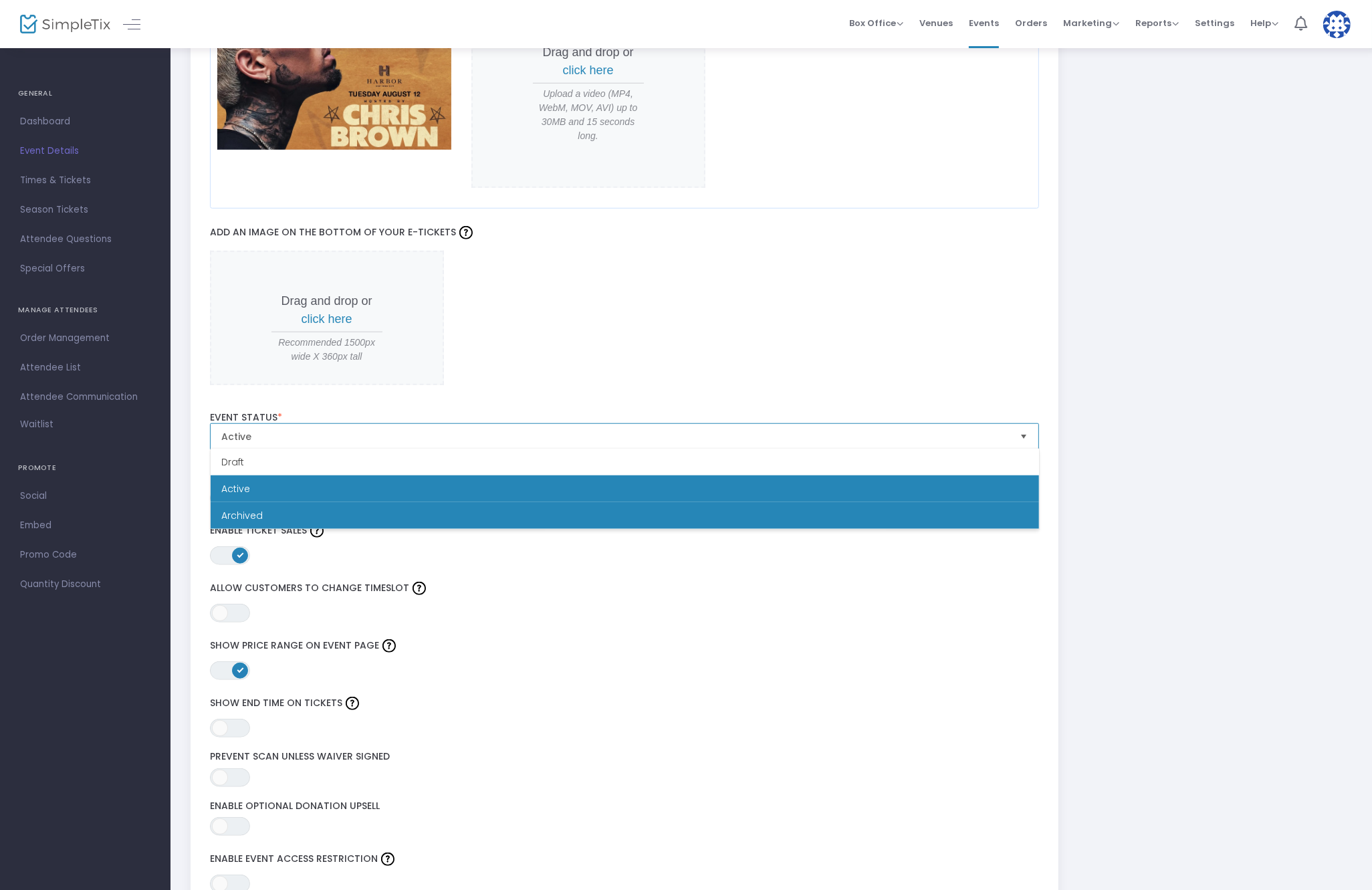
click at [333, 521] on li "Archived" at bounding box center [625, 516] width 829 height 27
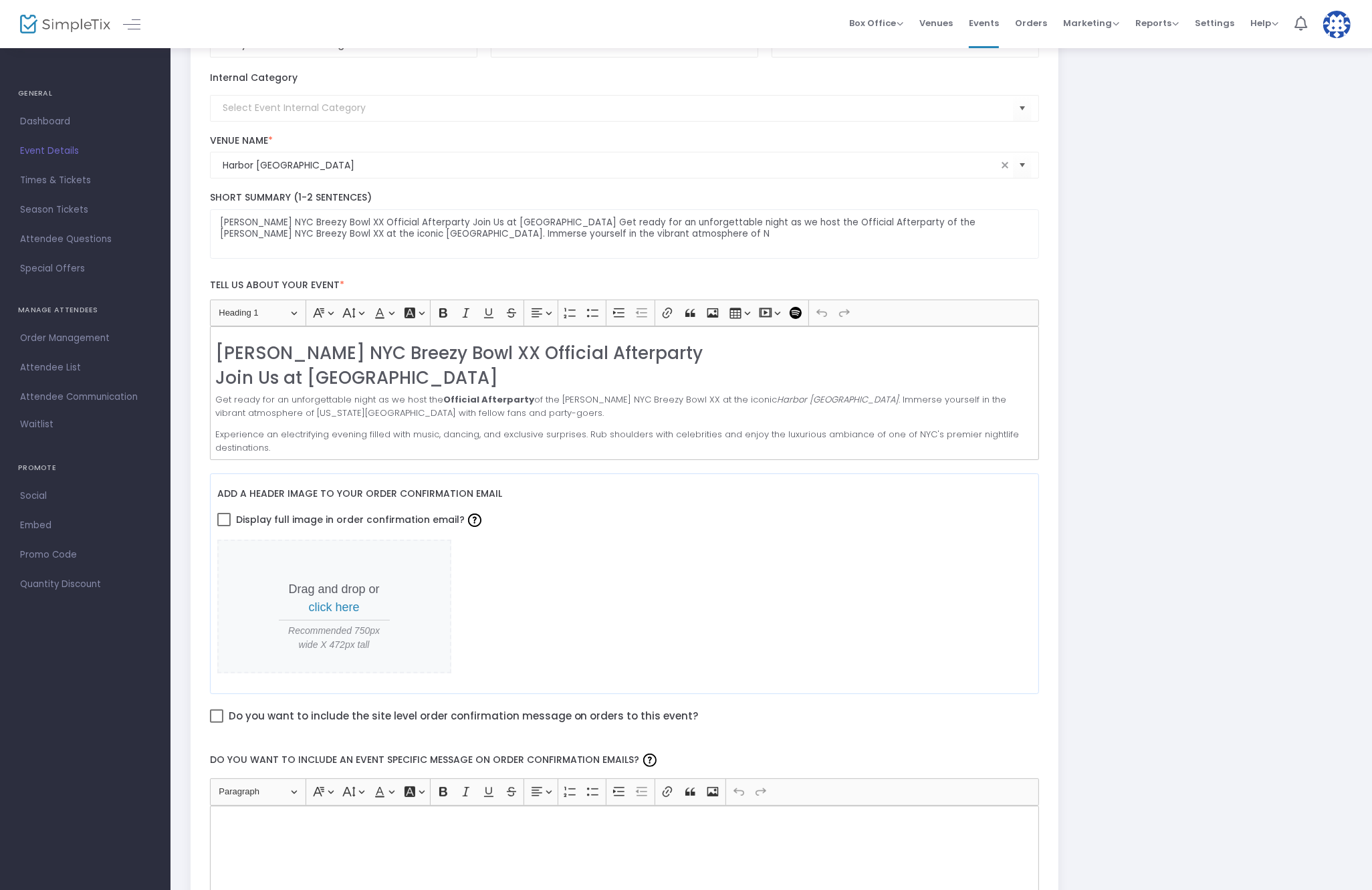
scroll to position [0, 0]
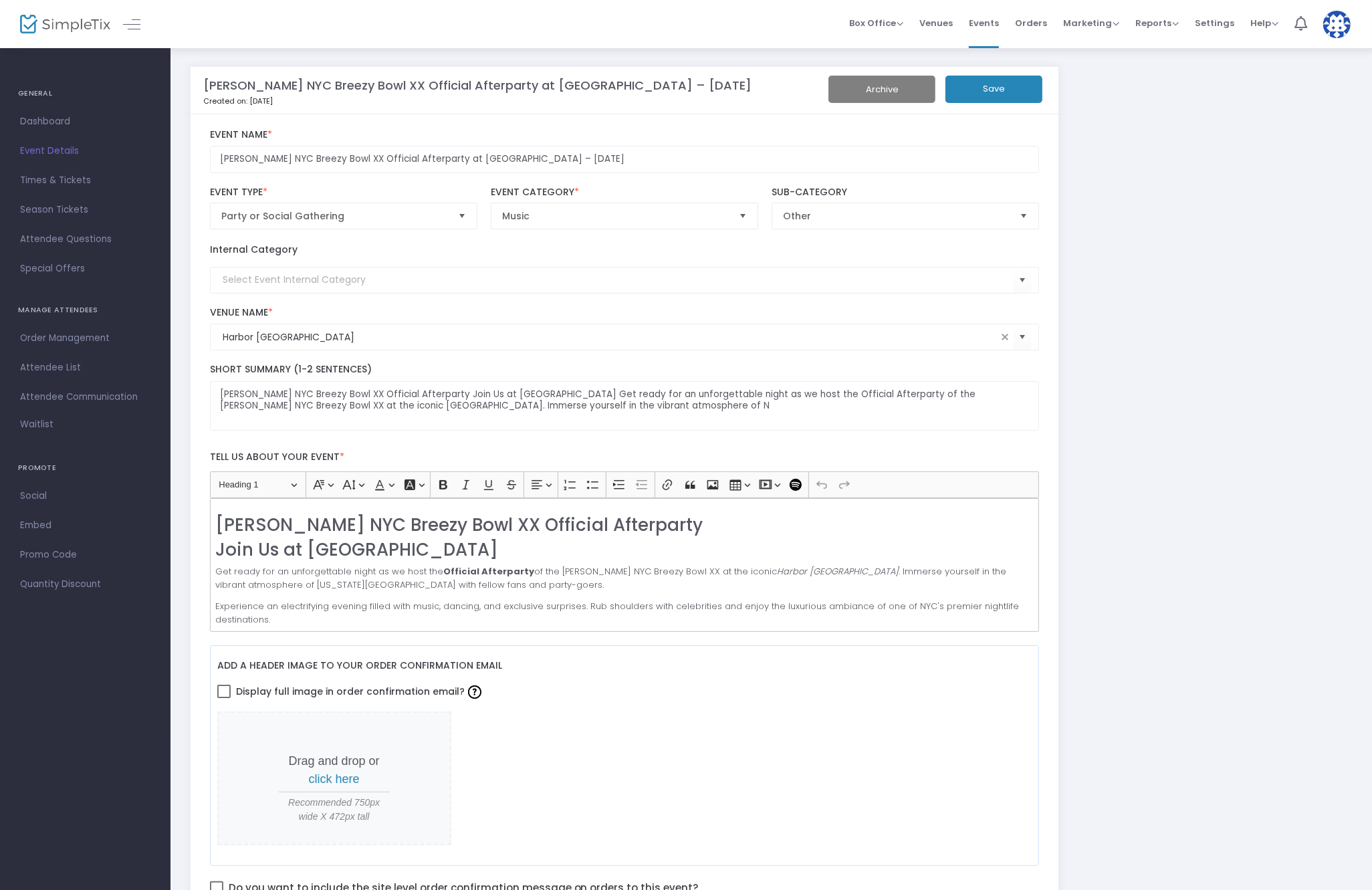
click at [1013, 92] on button "Save" at bounding box center [994, 89] width 97 height 28
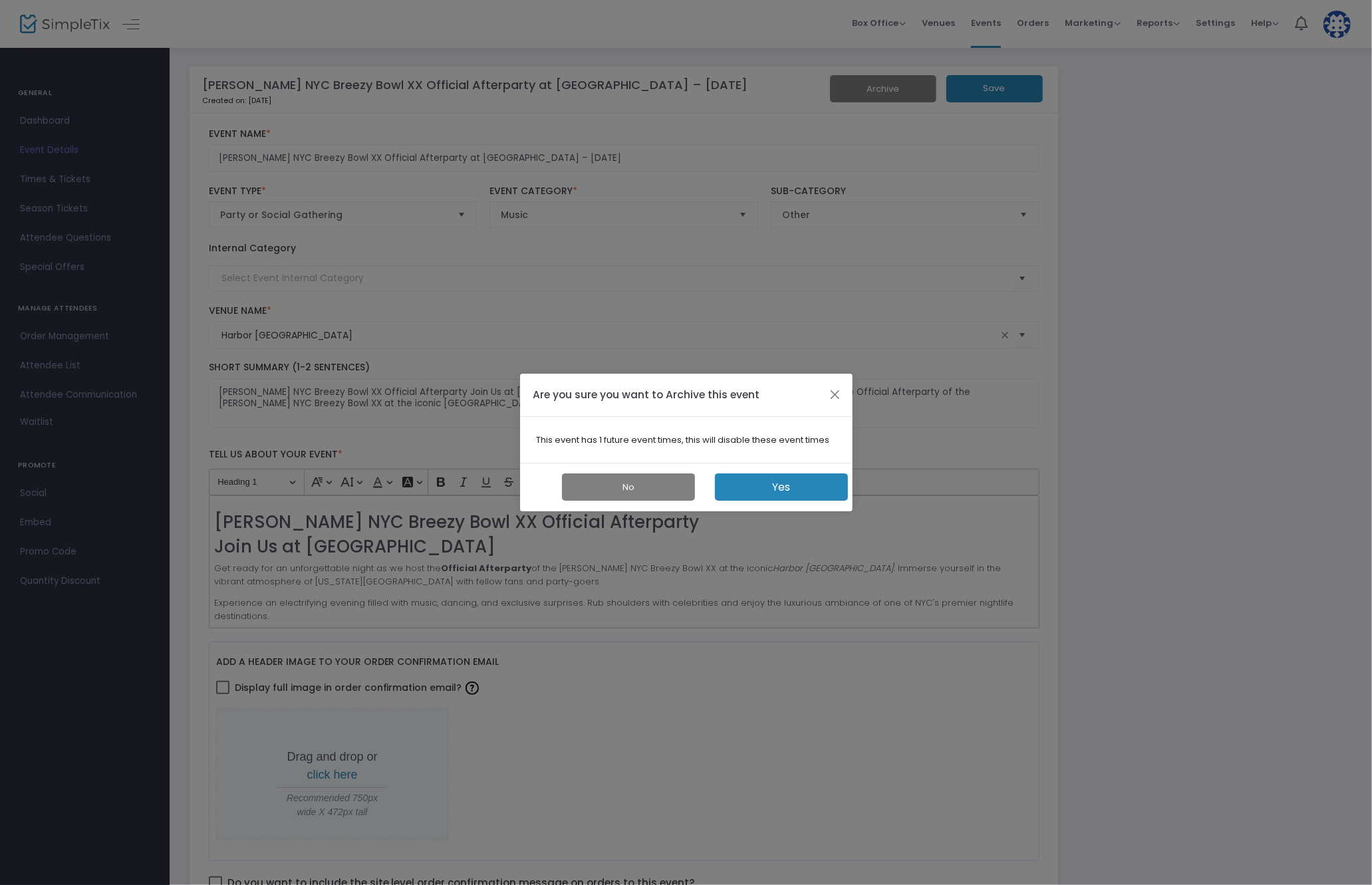
click at [804, 489] on button "Yes" at bounding box center [781, 487] width 133 height 27
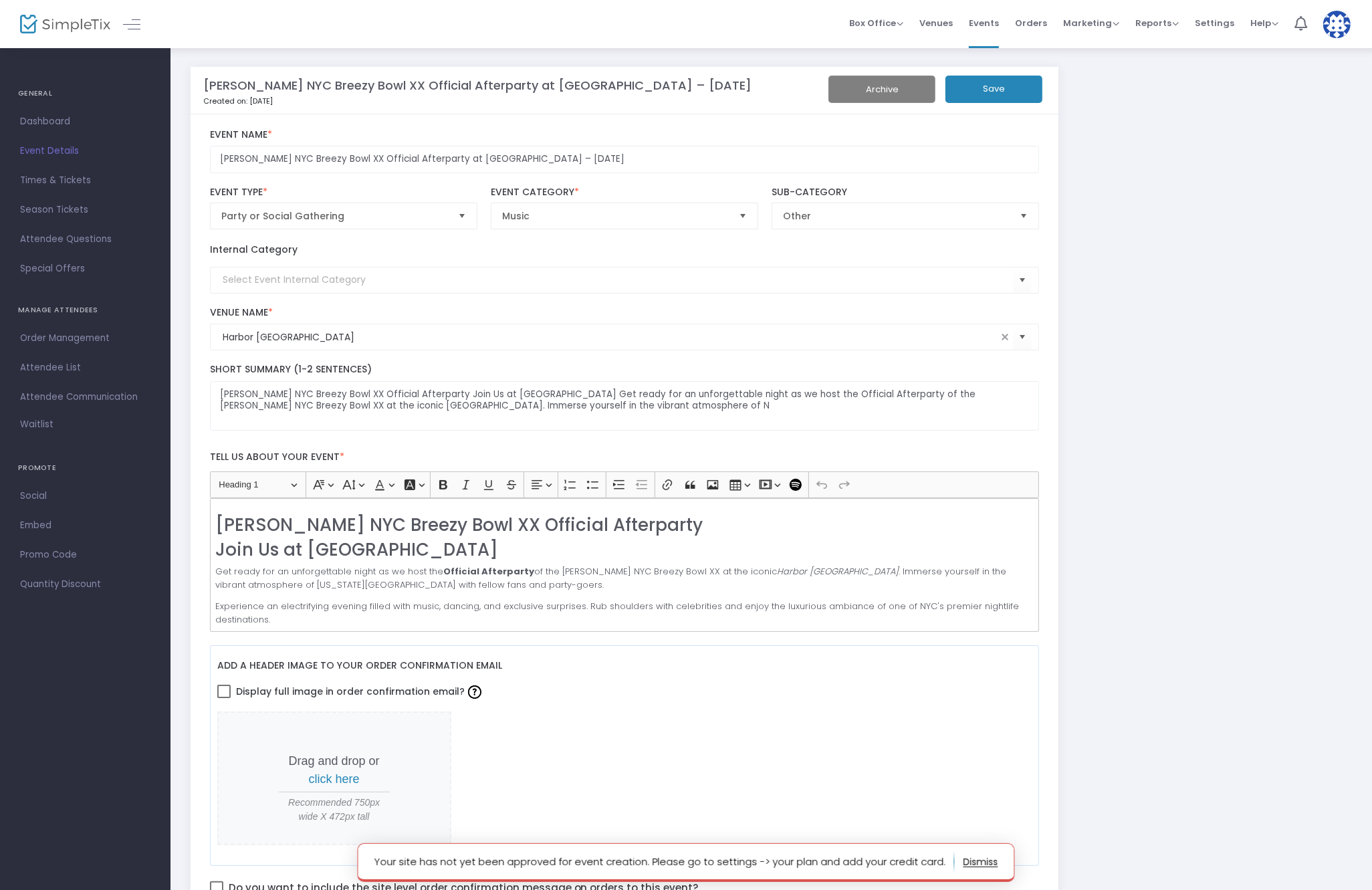
click at [994, 20] on span "Events" at bounding box center [984, 23] width 30 height 34
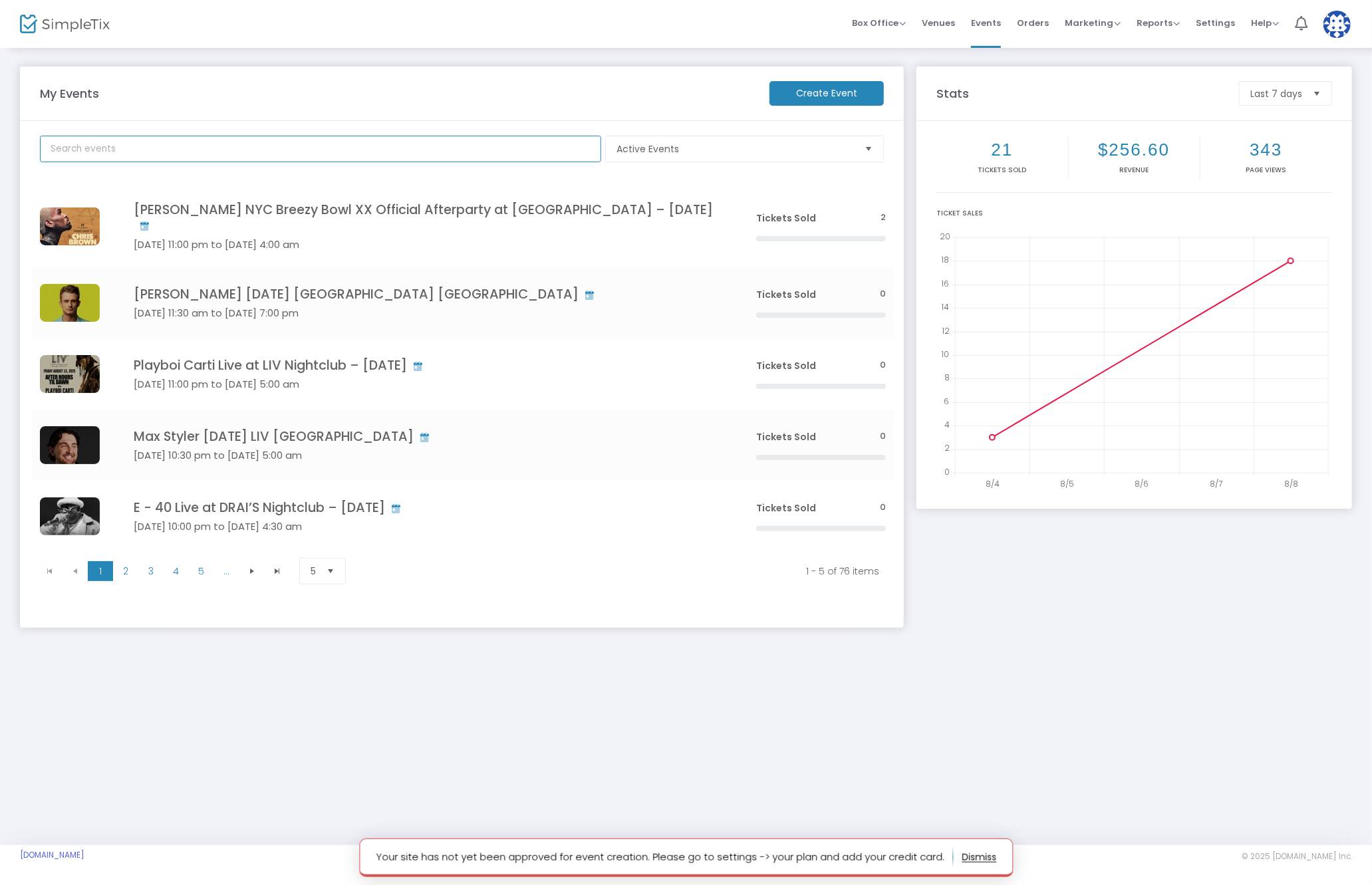
click at [141, 147] on input "text" at bounding box center [321, 149] width 561 height 27
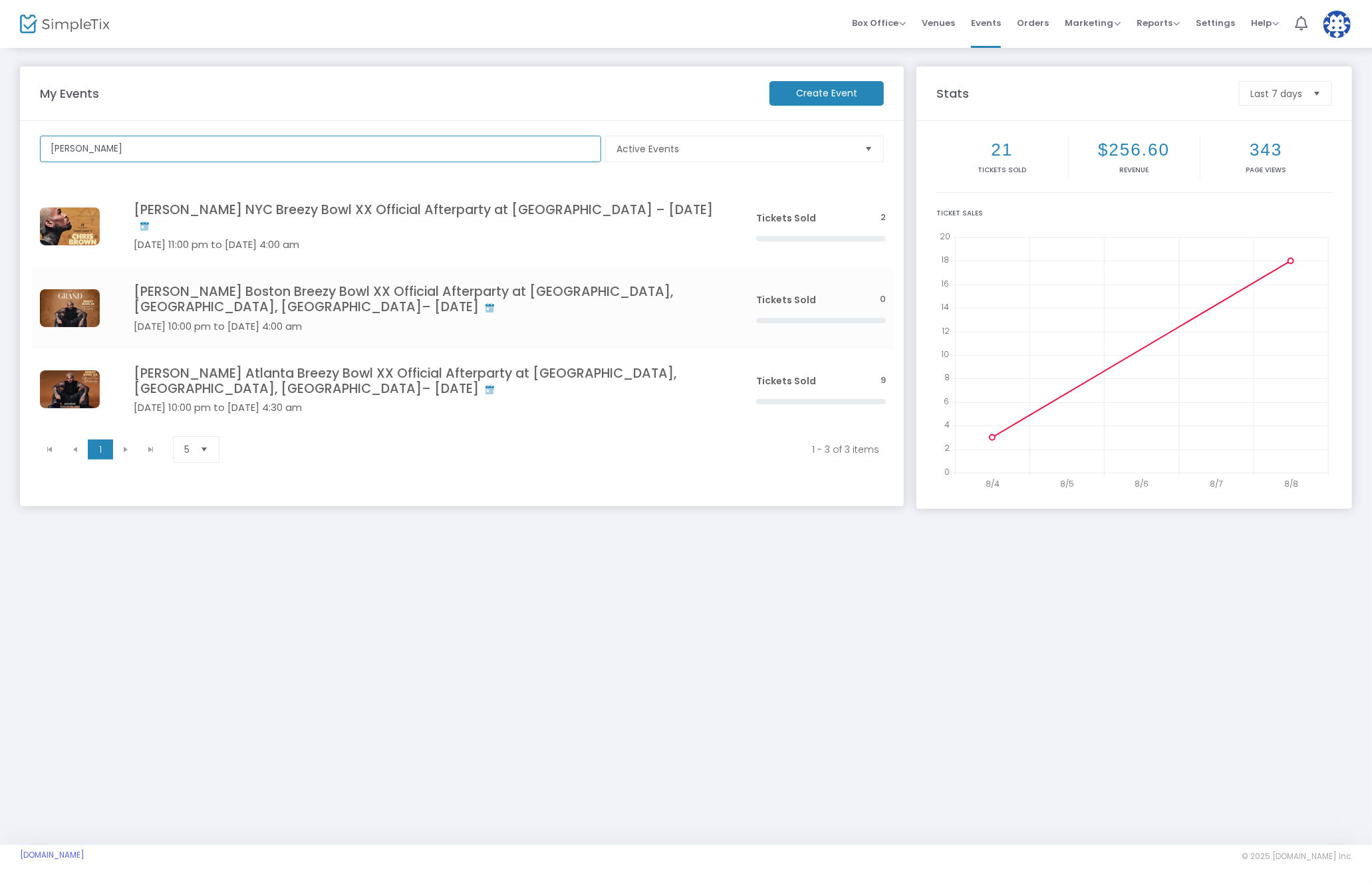
type input "[PERSON_NAME]"
drag, startPoint x: 386, startPoint y: 600, endPoint x: 391, endPoint y: 592, distance: 9.4
click at [387, 599] on div "My Events Create Event [PERSON_NAME] Active Events Event Category Type No secti…" at bounding box center [686, 446] width 1372 height 799
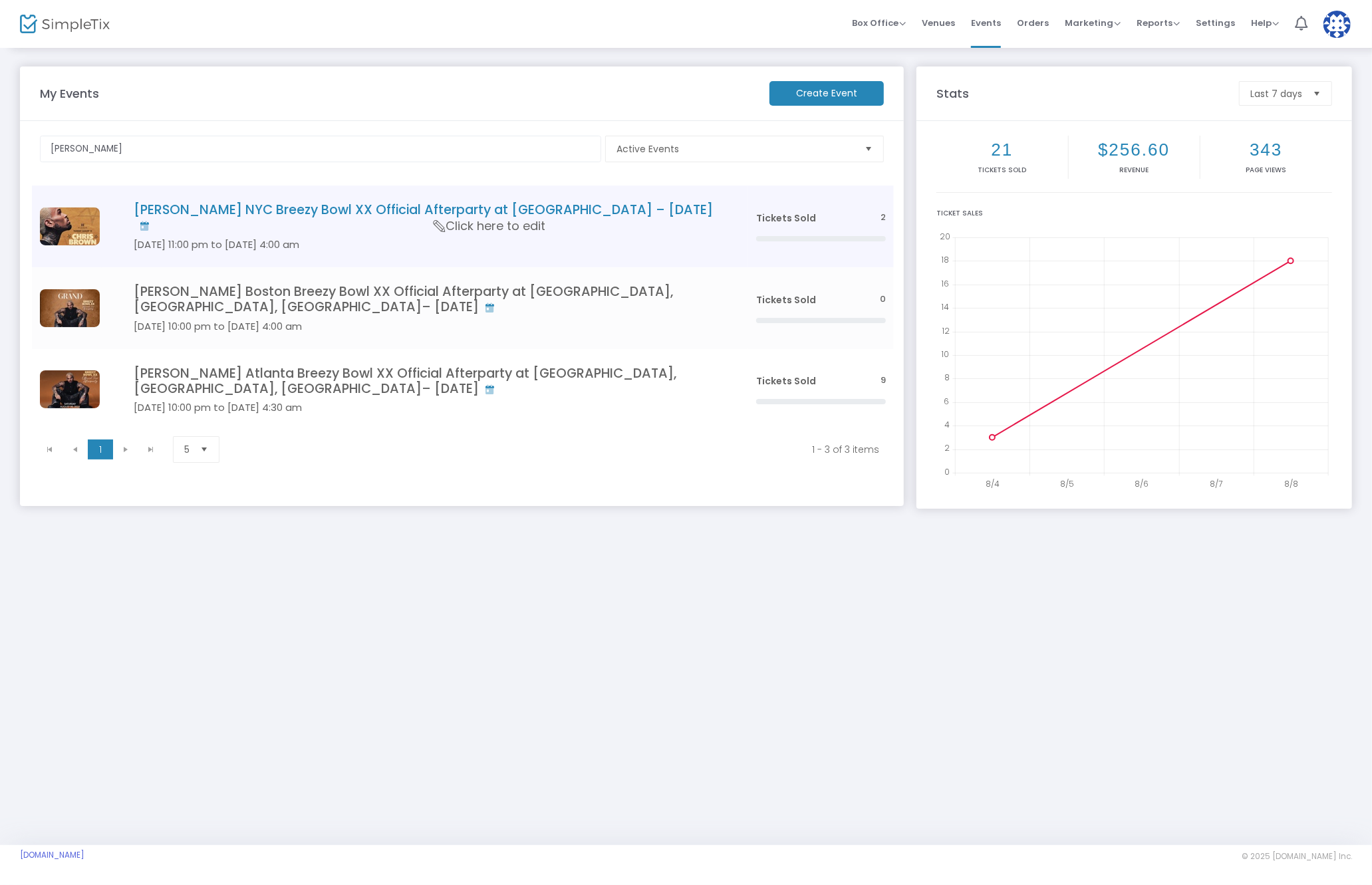
click at [419, 204] on h4 "[PERSON_NAME] NYC Breezy Bowl XX Official Afterparty at [GEOGRAPHIC_DATA] – [DA…" at bounding box center [425, 218] width 583 height 31
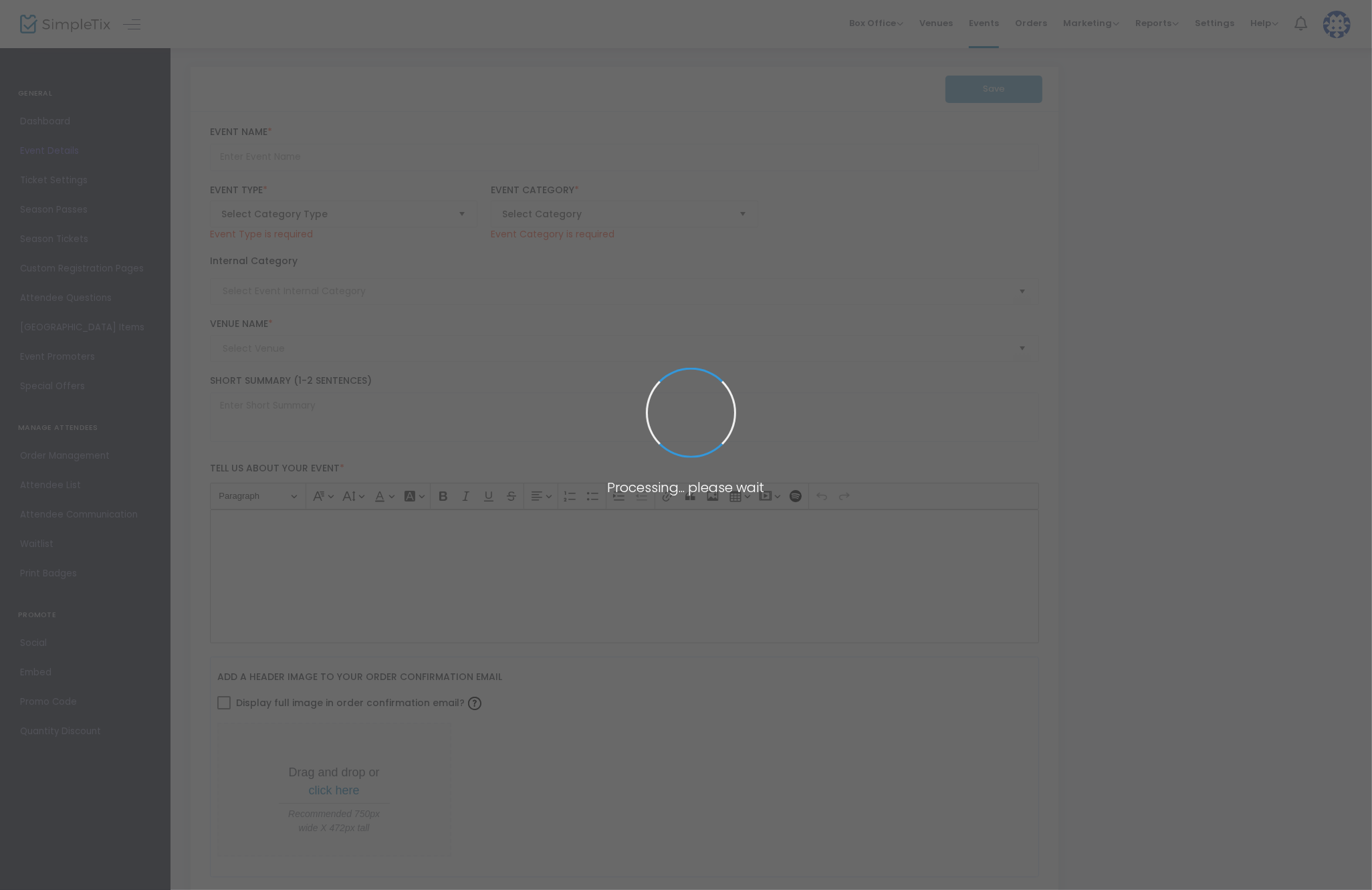
type input "[PERSON_NAME] NYC Breezy Bowl XX Official Afterparty at [GEOGRAPHIC_DATA] – [DA…"
type textarea "[PERSON_NAME] NYC Breezy Bowl XX Official Afterparty Join Us at [GEOGRAPHIC_DAT…"
type input "Buy Tickets"
type input "Harbor [GEOGRAPHIC_DATA]"
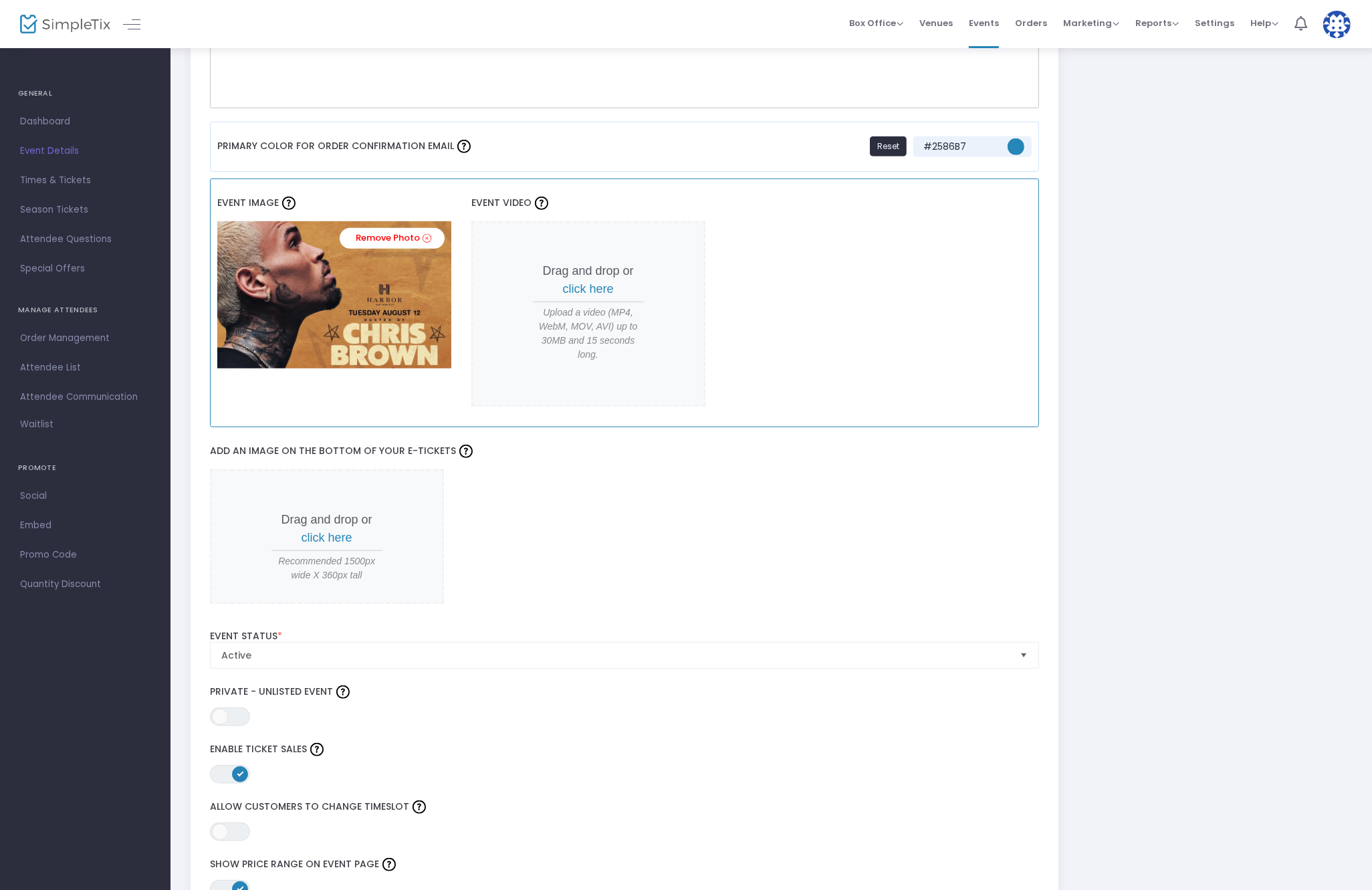
scroll to position [1349, 0]
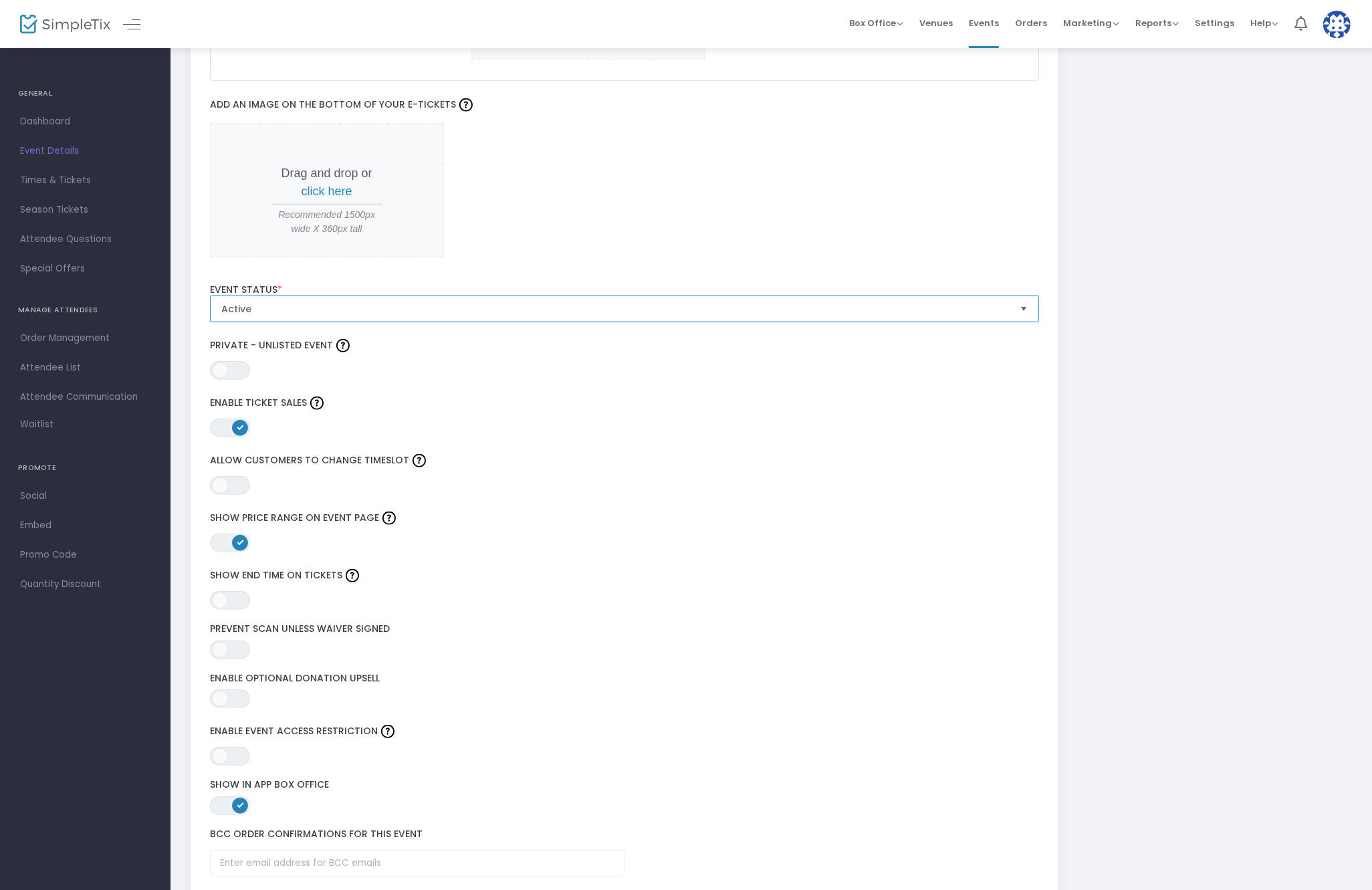
click at [451, 310] on span "Active" at bounding box center [615, 309] width 788 height 13
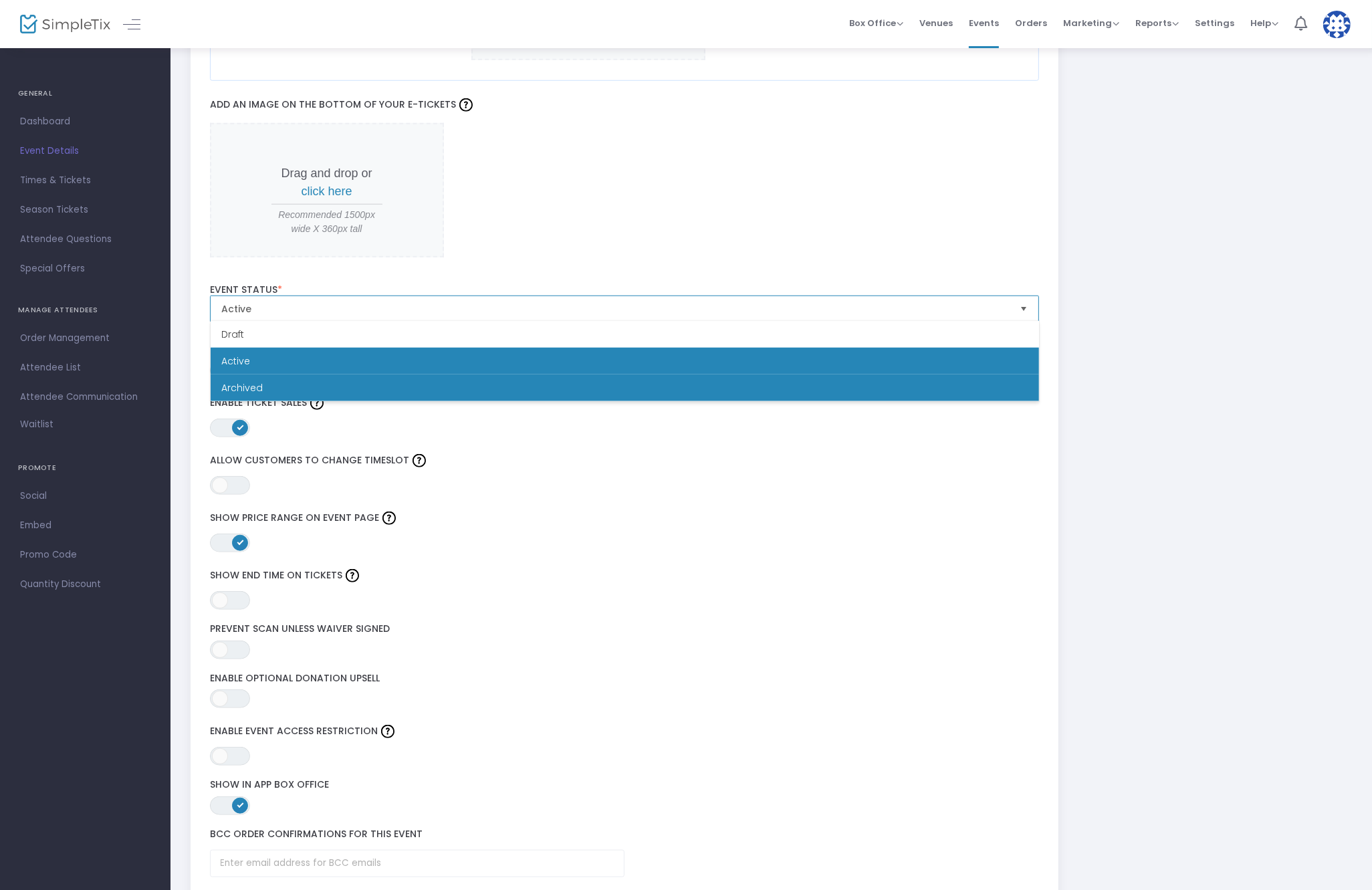
click at [371, 395] on li "Archived" at bounding box center [625, 388] width 829 height 27
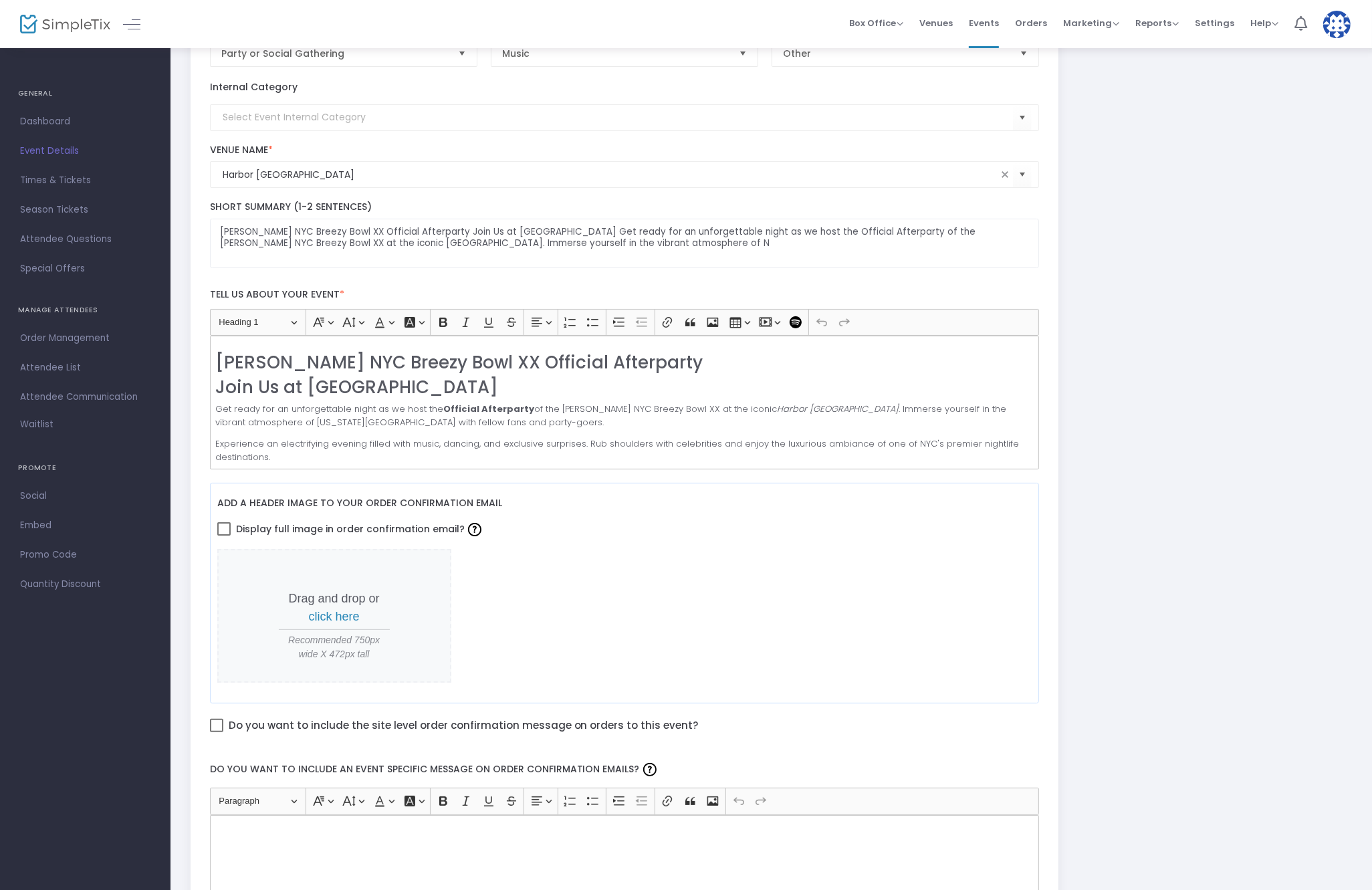
scroll to position [0, 0]
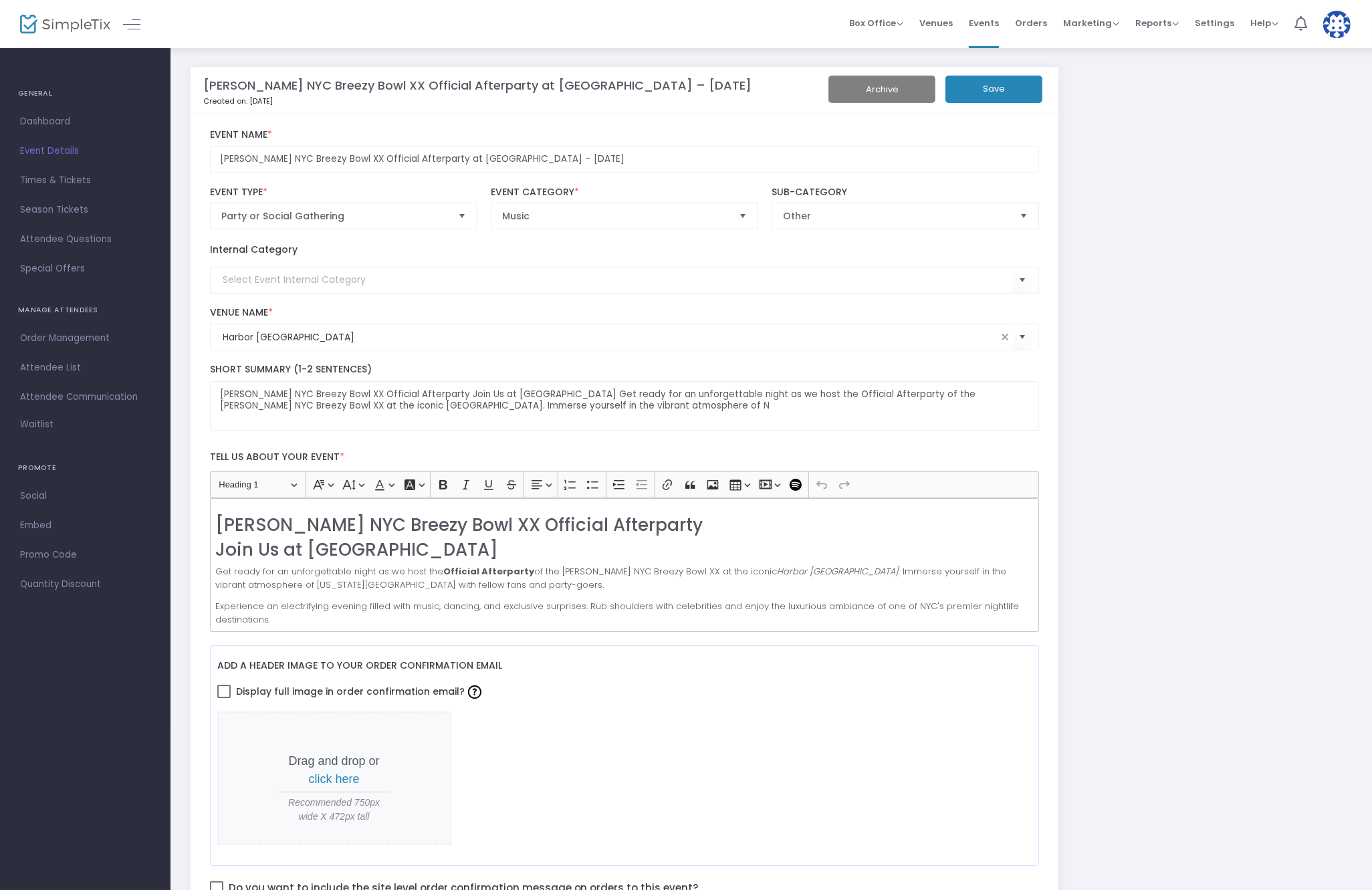
click at [1004, 83] on button "Save" at bounding box center [994, 89] width 97 height 28
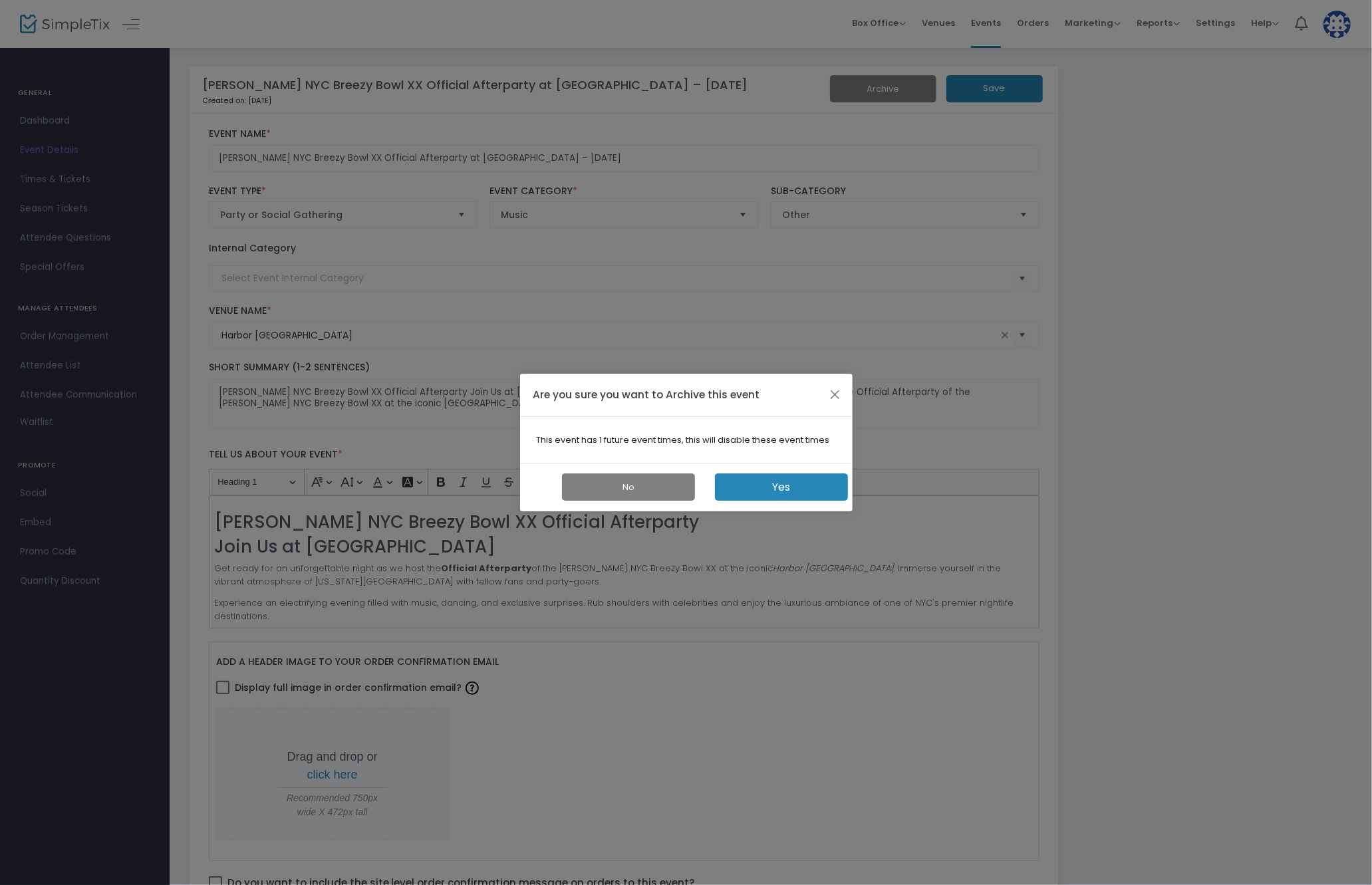
click at [779, 481] on button "Yes" at bounding box center [781, 487] width 133 height 27
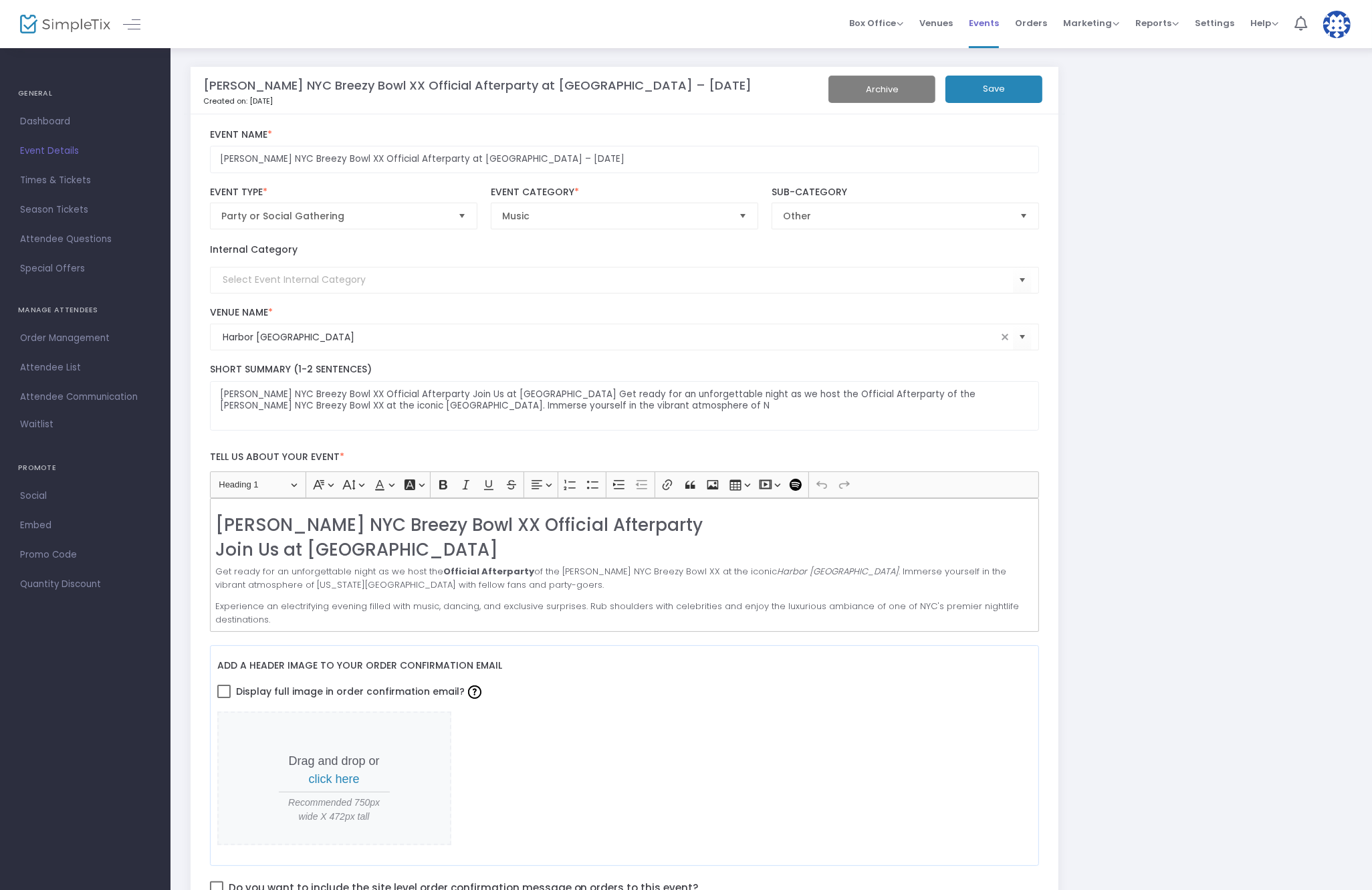
click at [998, 18] on span "Events" at bounding box center [984, 23] width 30 height 34
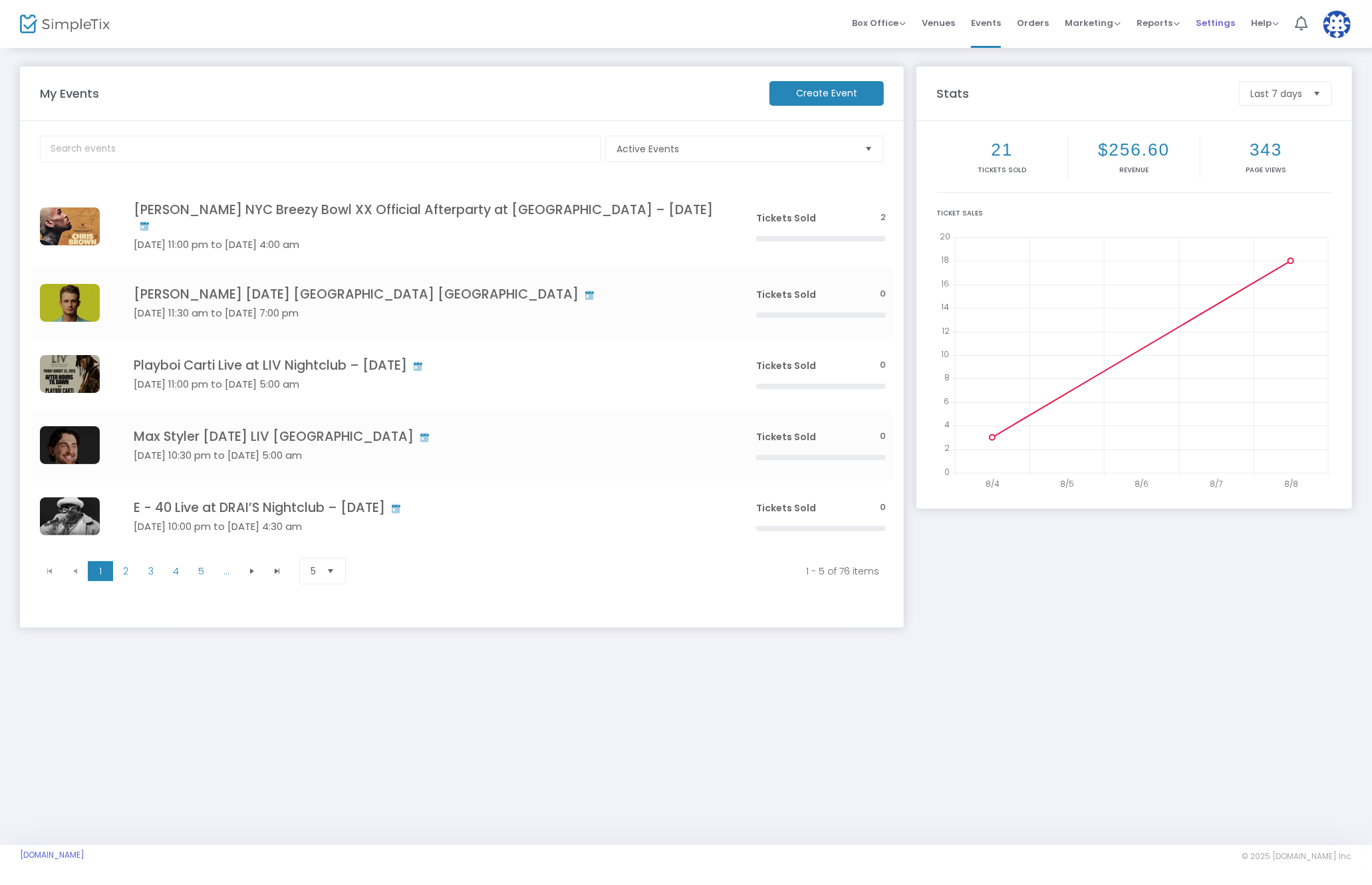
click at [1205, 21] on span "Settings" at bounding box center [1215, 23] width 40 height 34
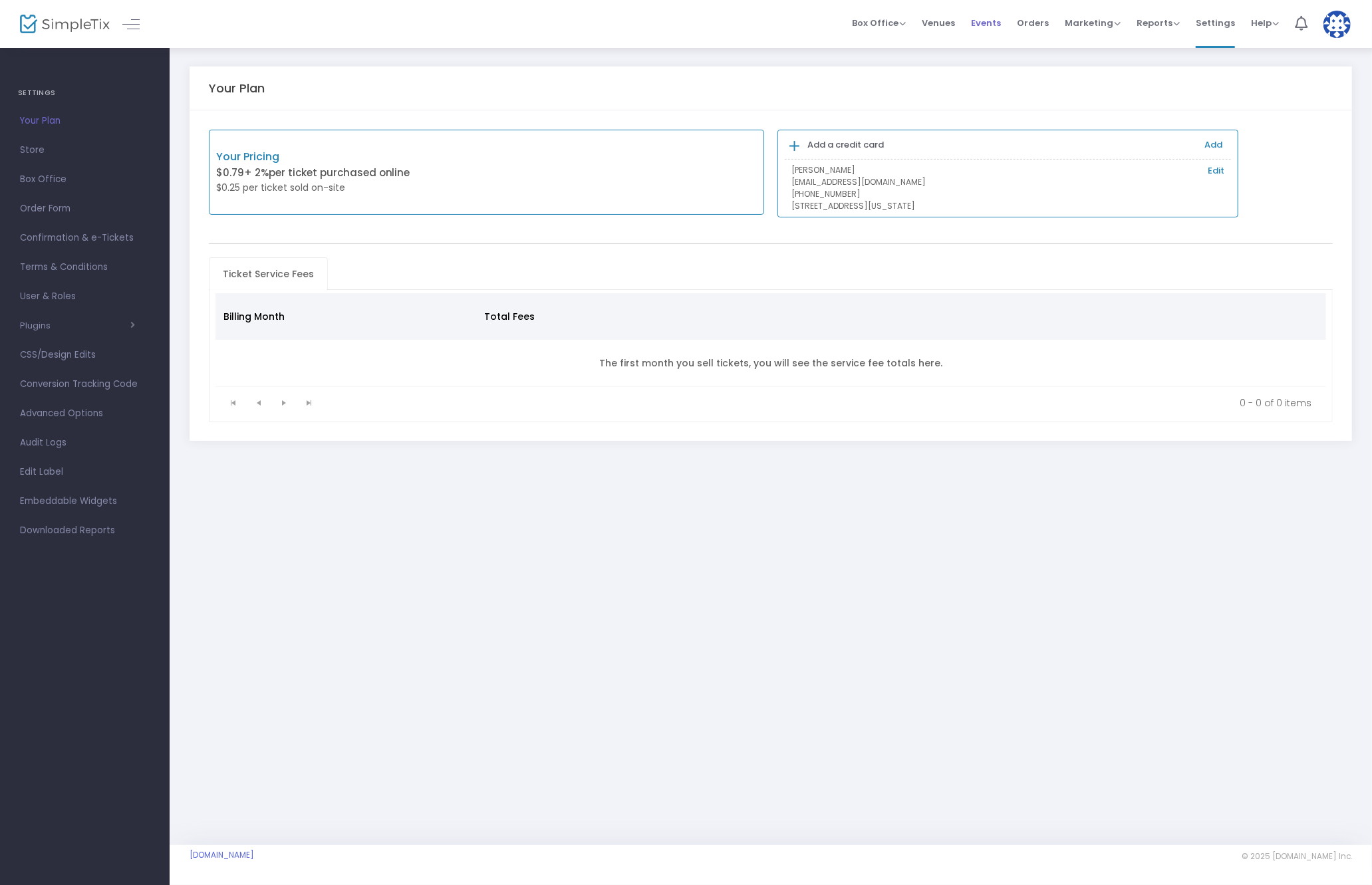
click at [997, 19] on span "Events" at bounding box center [986, 23] width 30 height 34
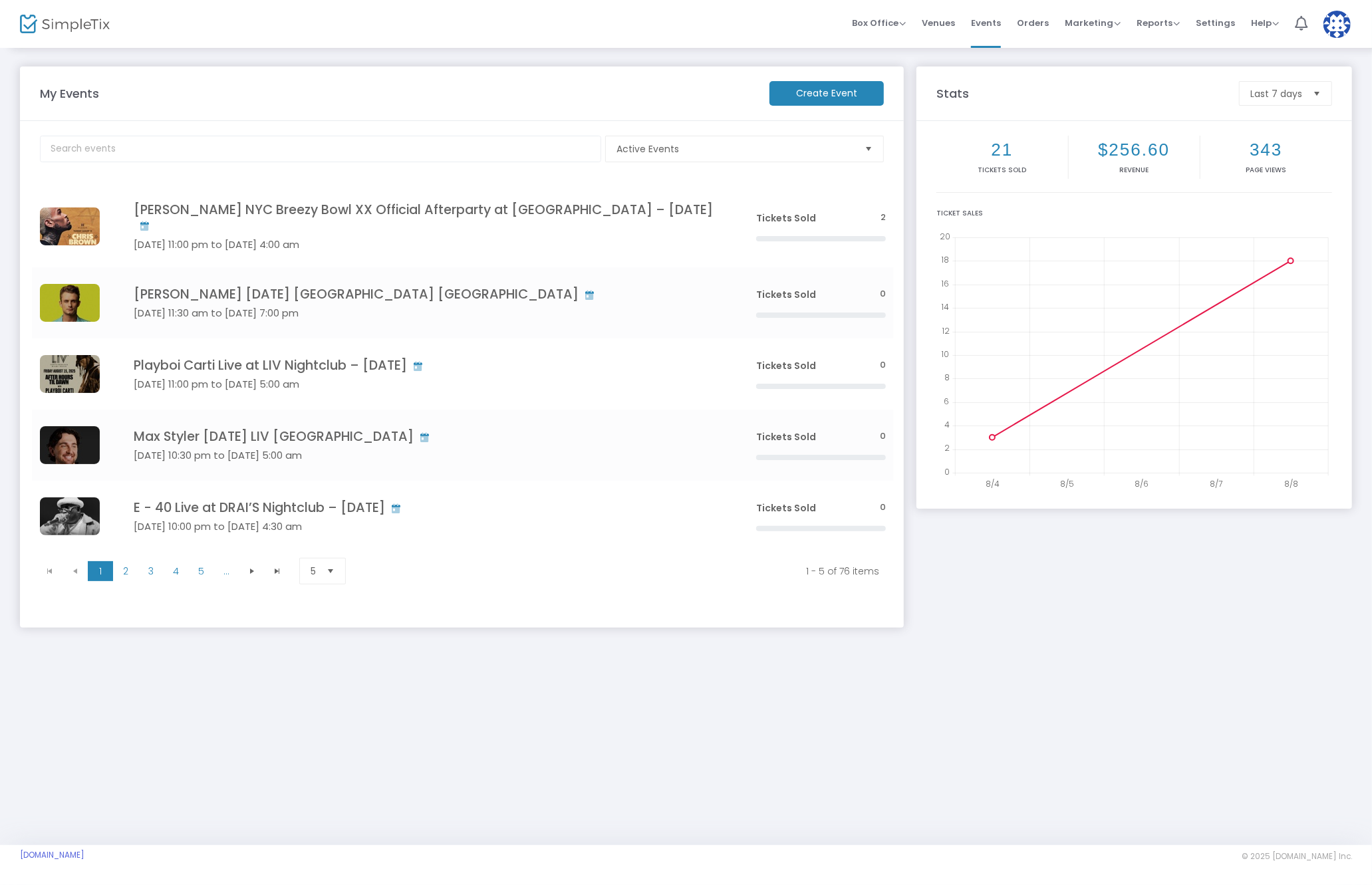
click at [363, 728] on div "My Events Create Event Active Events Event Category Type No section found [PERS…" at bounding box center [686, 446] width 1372 height 799
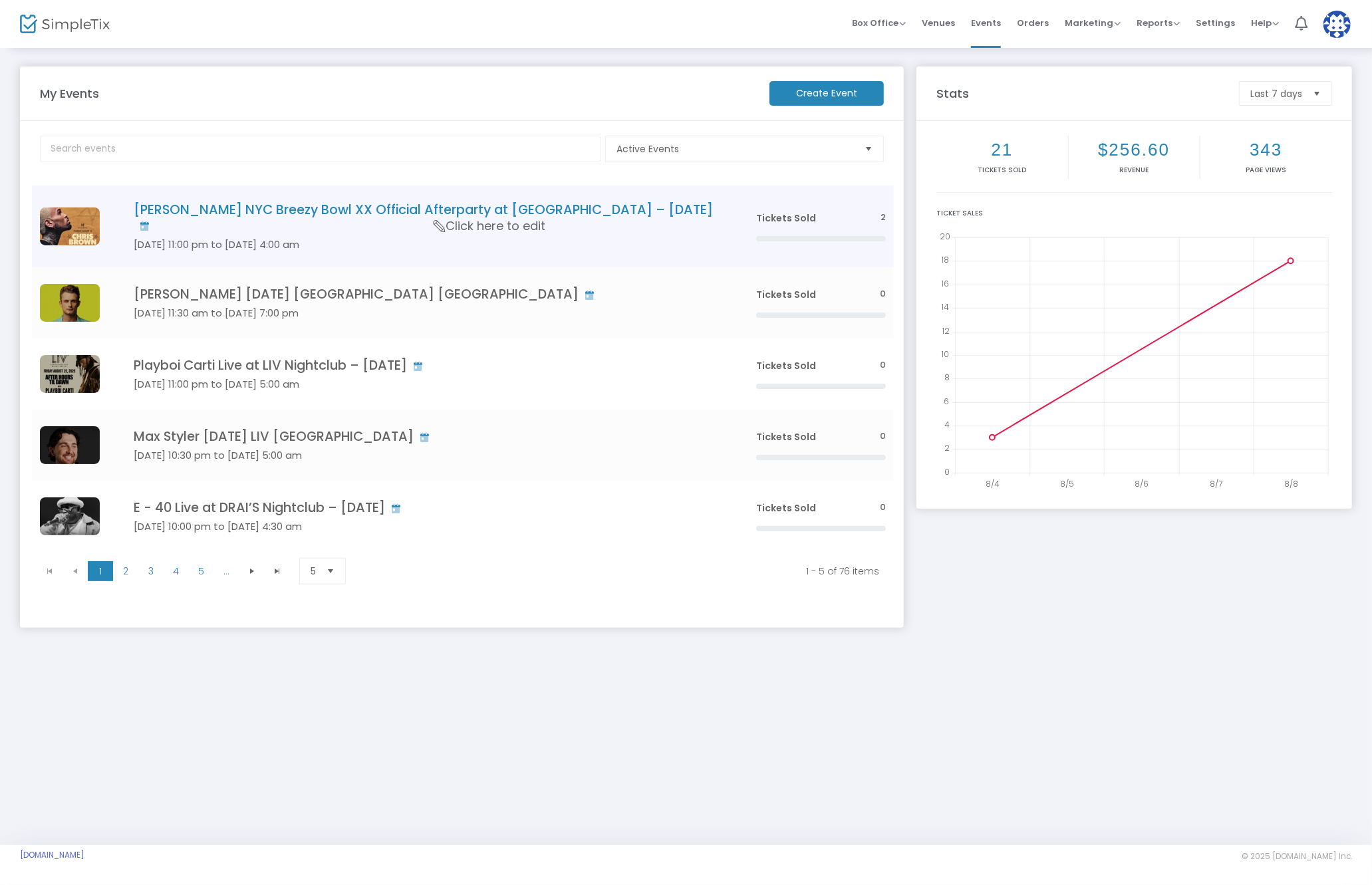
click at [266, 209] on h4 "[PERSON_NAME] NYC Breezy Bowl XX Official Afterparty at [GEOGRAPHIC_DATA] – [DA…" at bounding box center [425, 218] width 583 height 31
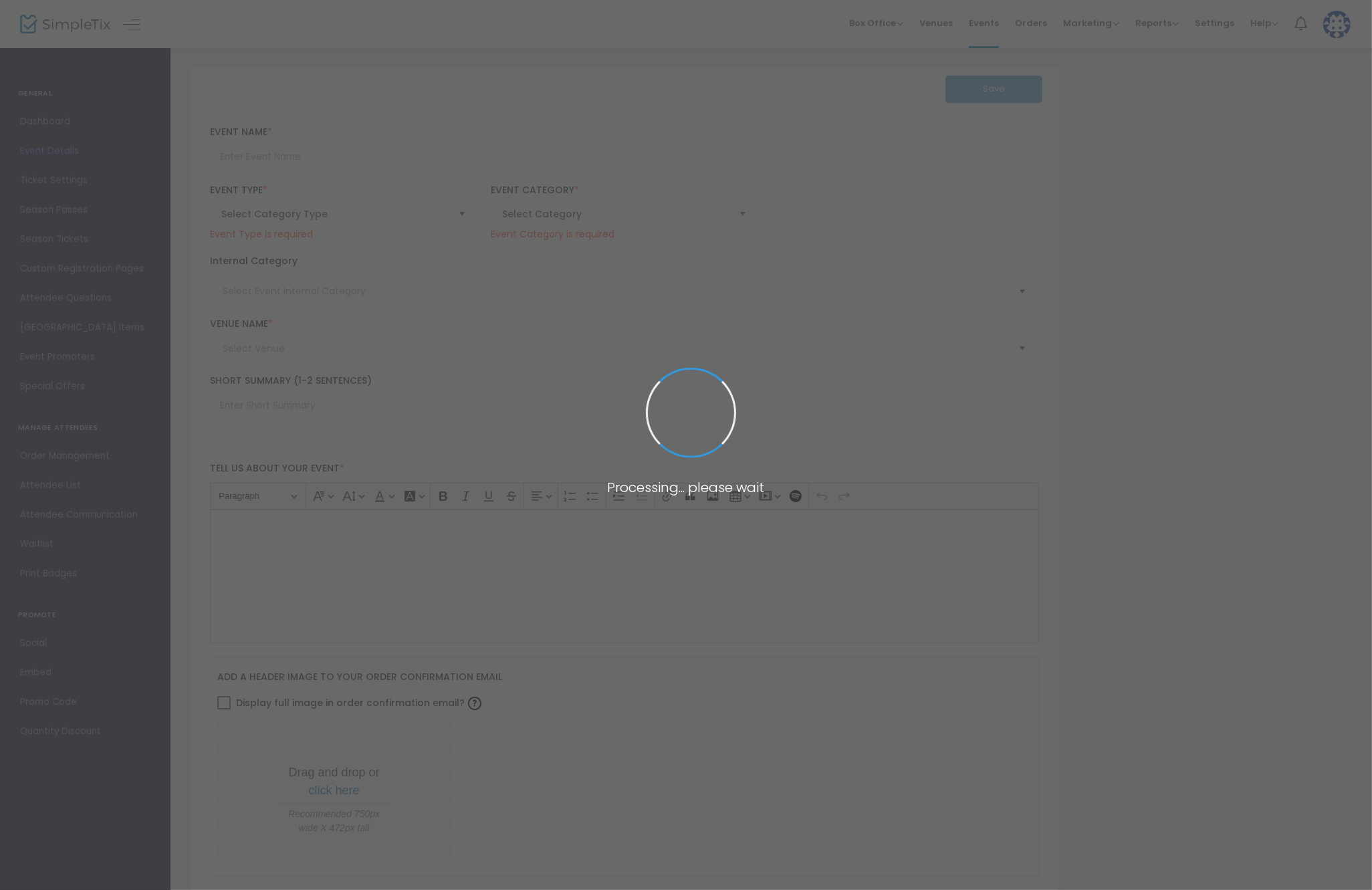
type input "[PERSON_NAME] NYC Breezy Bowl XX Official Afterparty at [GEOGRAPHIC_DATA] – [DA…"
type textarea "[PERSON_NAME] NYC Breezy Bowl XX Official Afterparty Join Us at [GEOGRAPHIC_DAT…"
type input "Buy Tickets"
type input "Harbor [GEOGRAPHIC_DATA]"
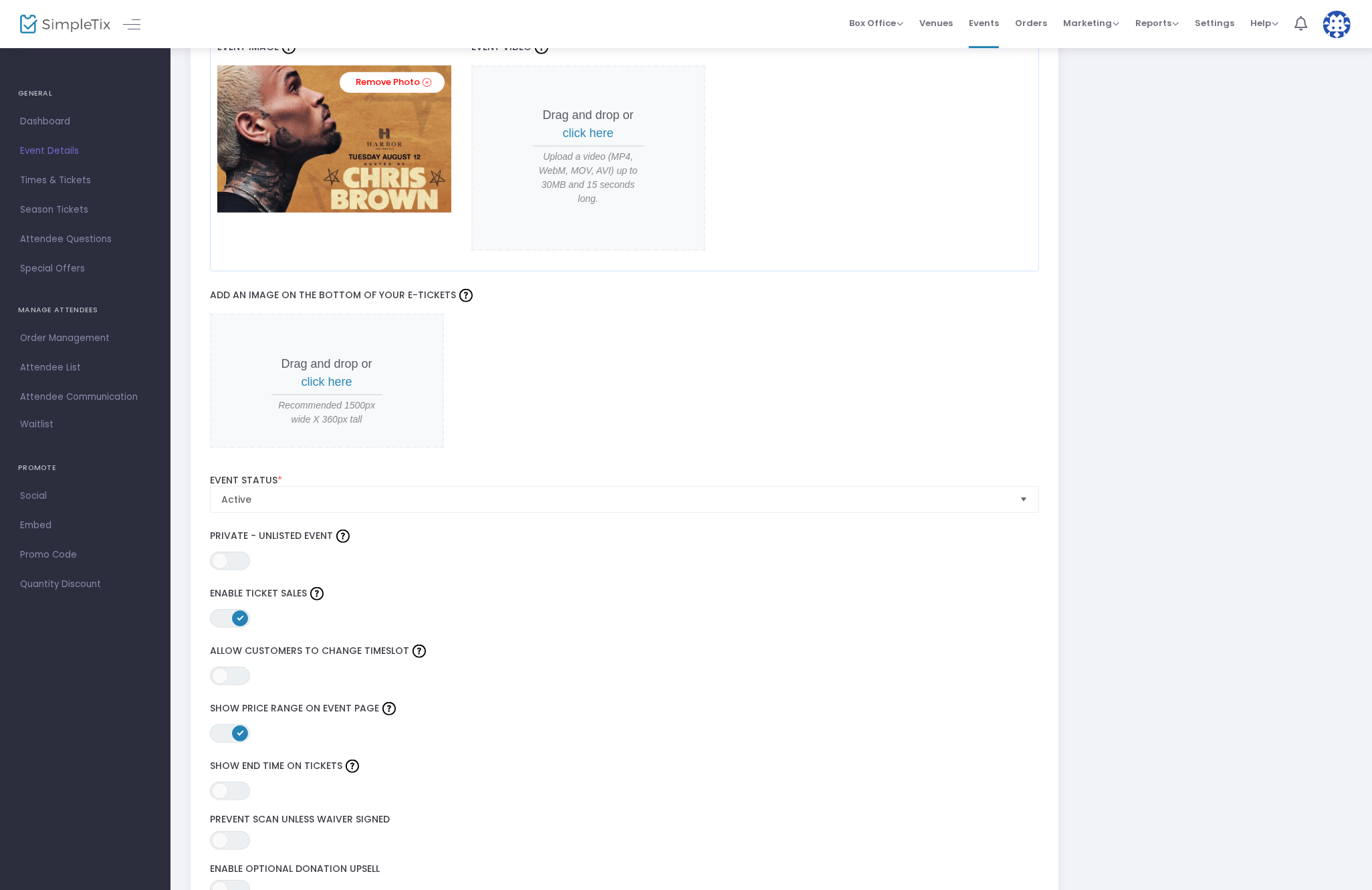
scroll to position [1193, 0]
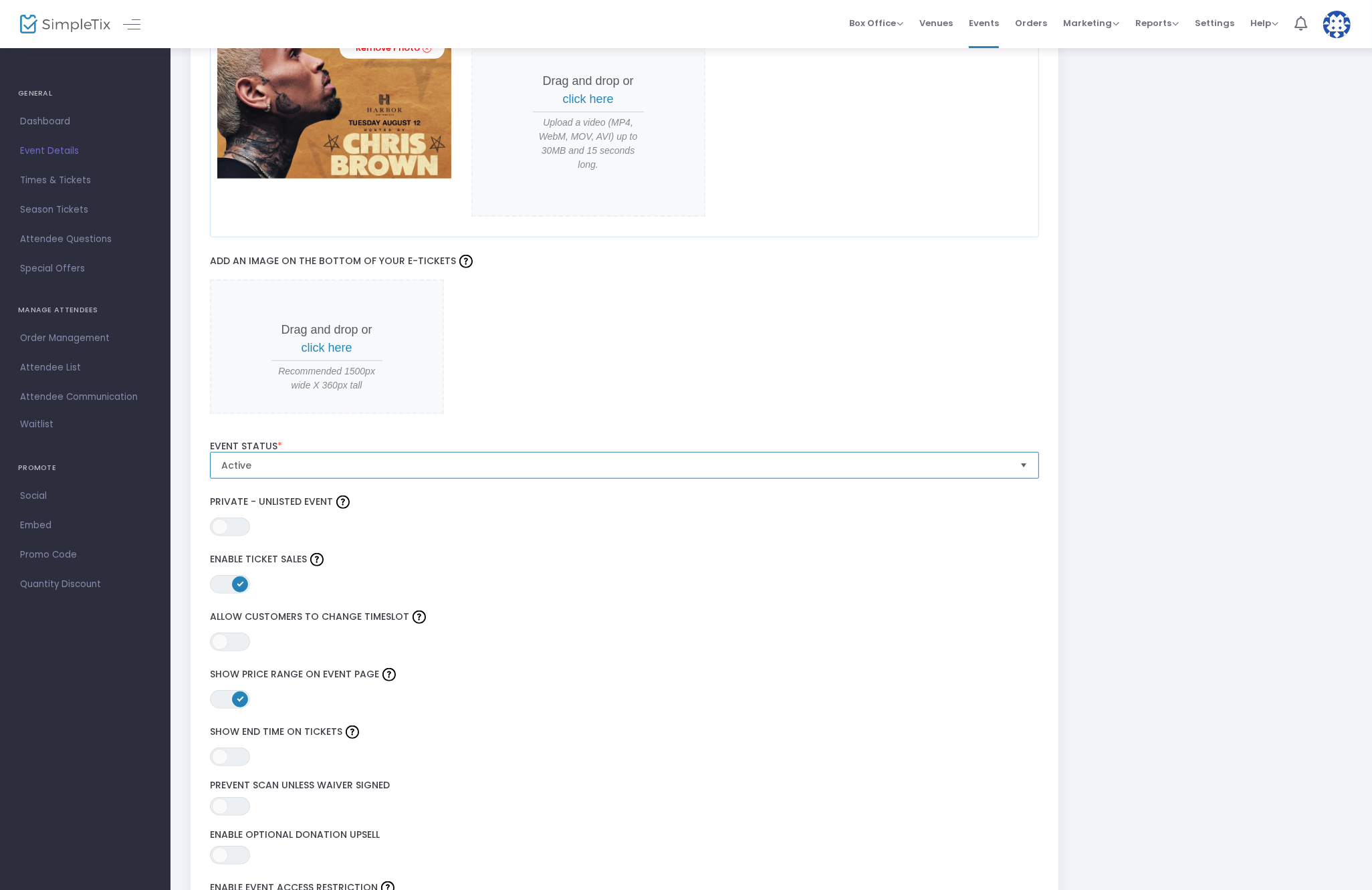
click at [440, 463] on span "Active" at bounding box center [615, 465] width 788 height 13
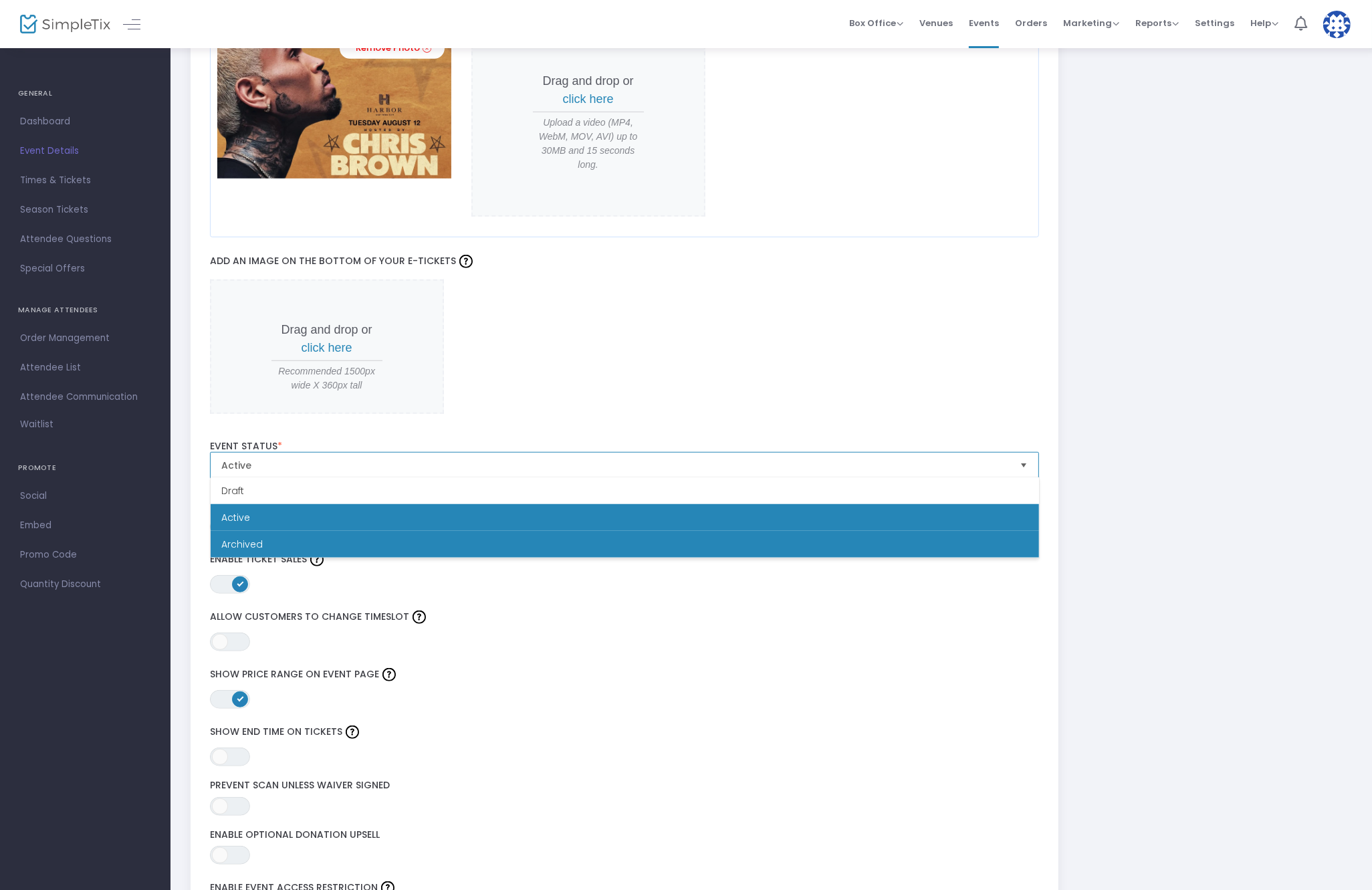
click at [381, 539] on li "Archived" at bounding box center [625, 545] width 829 height 27
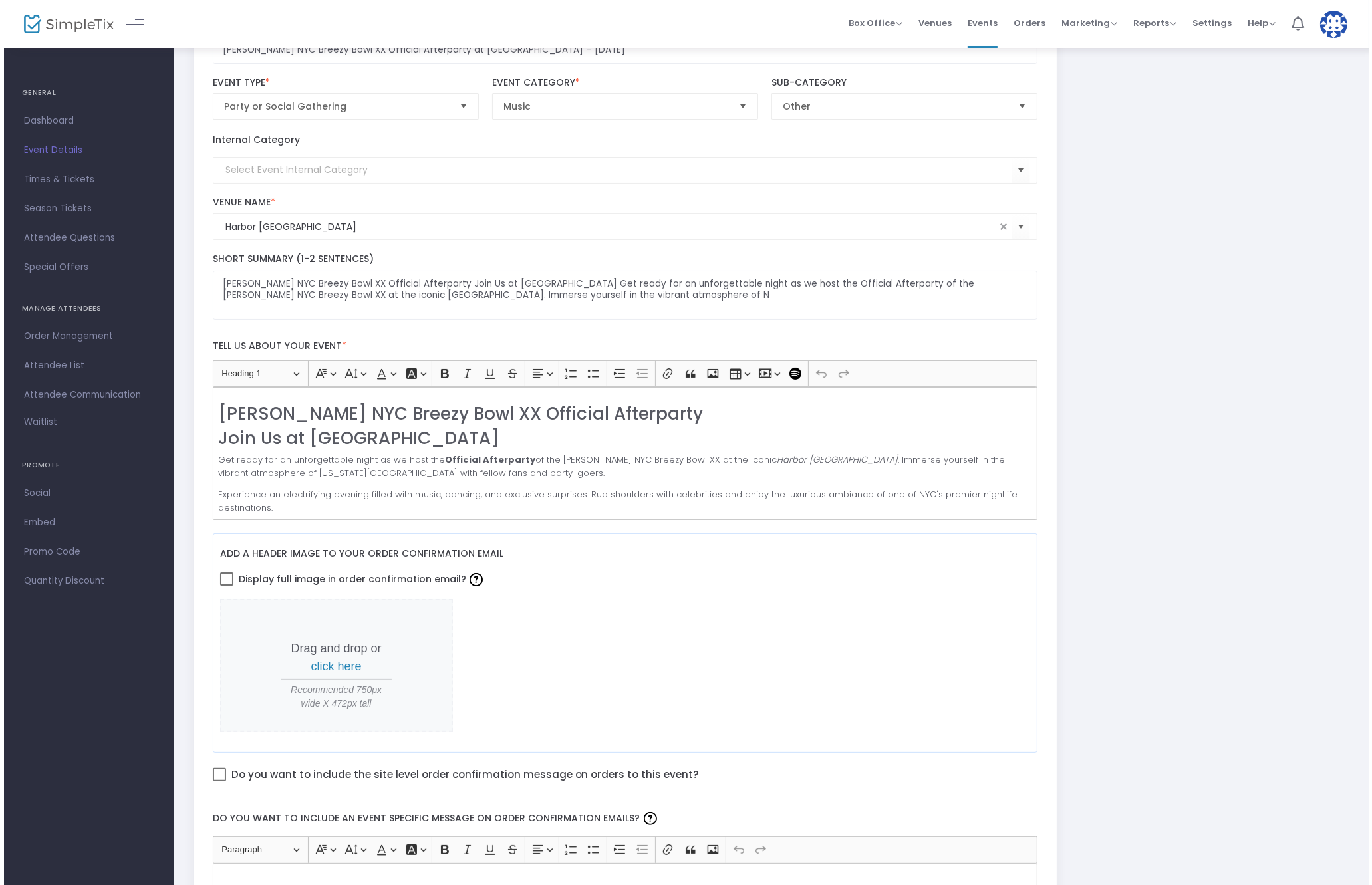
scroll to position [0, 0]
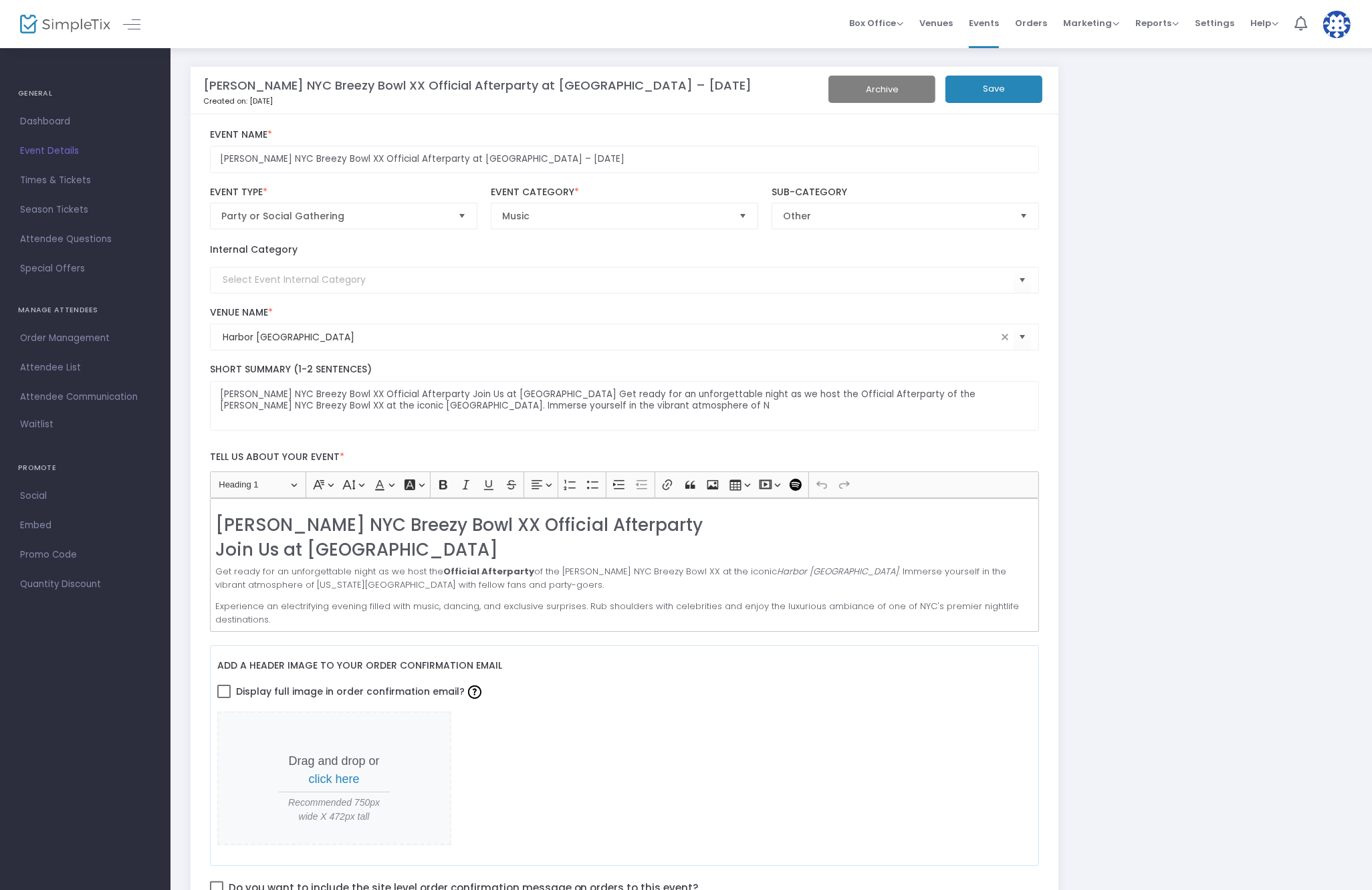
click at [1007, 90] on button "Save" at bounding box center [994, 89] width 97 height 28
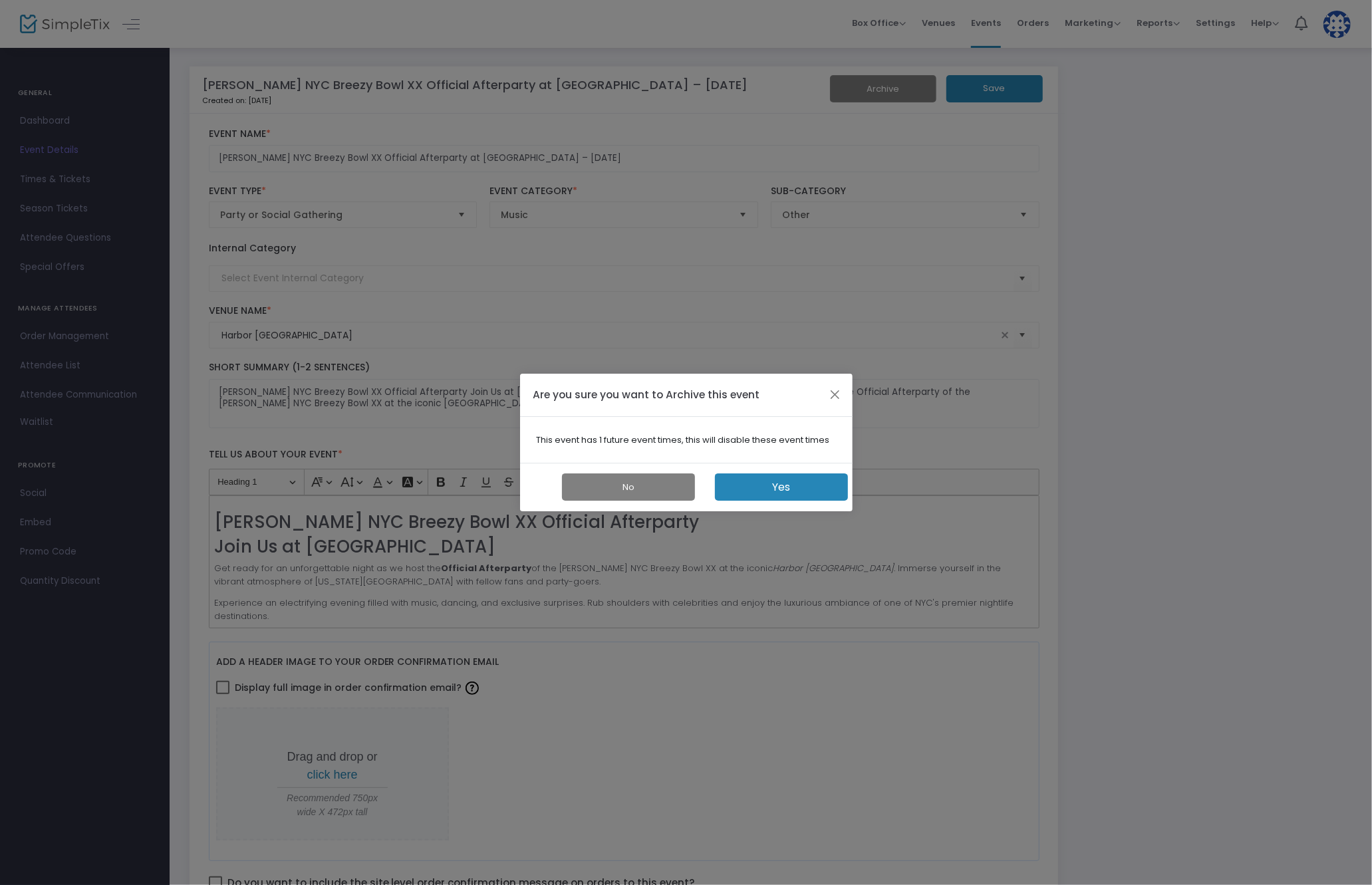
click at [779, 487] on button "Yes" at bounding box center [781, 487] width 133 height 27
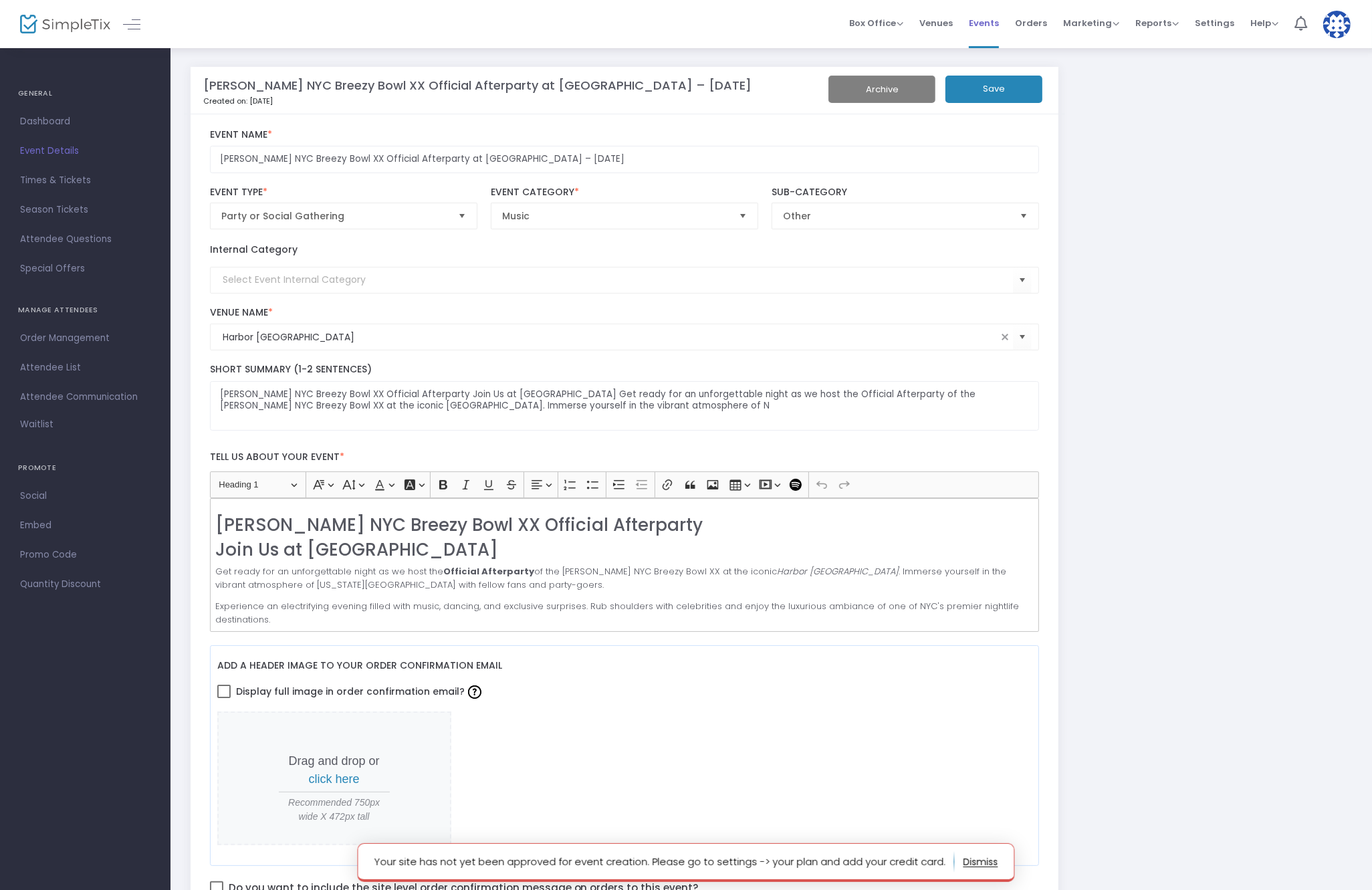
click at [986, 13] on span "Events" at bounding box center [984, 23] width 30 height 34
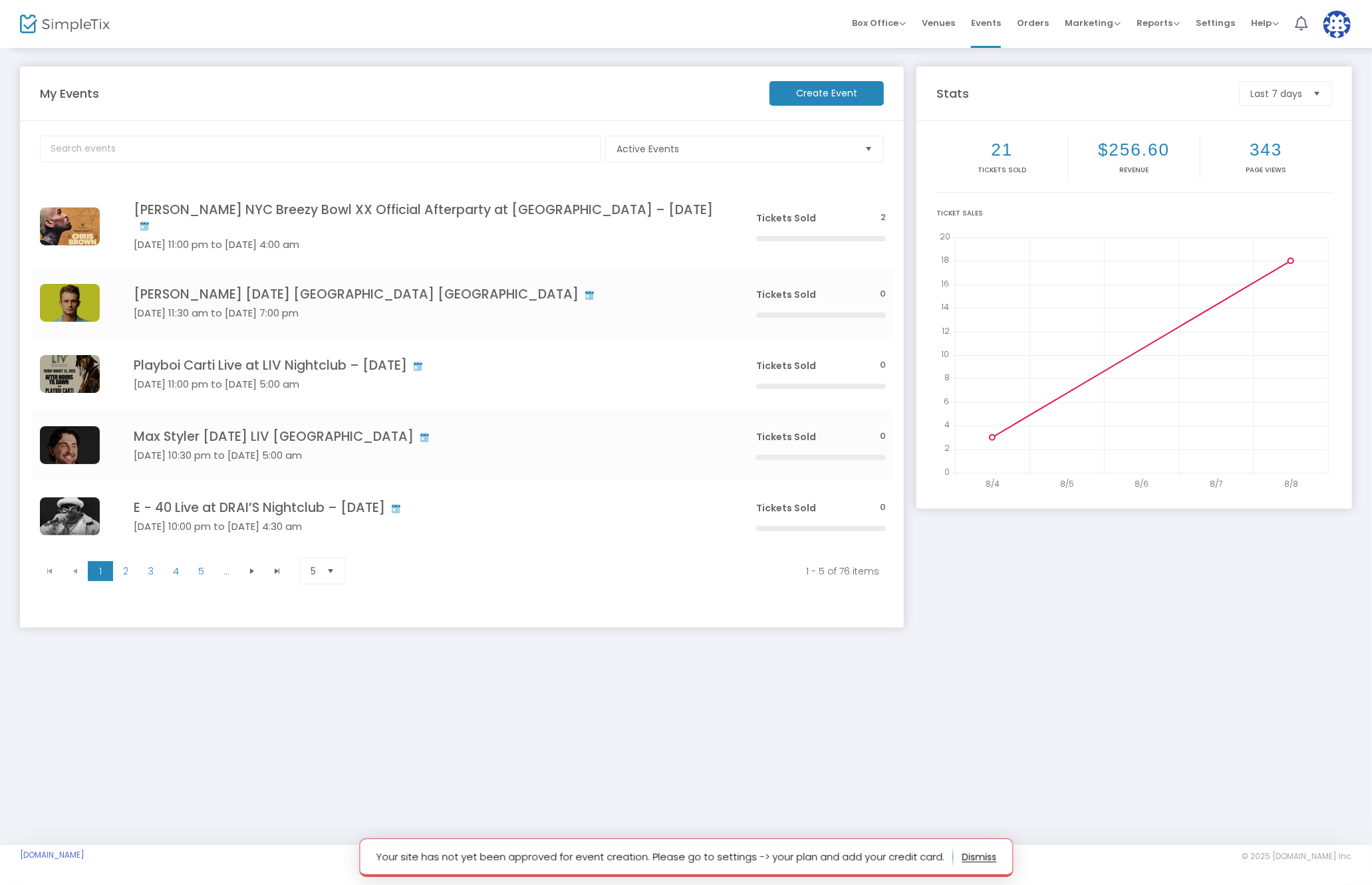
click at [1004, 672] on div "My Events Create Event Active Events Event Category Type No section found [PERS…" at bounding box center [686, 446] width 1372 height 799
